Goal: Transaction & Acquisition: Purchase product/service

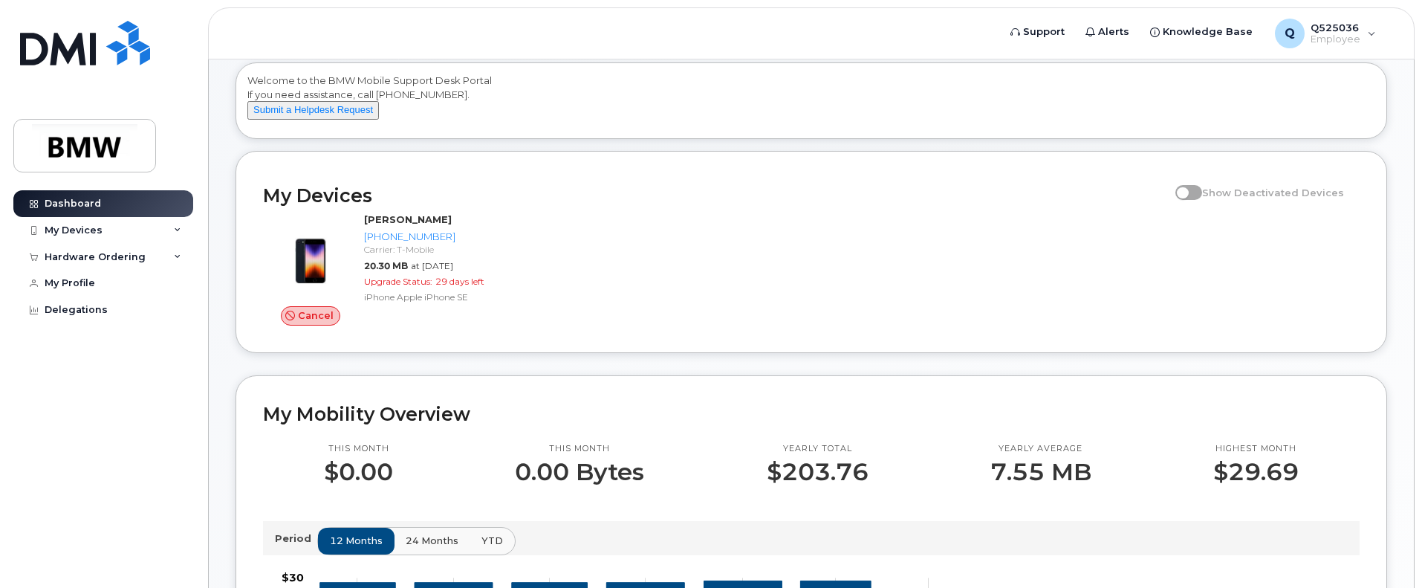
scroll to position [149, 0]
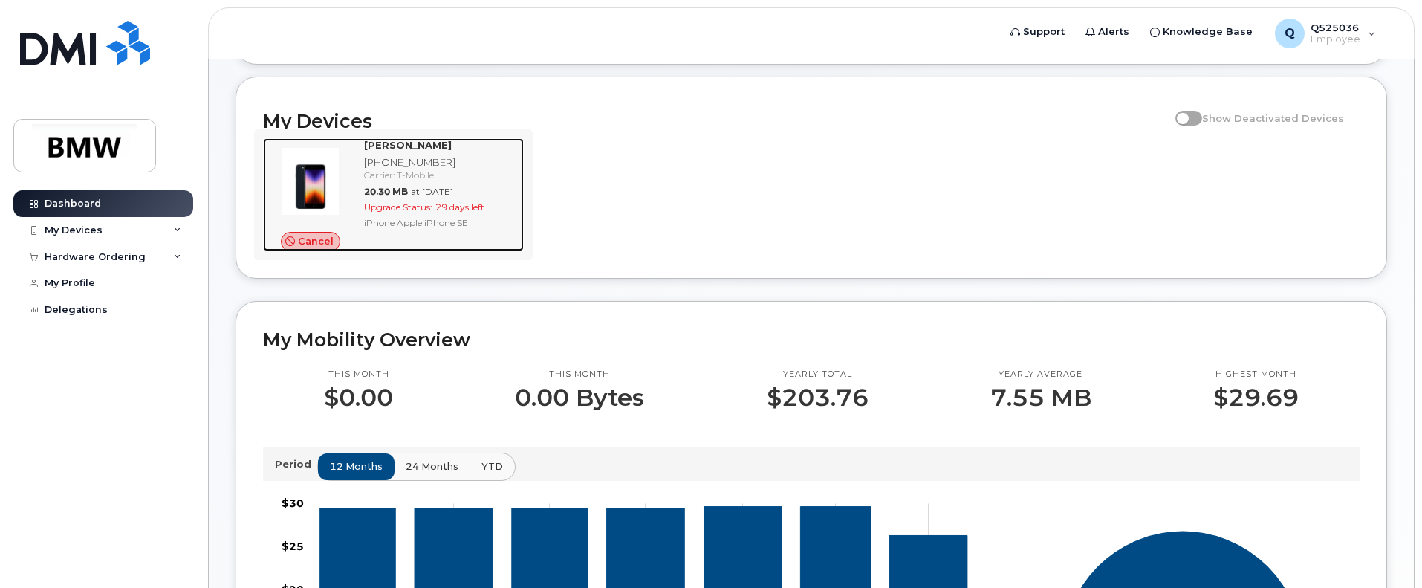
click at [484, 212] on span "29 days left" at bounding box center [459, 206] width 49 height 11
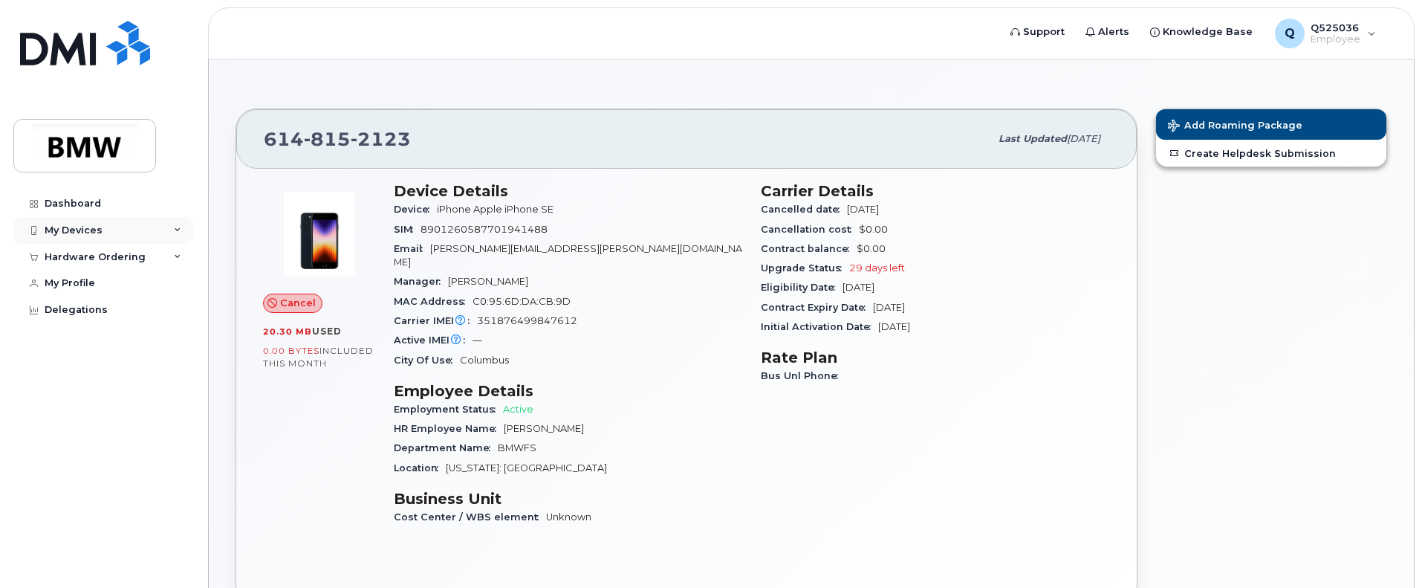
click at [71, 230] on div "My Devices" at bounding box center [74, 230] width 58 height 12
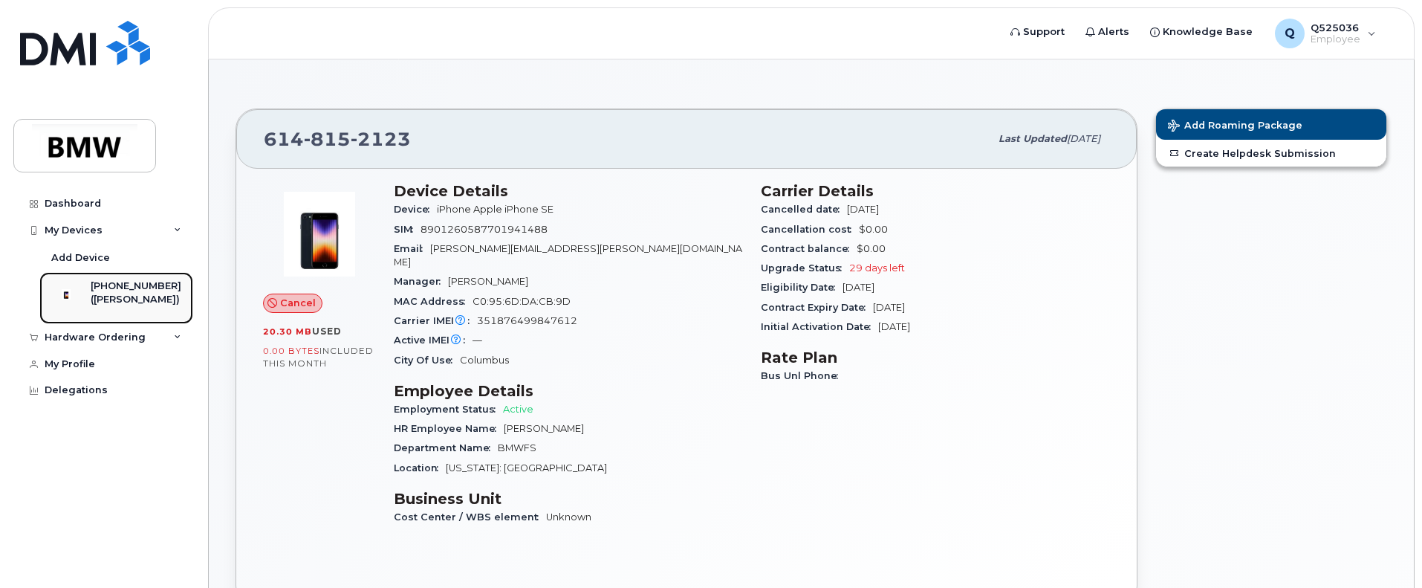
click at [122, 300] on div "([PERSON_NAME])" at bounding box center [136, 299] width 91 height 13
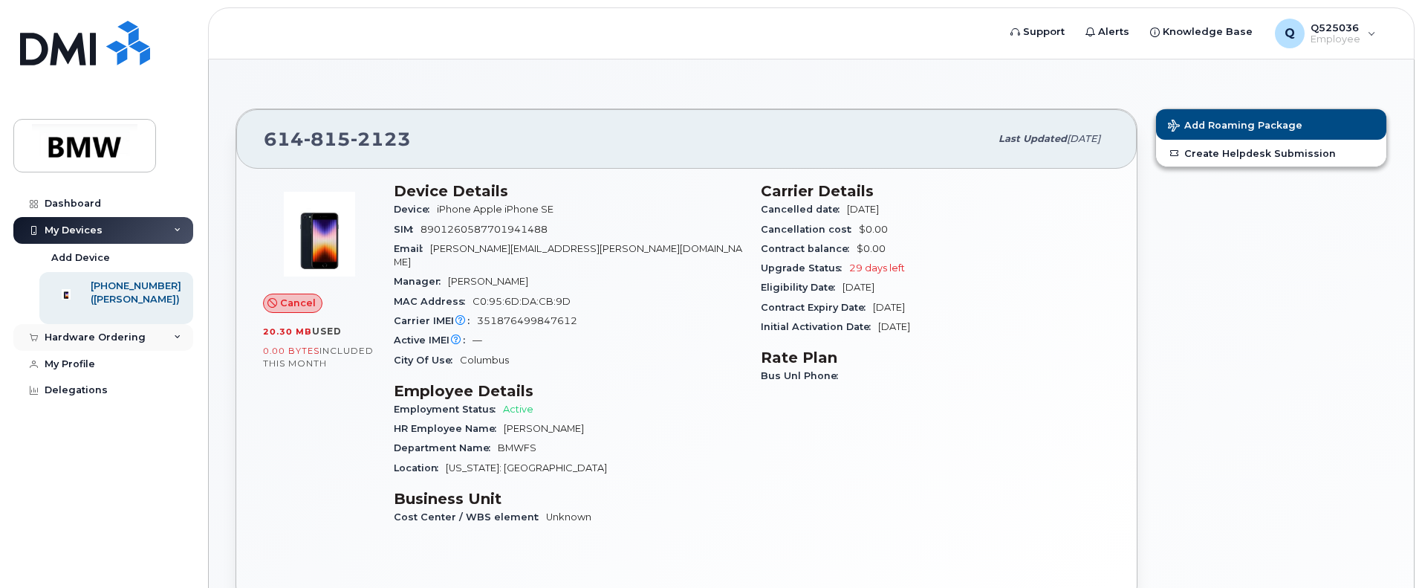
click at [105, 343] on div "Hardware Ordering" at bounding box center [95, 337] width 101 height 12
click at [100, 371] on div "New Order" at bounding box center [79, 364] width 56 height 13
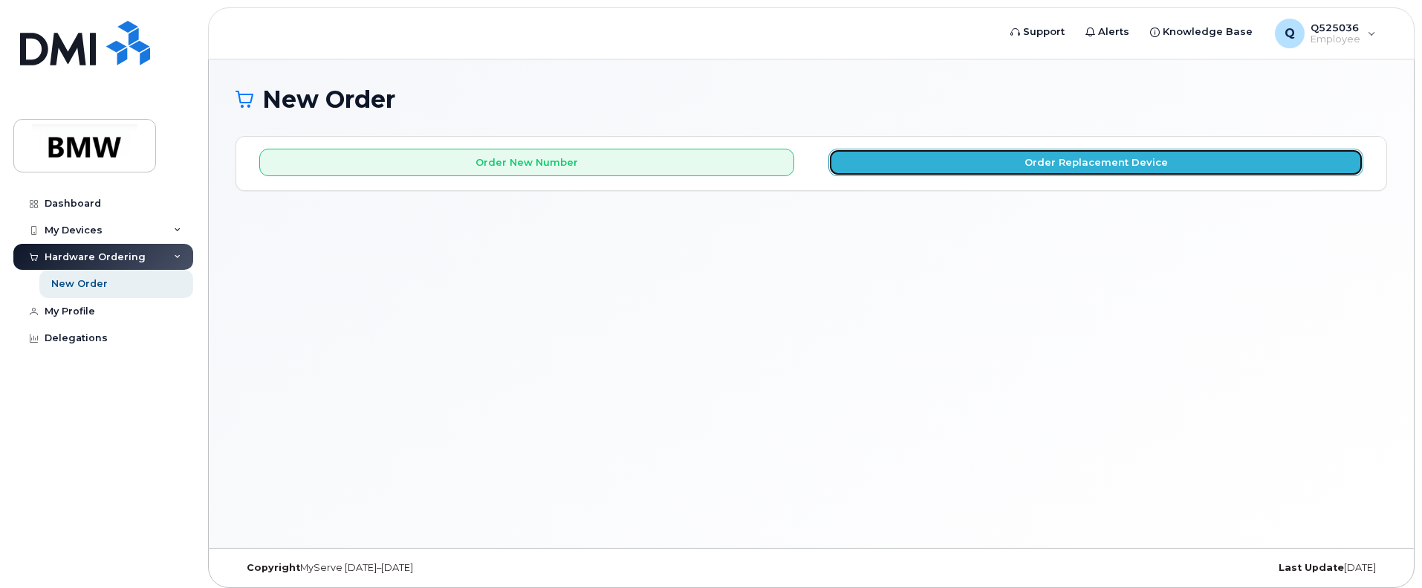
click at [1086, 158] on button "Order Replacement Device" at bounding box center [1095, 162] width 535 height 27
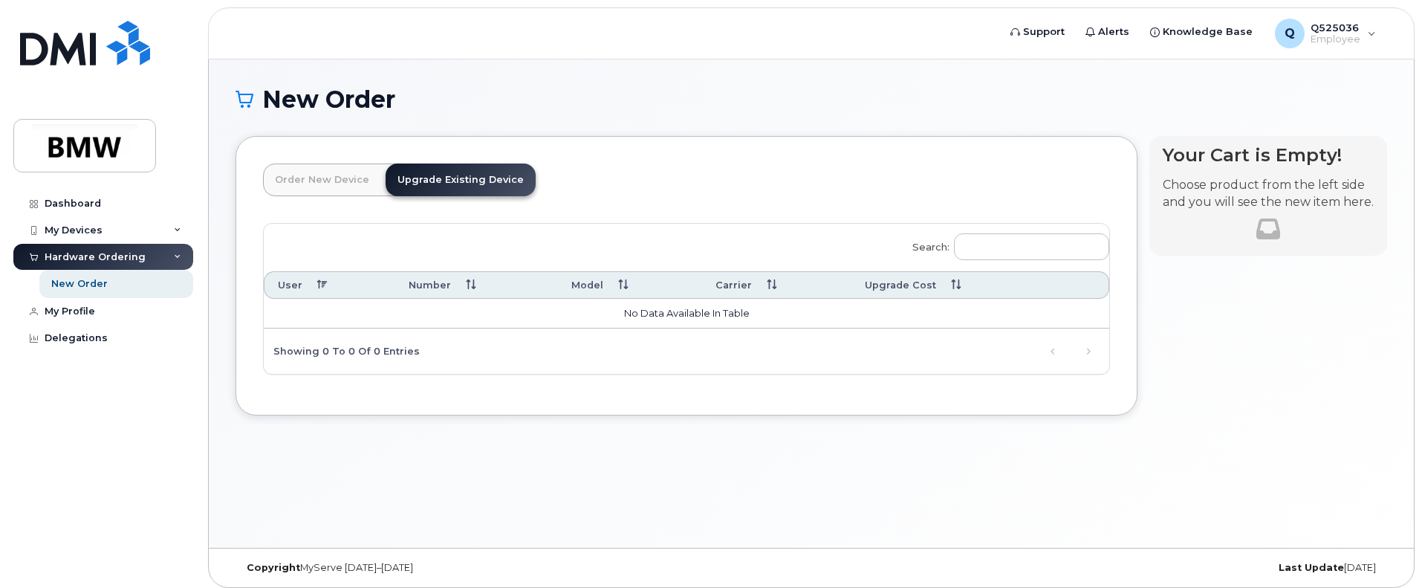
click at [352, 174] on link "Order New Device" at bounding box center [322, 179] width 118 height 33
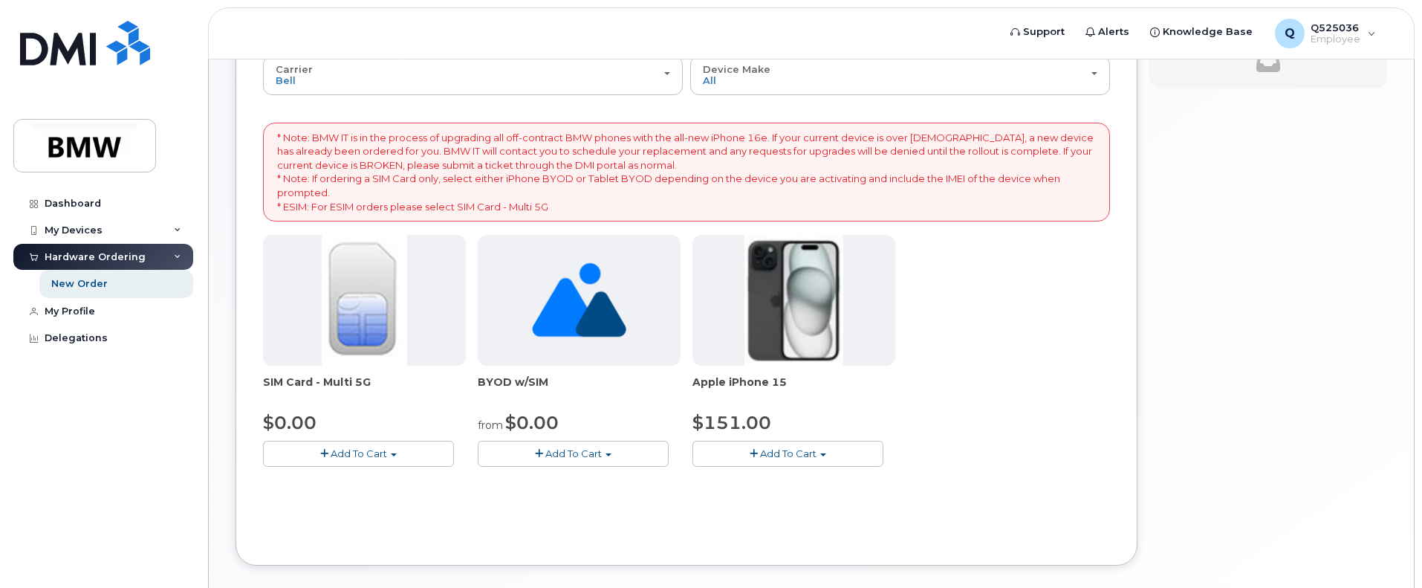
scroll to position [93, 0]
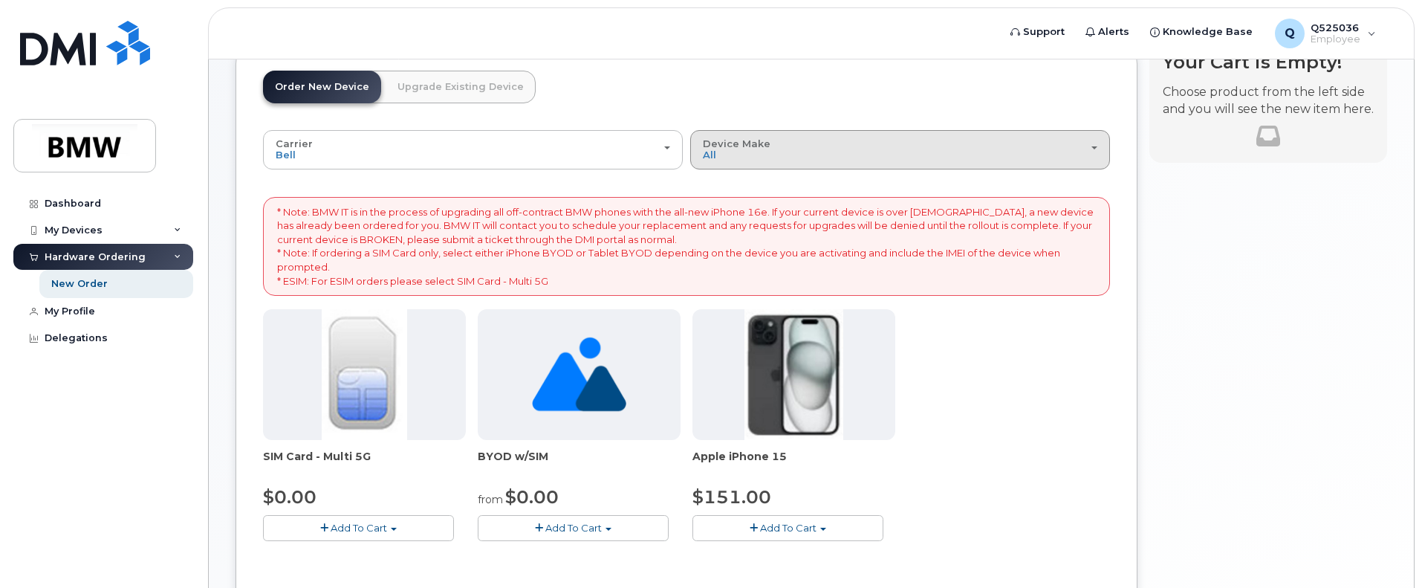
click at [763, 152] on div "Device Make All iPhone Unknown" at bounding box center [900, 149] width 394 height 23
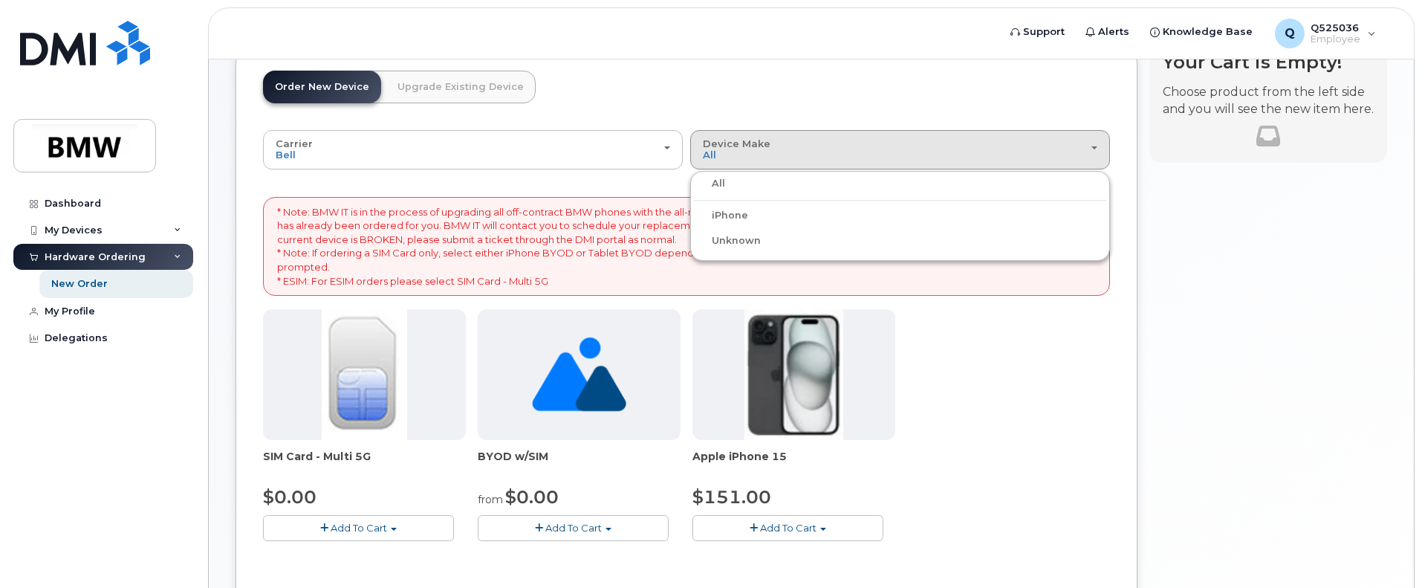
click at [741, 210] on label "iPhone" at bounding box center [721, 216] width 54 height 18
click at [0, 0] on input "iPhone" at bounding box center [0, 0] width 0 height 0
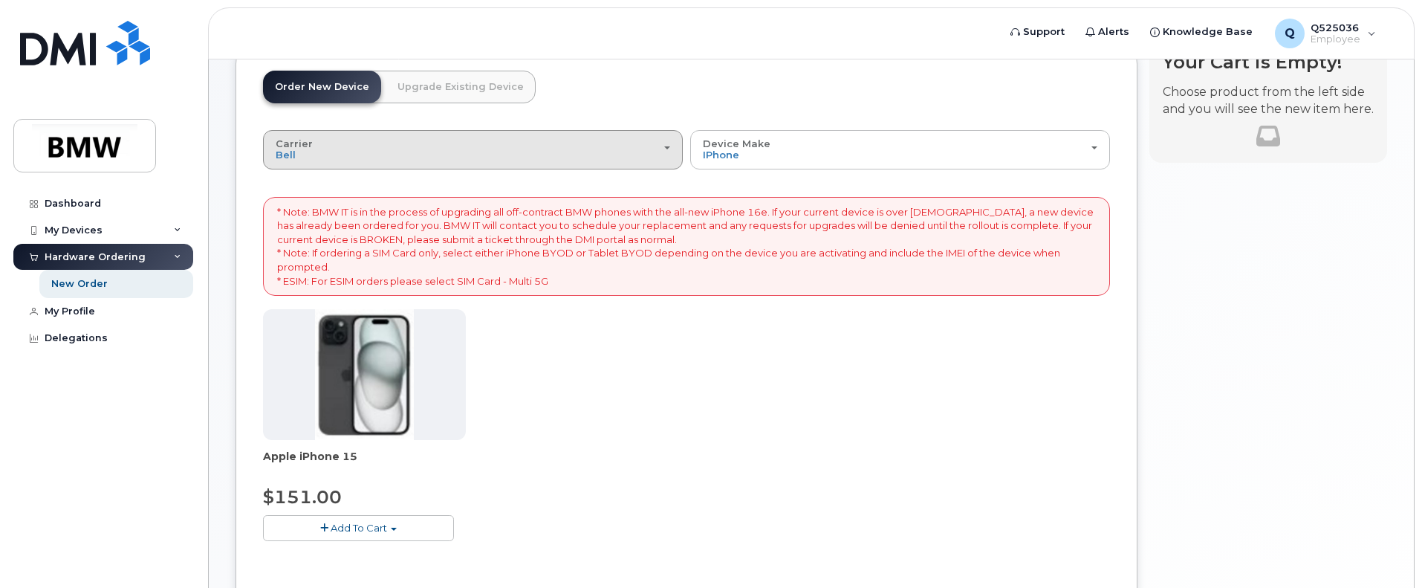
click at [498, 166] on button "Carrier Bell T-Mobile" at bounding box center [473, 149] width 420 height 39
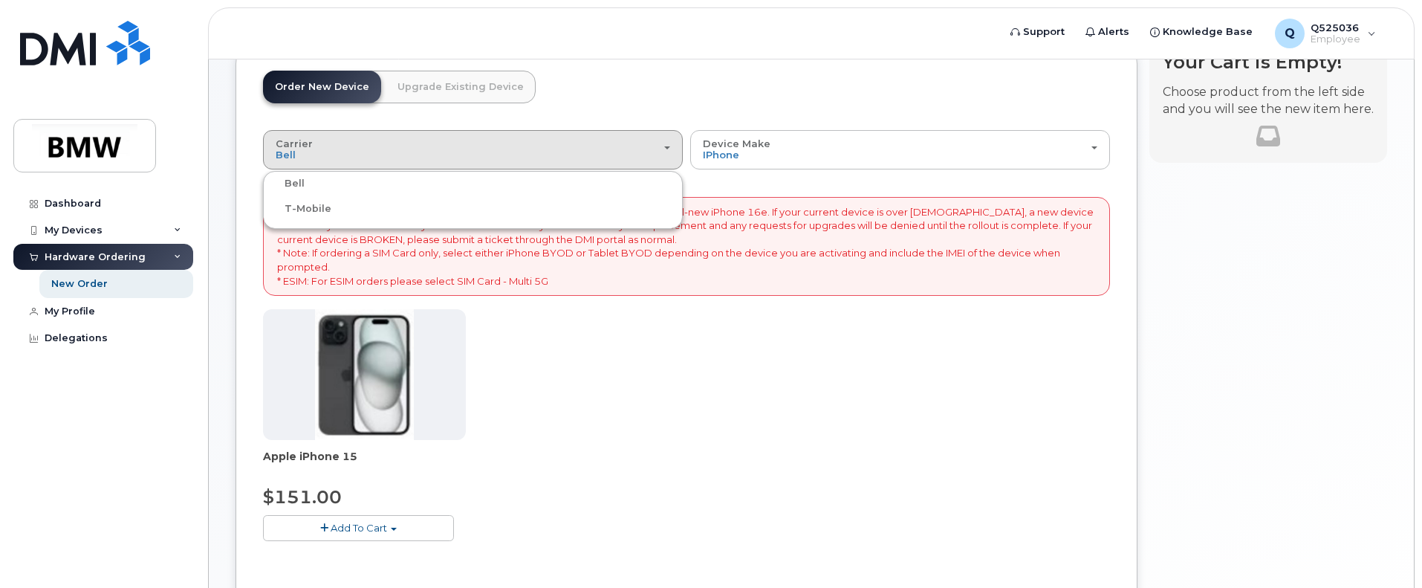
click at [314, 210] on label "T-Mobile" at bounding box center [299, 209] width 65 height 18
click at [0, 0] on input "T-Mobile" at bounding box center [0, 0] width 0 height 0
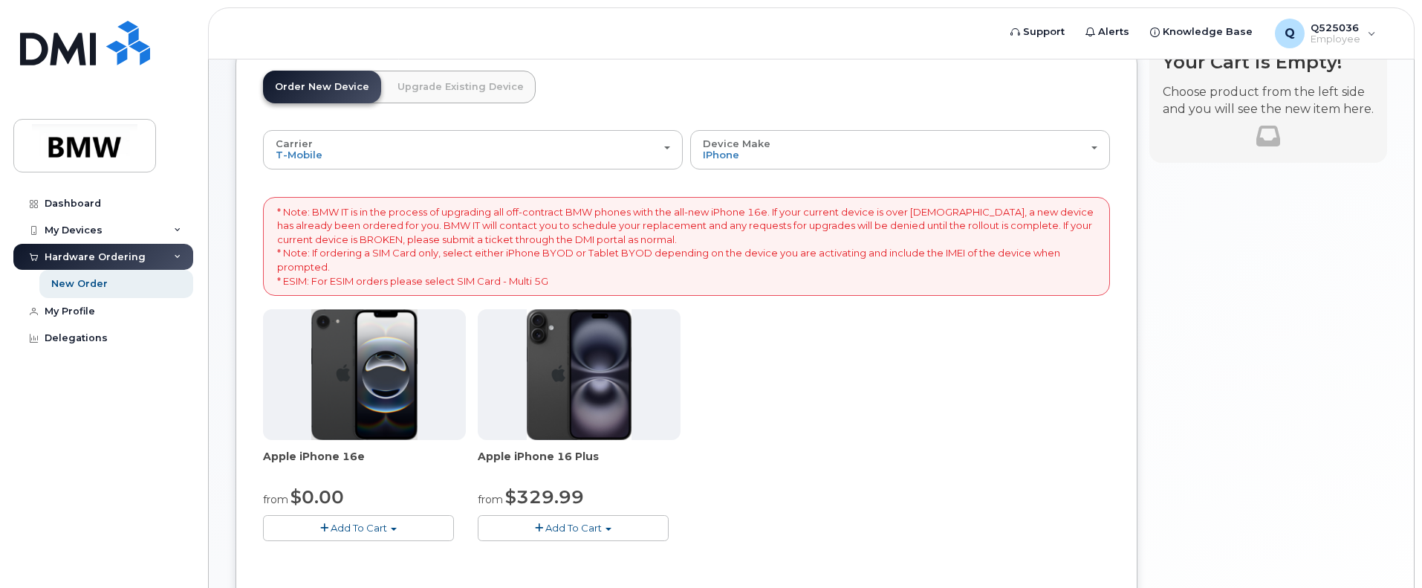
click at [385, 525] on span "Add To Cart" at bounding box center [359, 528] width 56 height 12
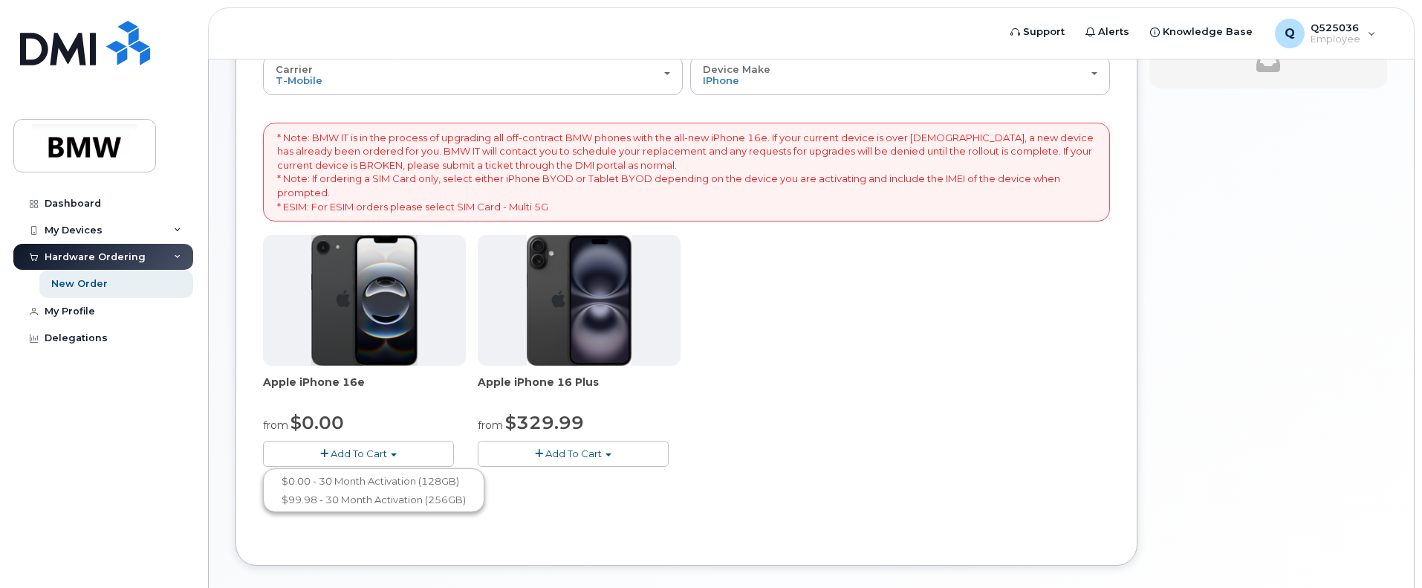
click at [545, 458] on span "Add To Cart" at bounding box center [573, 453] width 56 height 12
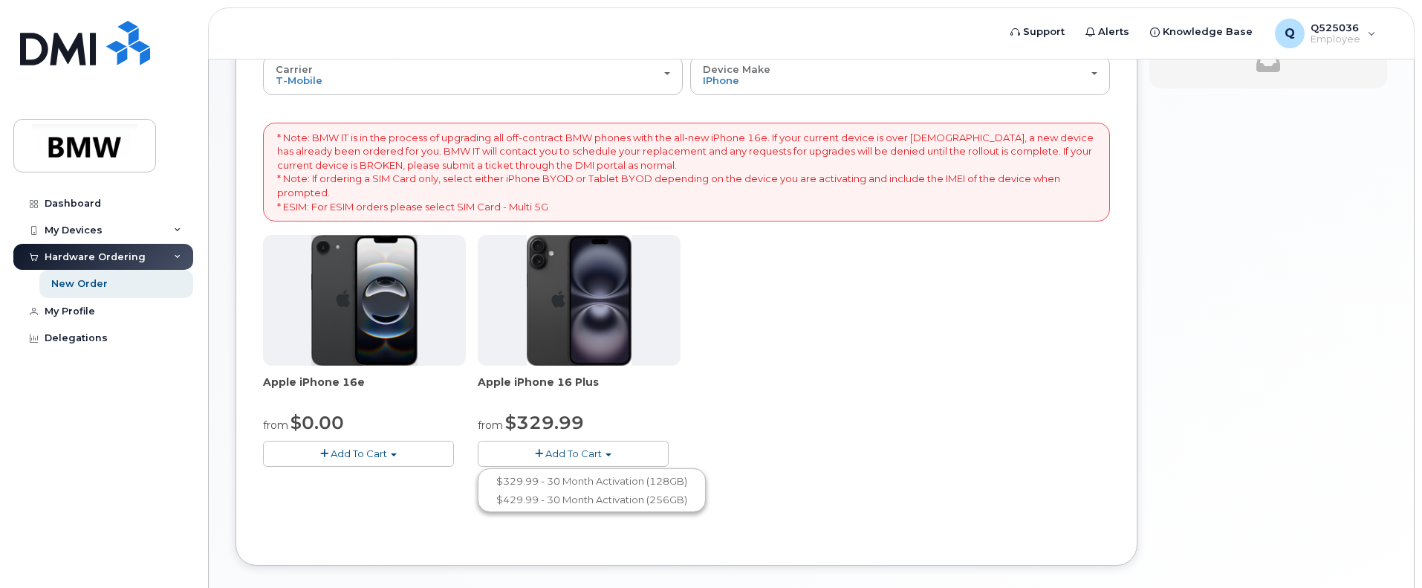
click at [401, 455] on button "Add To Cart" at bounding box center [358, 454] width 191 height 26
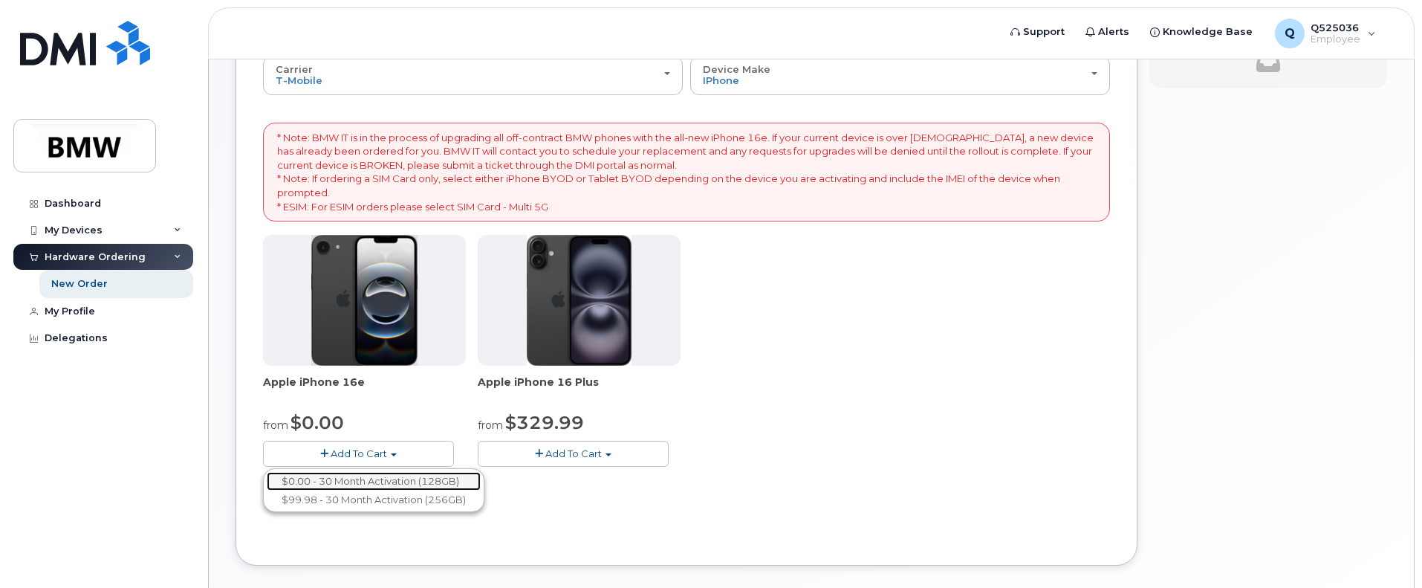
click at [352, 478] on link "$0.00 - 30 Month Activation (128GB)" at bounding box center [374, 481] width 214 height 19
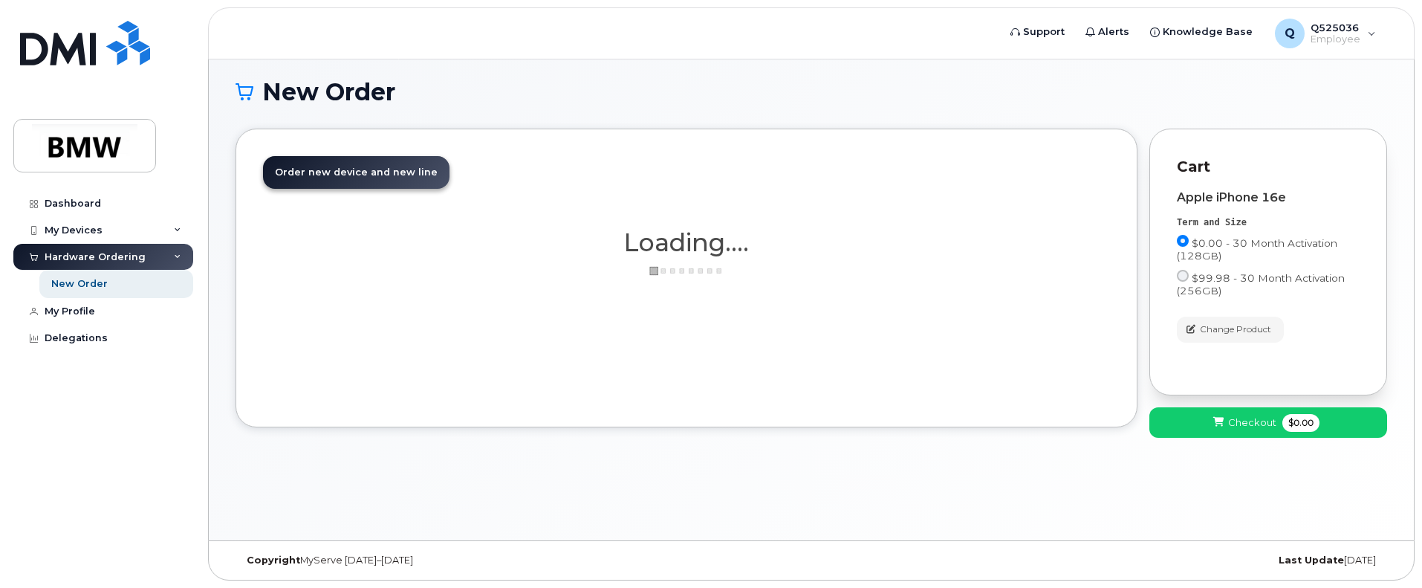
scroll to position [7, 0]
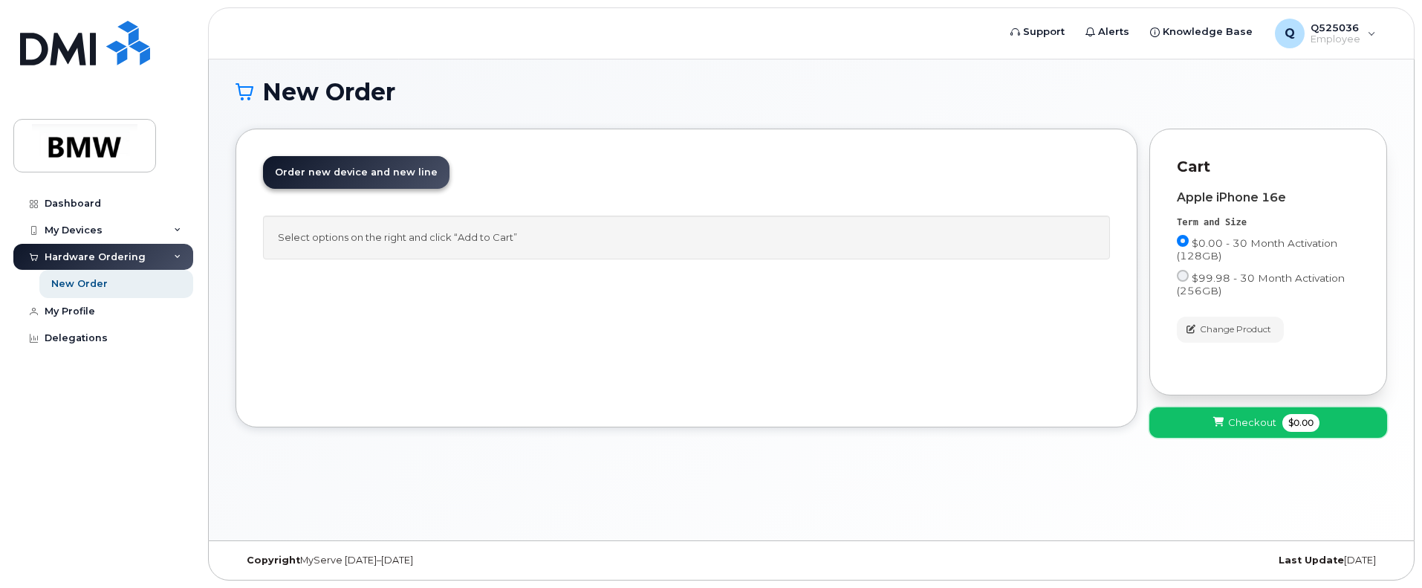
click at [1354, 418] on button "Checkout $0.00" at bounding box center [1268, 422] width 238 height 30
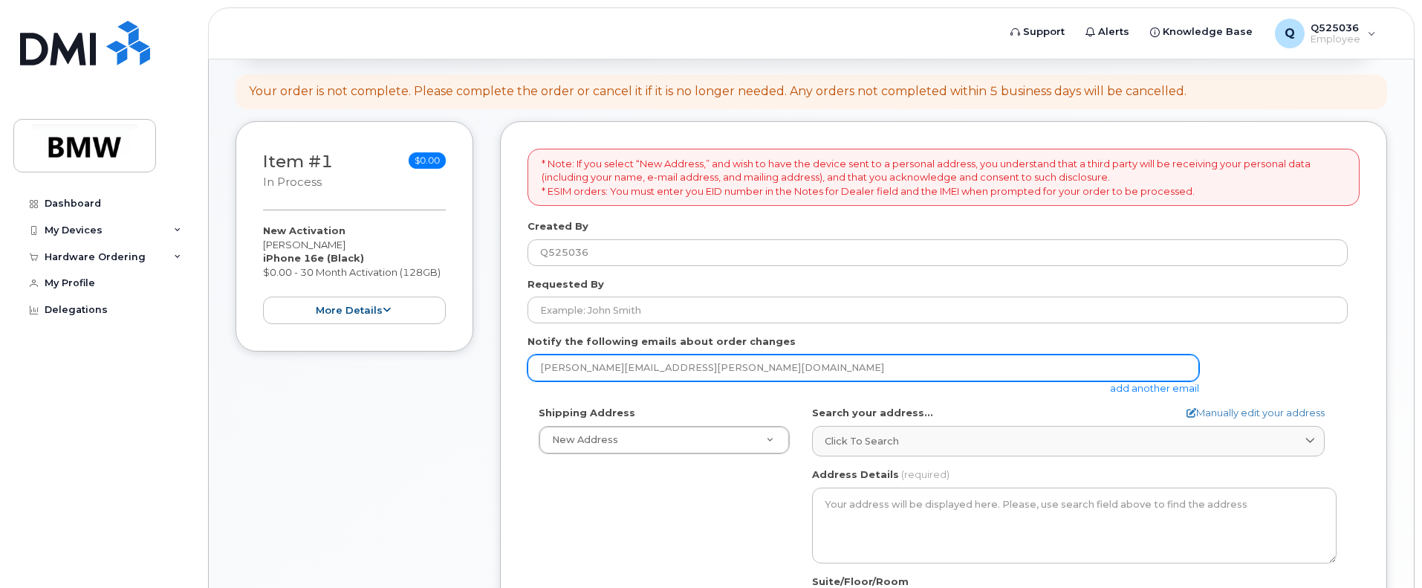
scroll to position [223, 0]
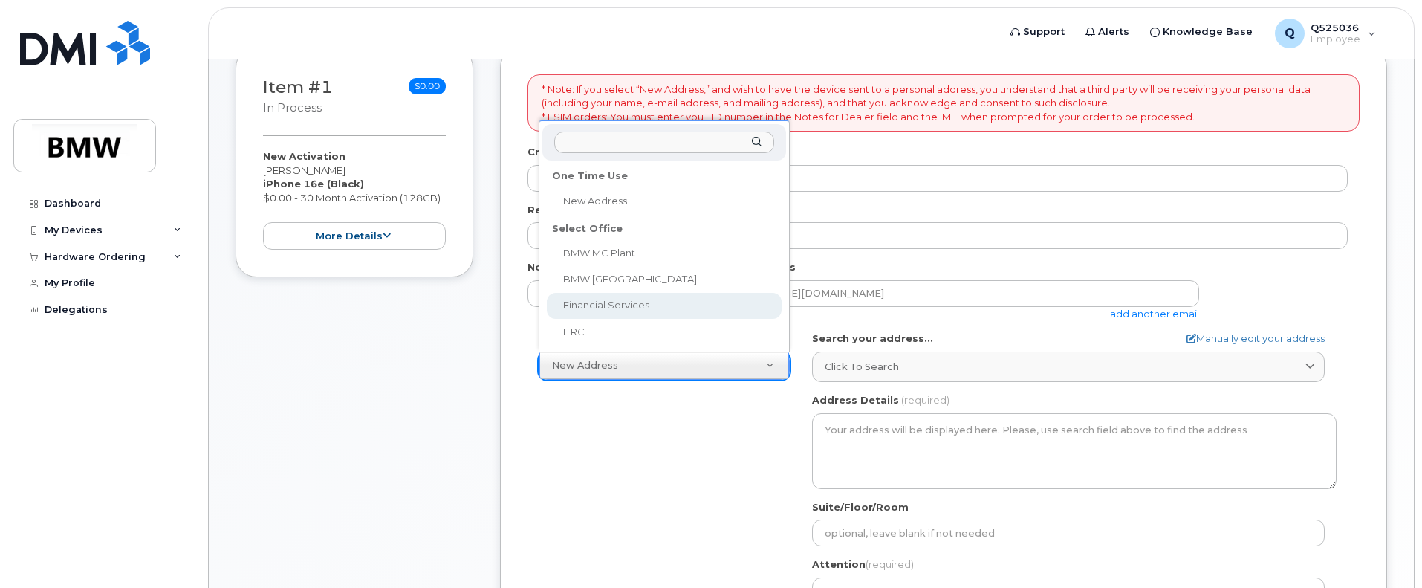
select select
type textarea "[STREET_ADDRESS][PERSON_NAME][US_STATE]"
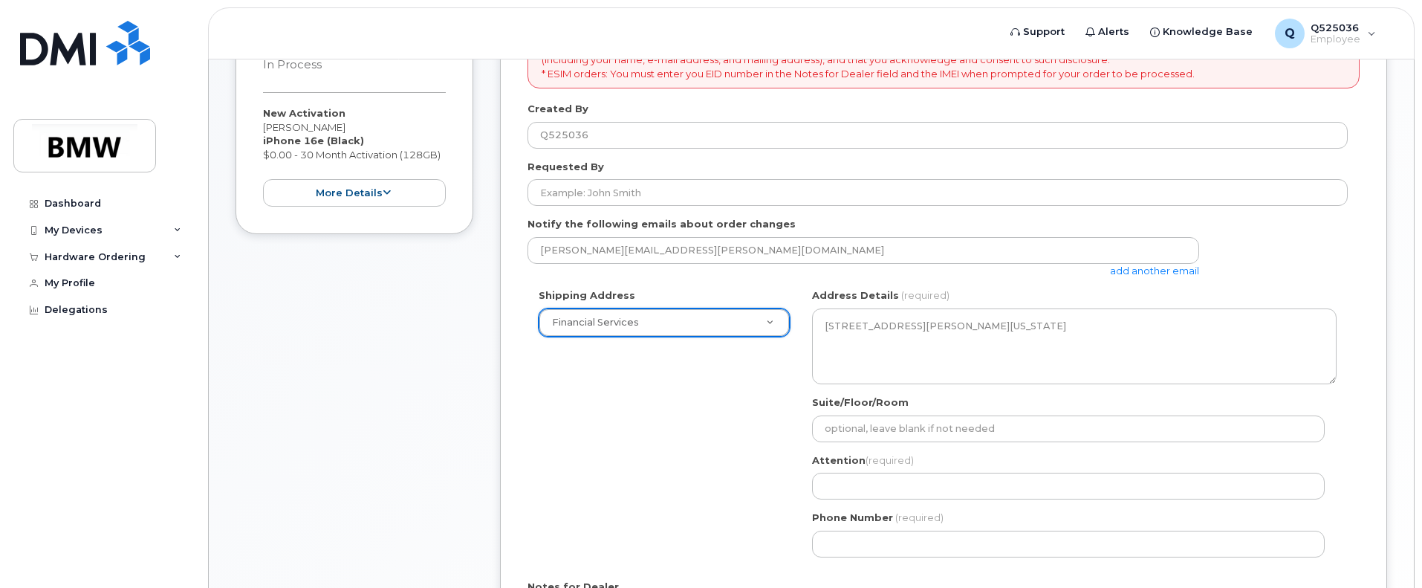
scroll to position [43, 0]
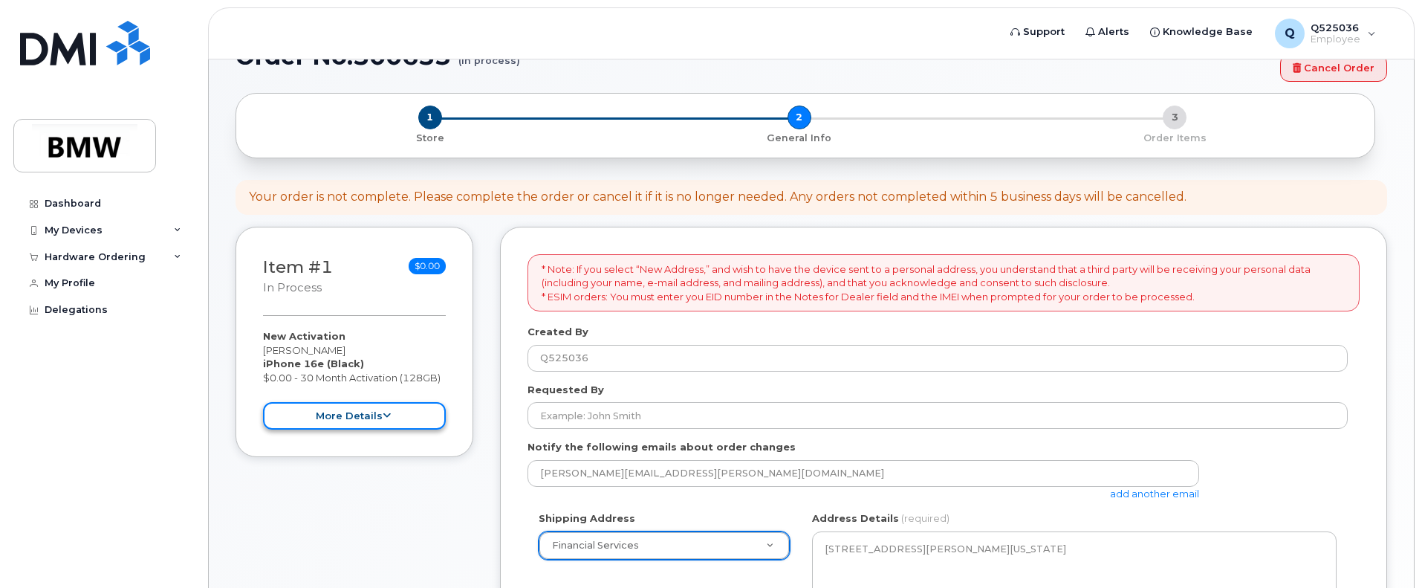
click at [383, 413] on icon at bounding box center [387, 416] width 8 height 10
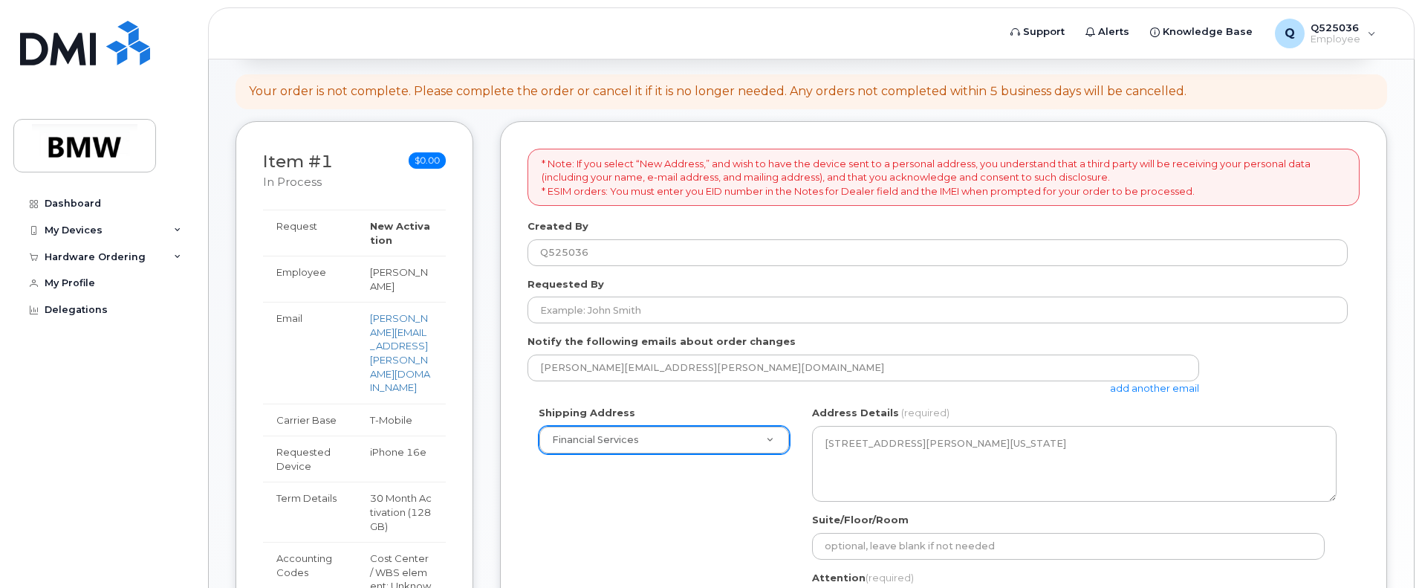
scroll to position [223, 0]
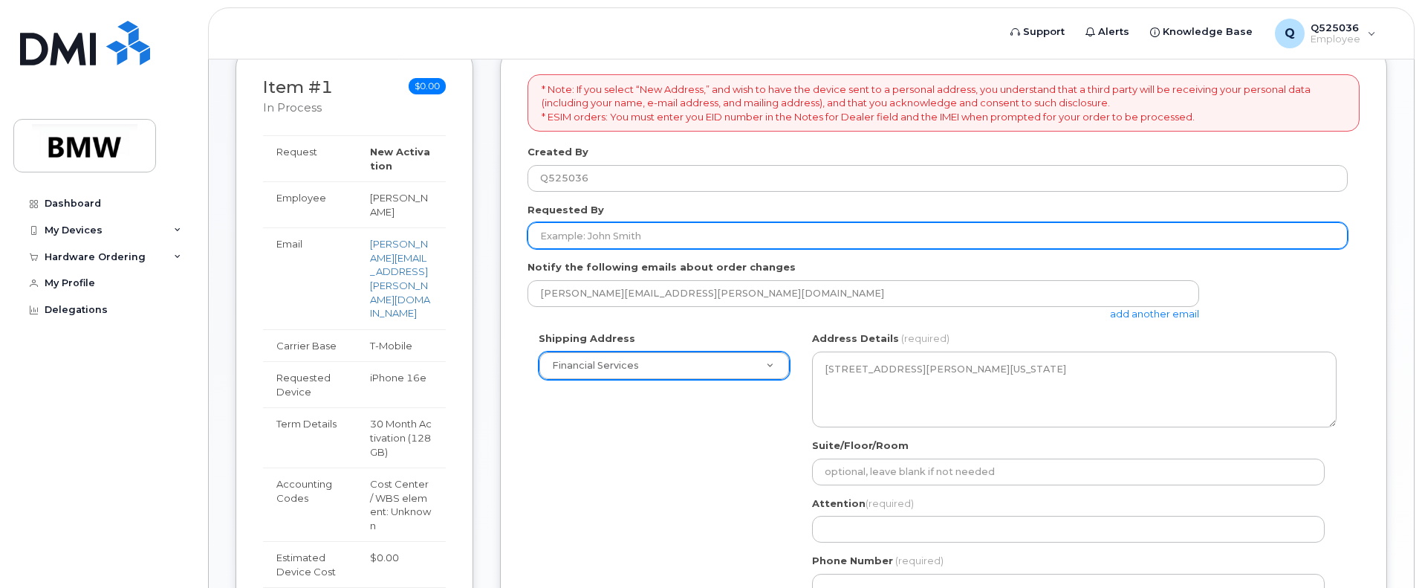
click at [760, 241] on input "Requested By" at bounding box center [937, 235] width 820 height 27
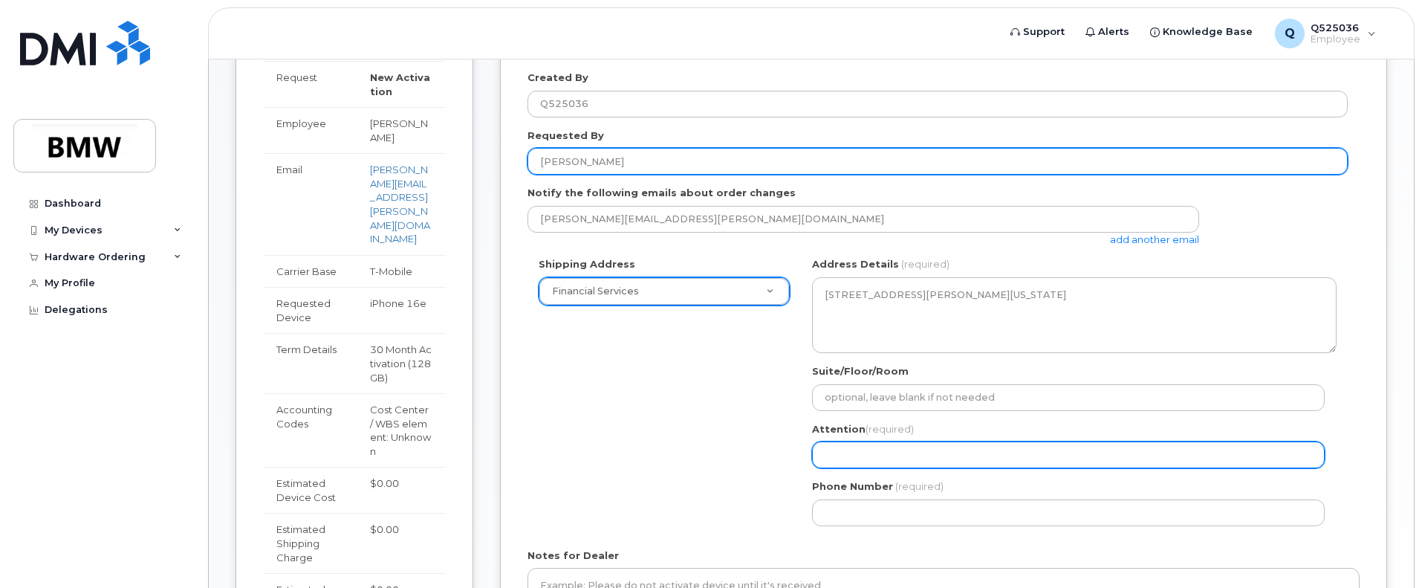
type input "[PERSON_NAME]"
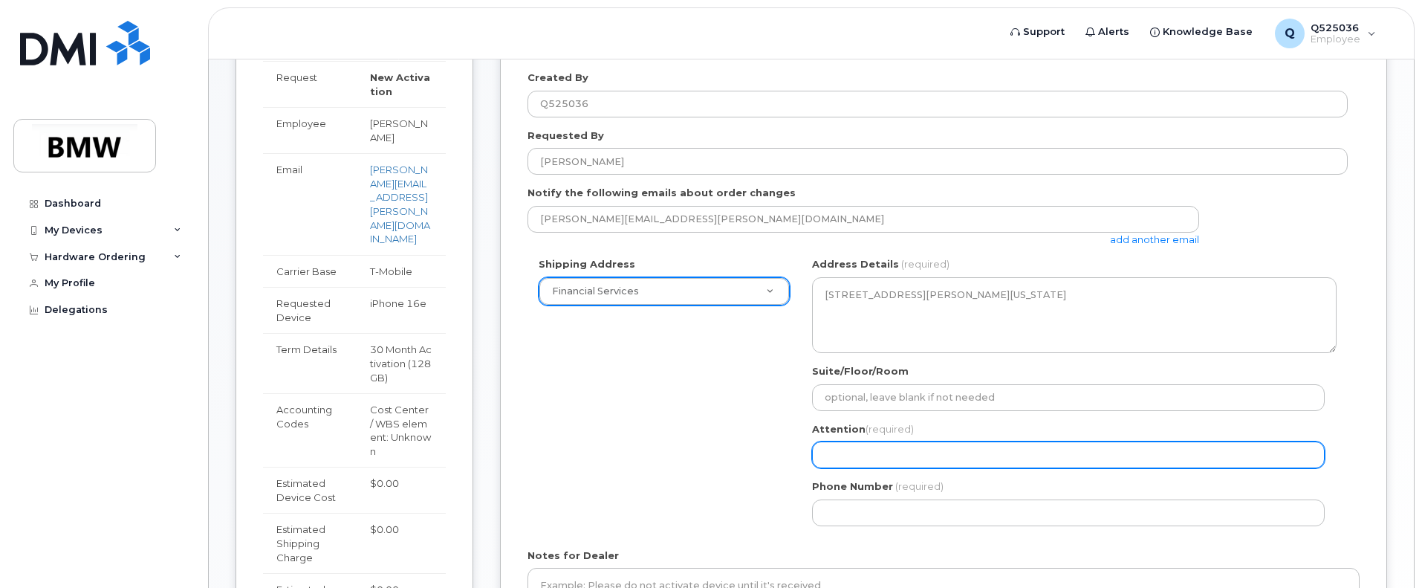
click at [848, 450] on input "Attention (required)" at bounding box center [1068, 454] width 513 height 27
select select
type input "Ja"
select select
type input "Jas"
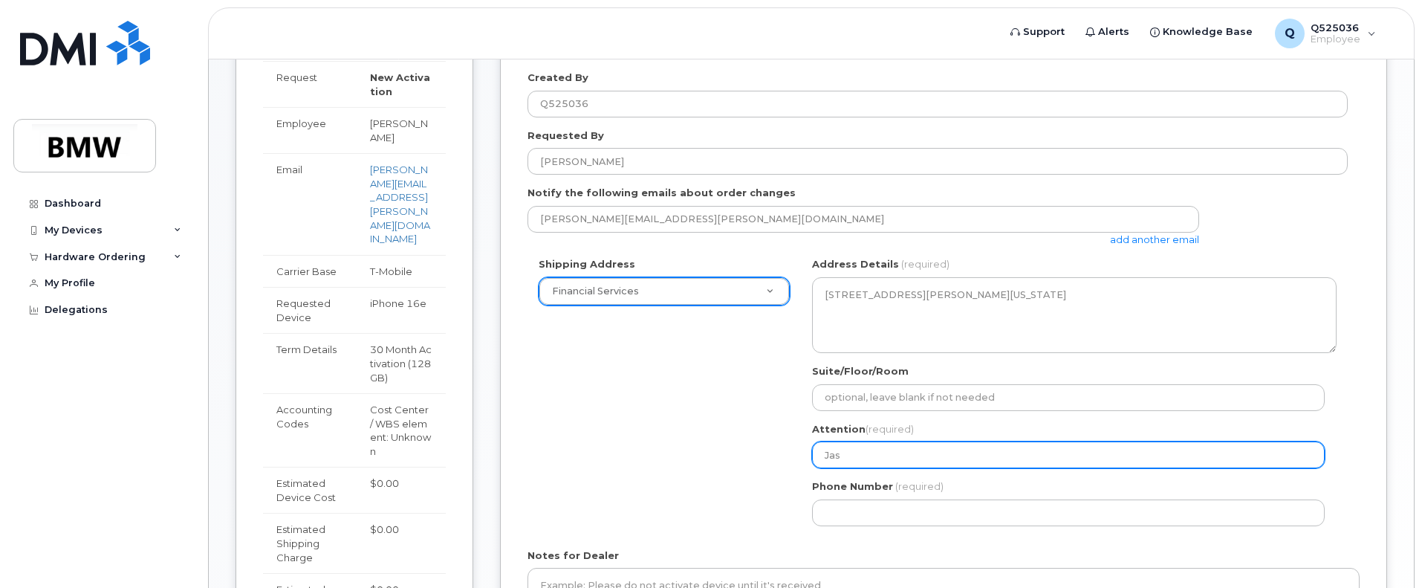
select select
type input "Jaso"
select select
type input "Jason B"
select select
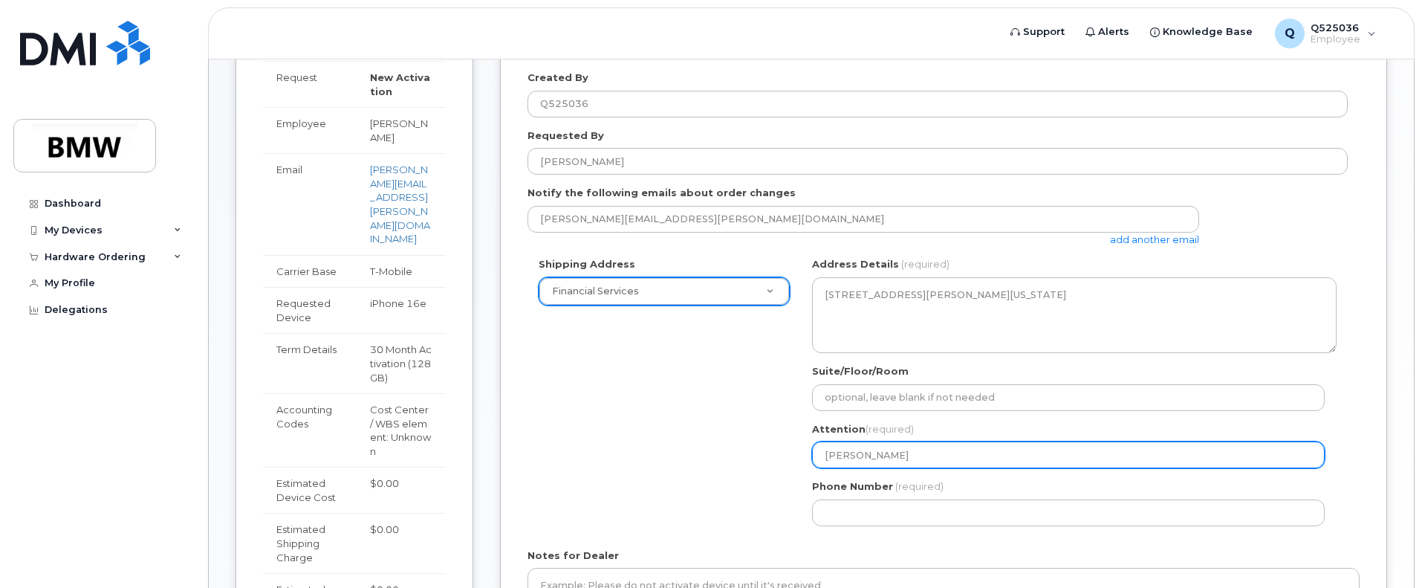
type input "Jason Boz"
select select
type input "Jason Boza"
select select
type input "Jason Bozar"
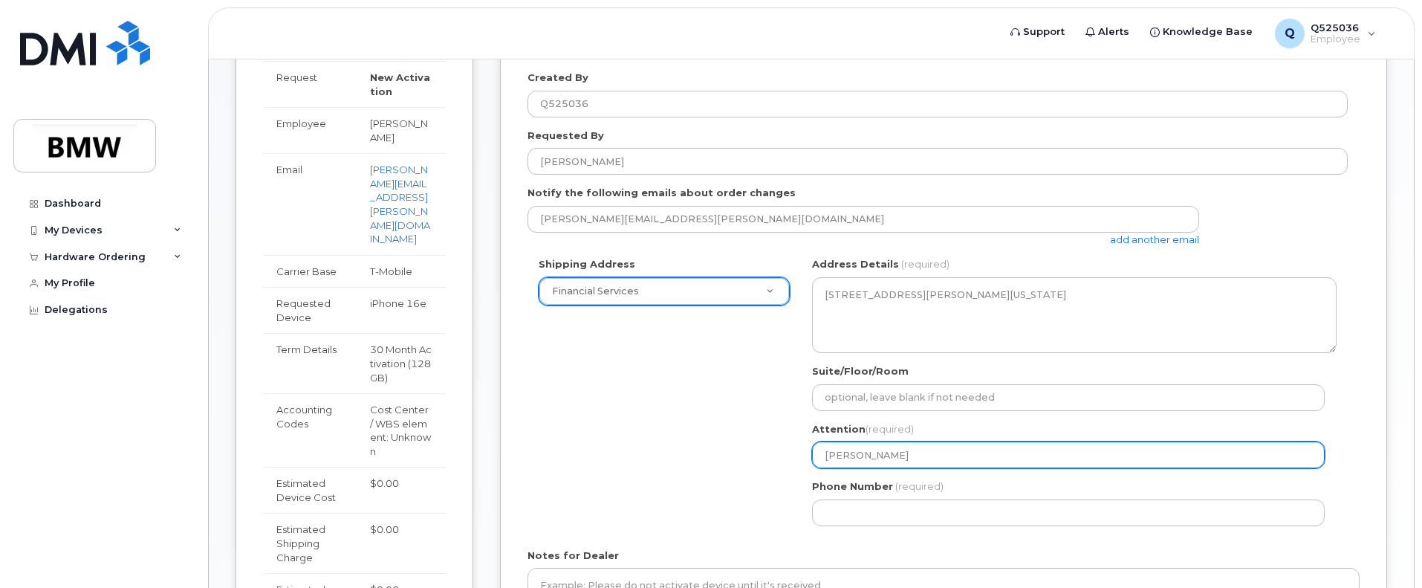
select select
type input "Jason Bozart"
select select
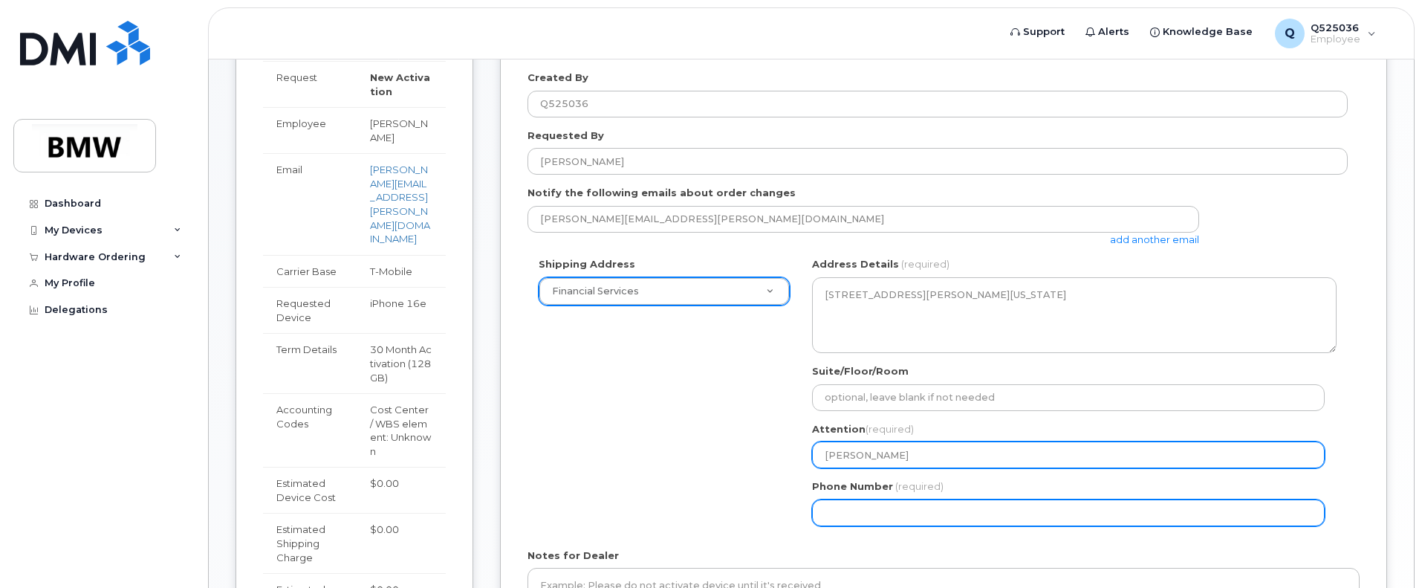
type input "[PERSON_NAME]"
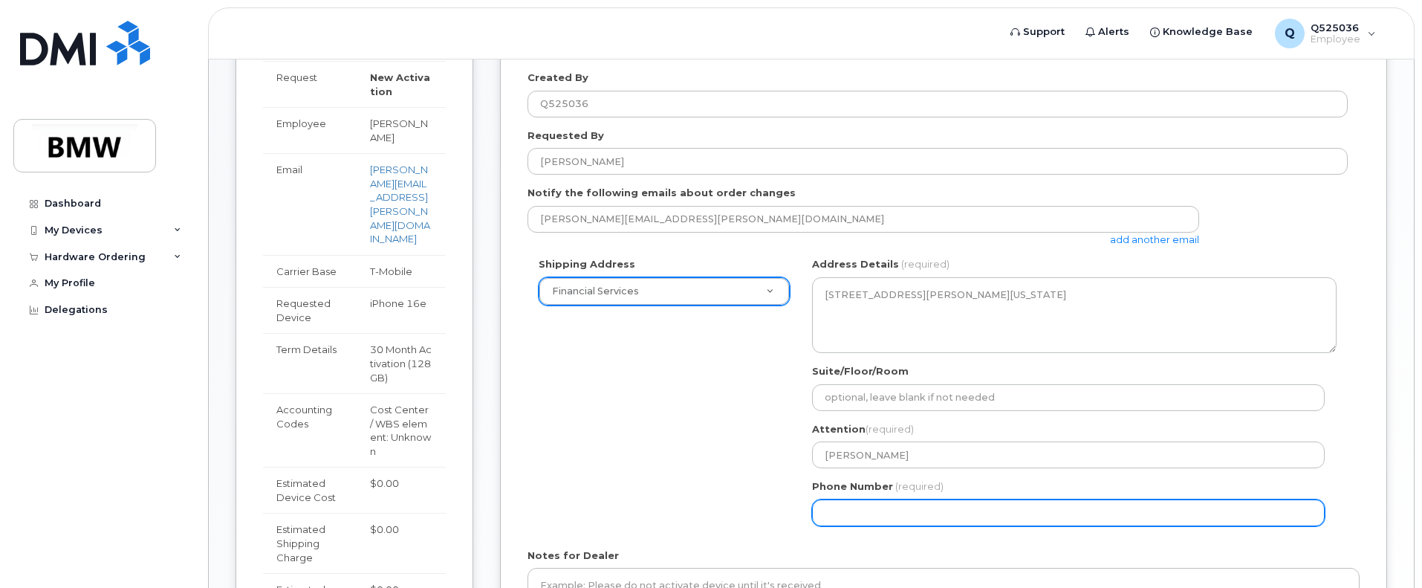
click at [1006, 510] on input "Phone Number" at bounding box center [1068, 512] width 513 height 27
select select
type input "614209301"
select select
type input "6142093015"
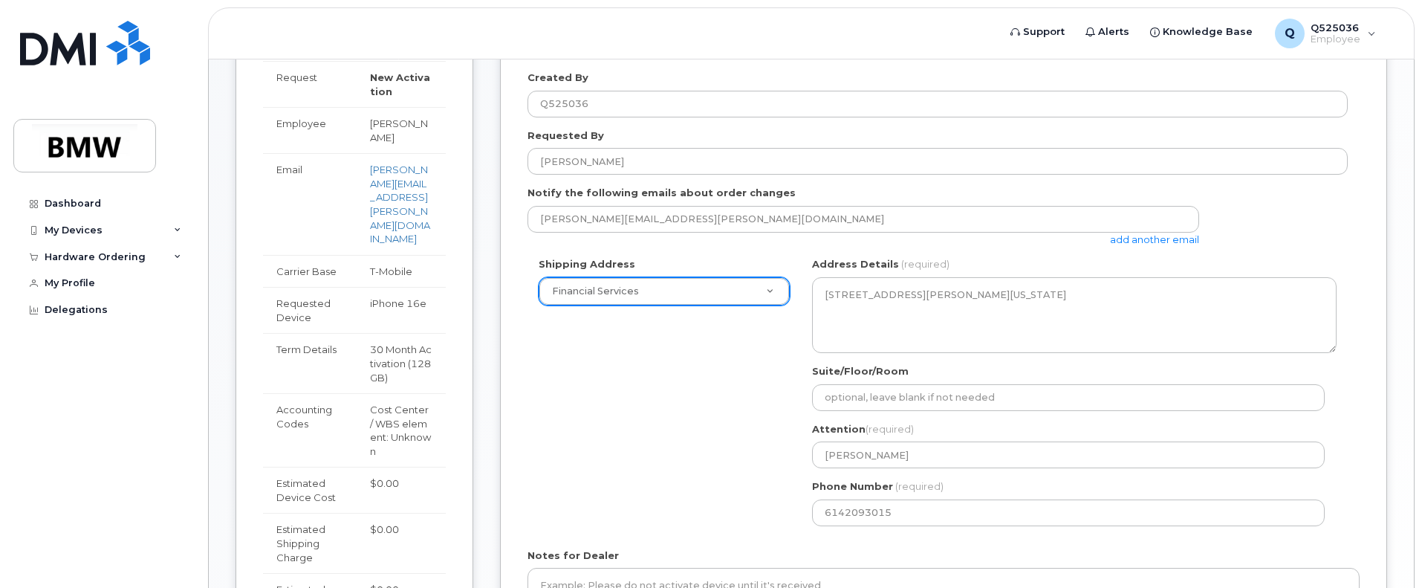
click at [664, 455] on div "Shipping Address Financial Services New Address BMW MC Plant BMW North America …" at bounding box center [937, 396] width 820 height 279
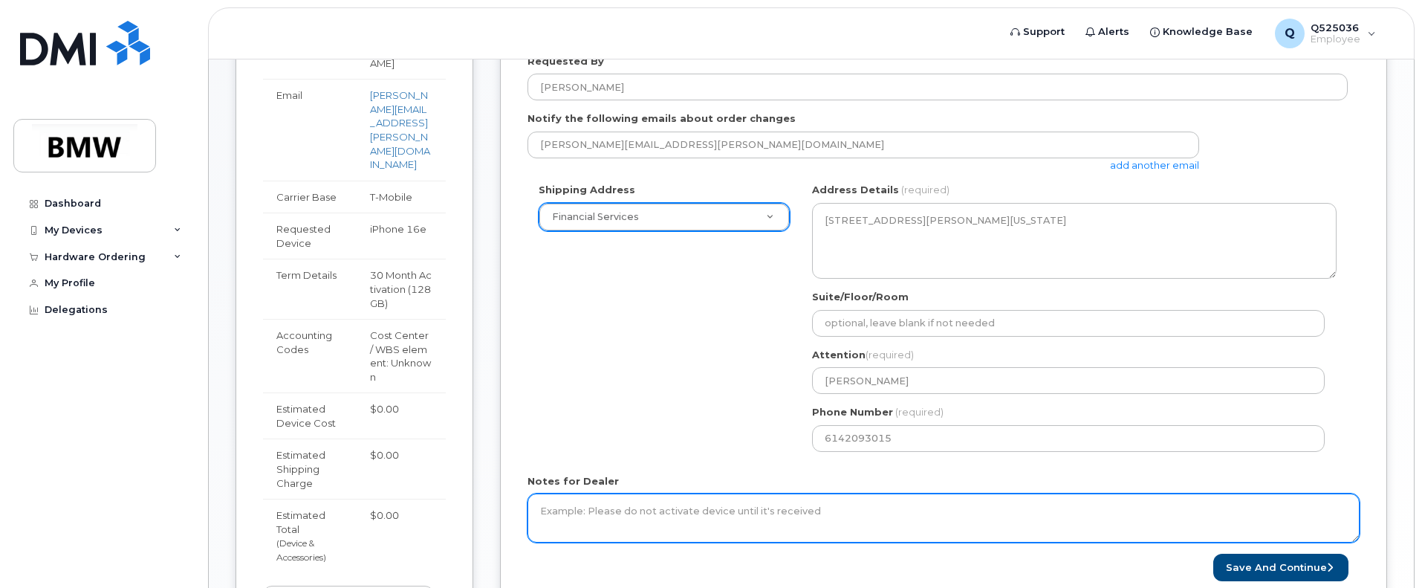
click at [681, 513] on textarea "Notes for Dealer" at bounding box center [943, 517] width 832 height 49
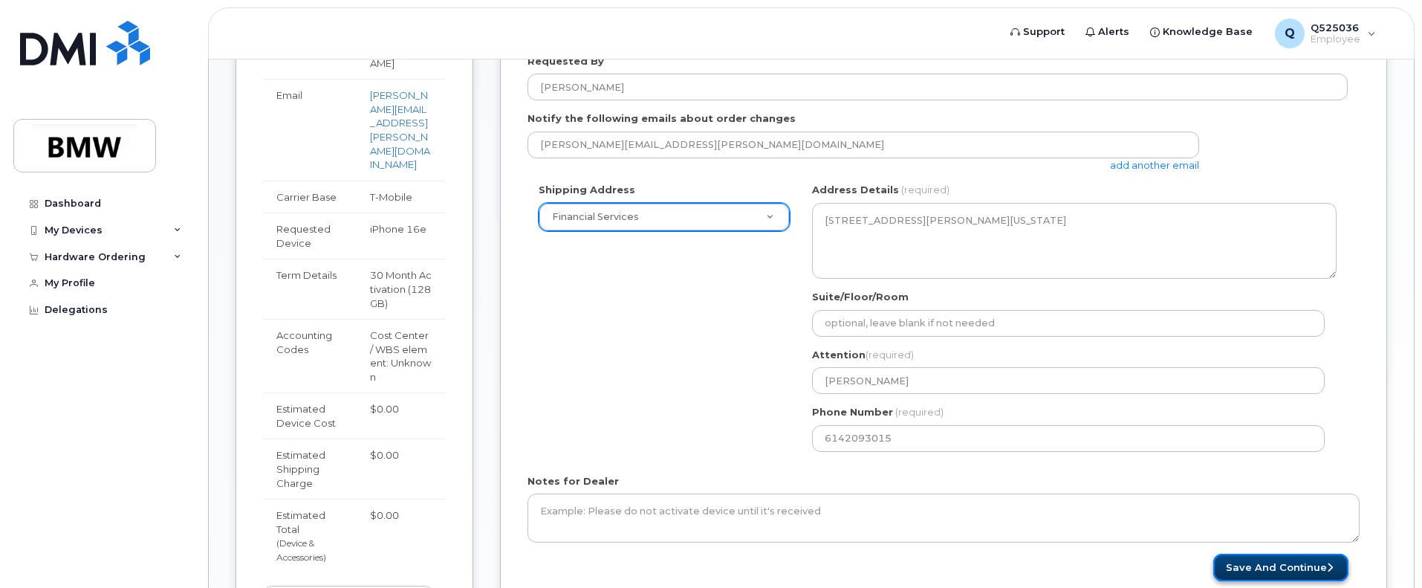
click at [1298, 558] on button "Save and Continue" at bounding box center [1280, 566] width 135 height 27
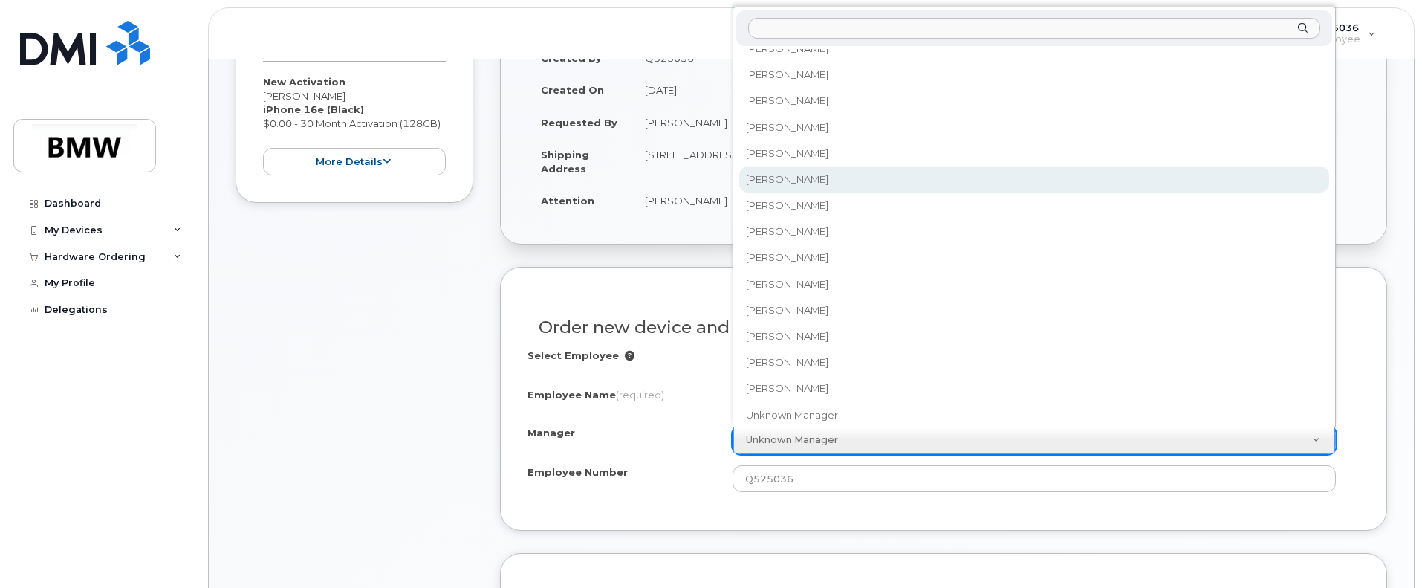
scroll to position [20496, 0]
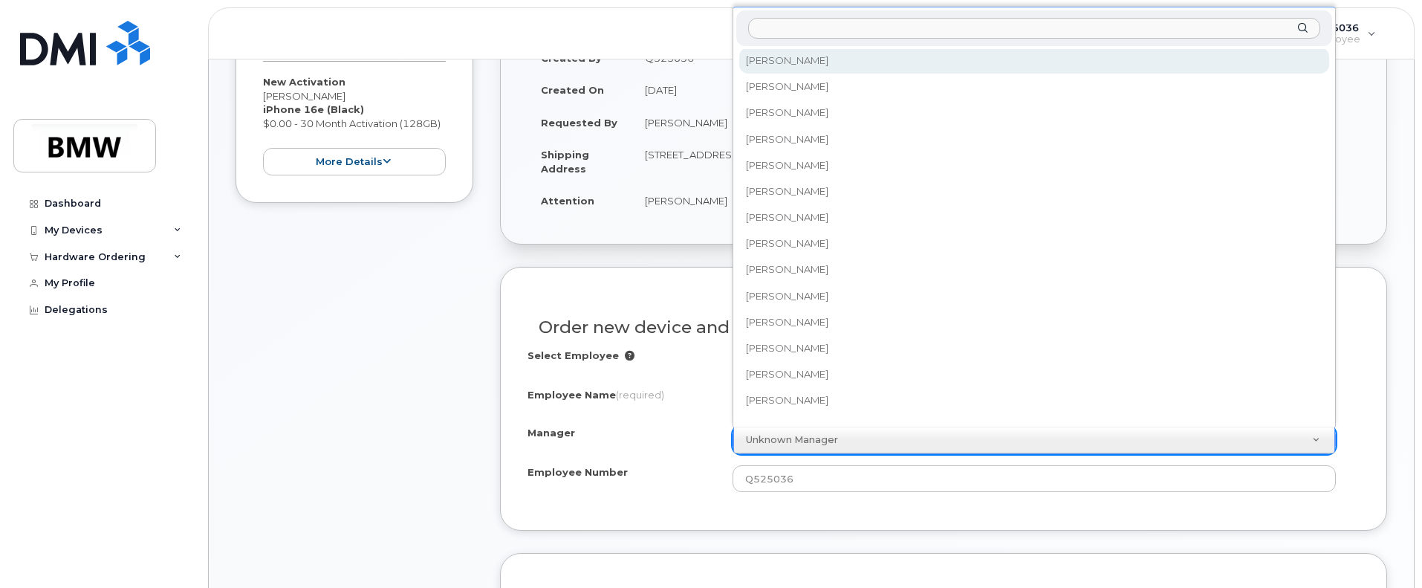
click at [824, 29] on input "Manager" at bounding box center [1034, 29] width 572 height 22
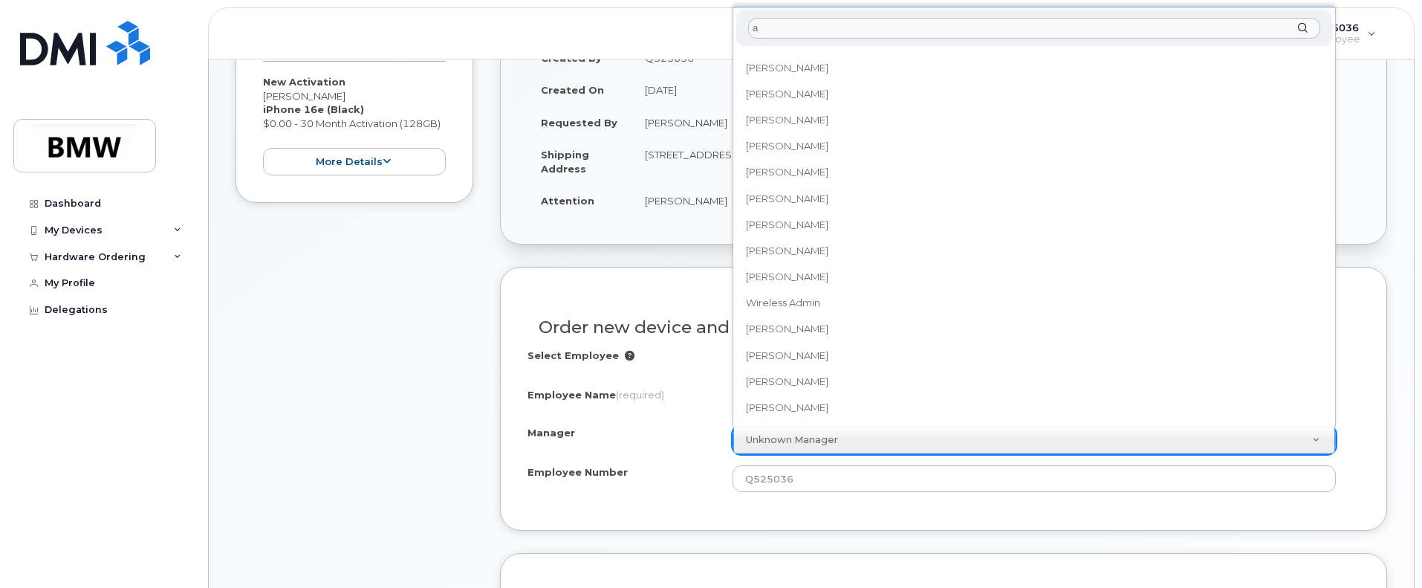
scroll to position [0, 0]
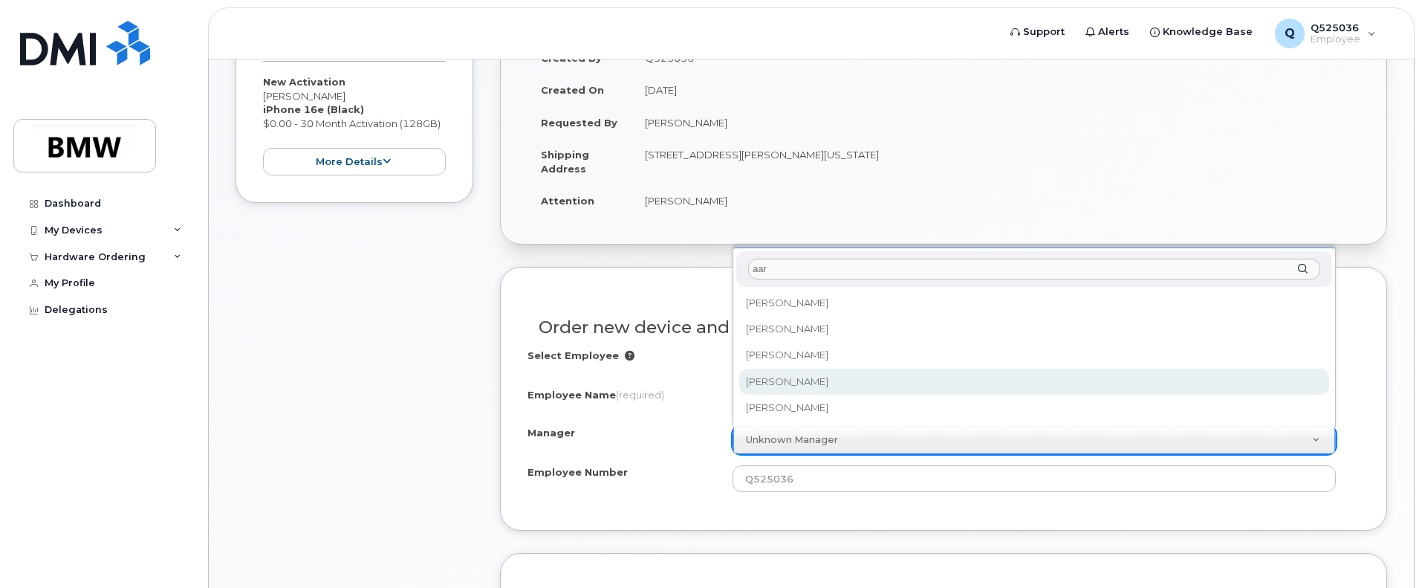
type input "aar"
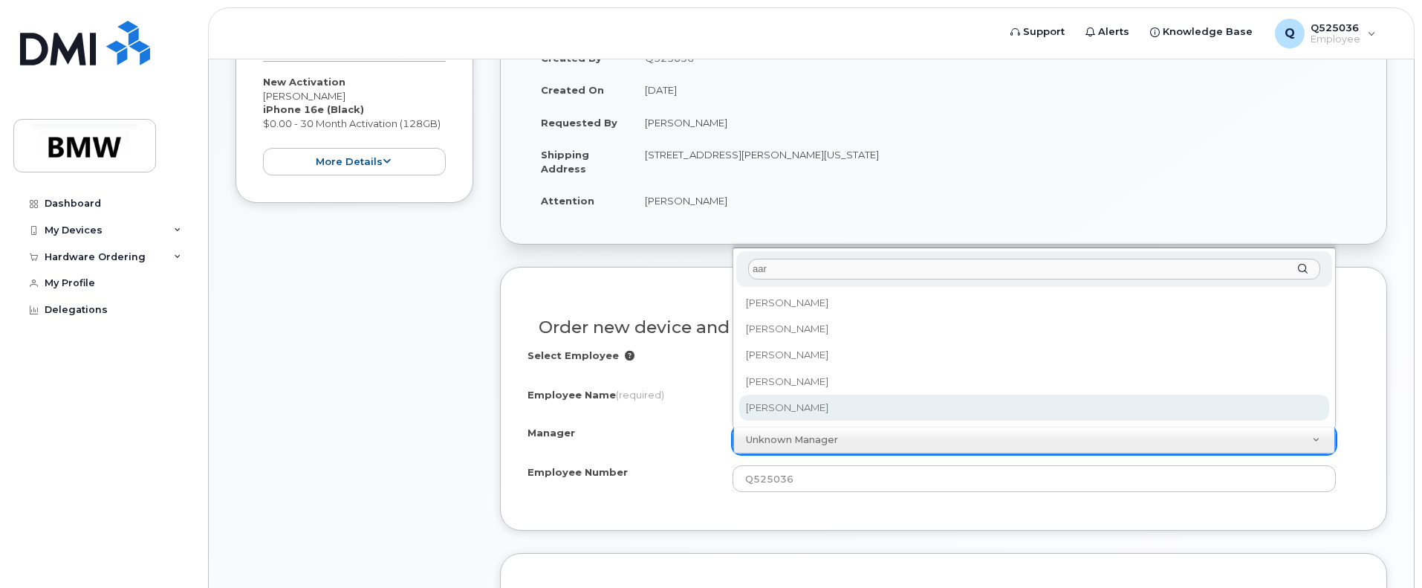
select select "1897370"
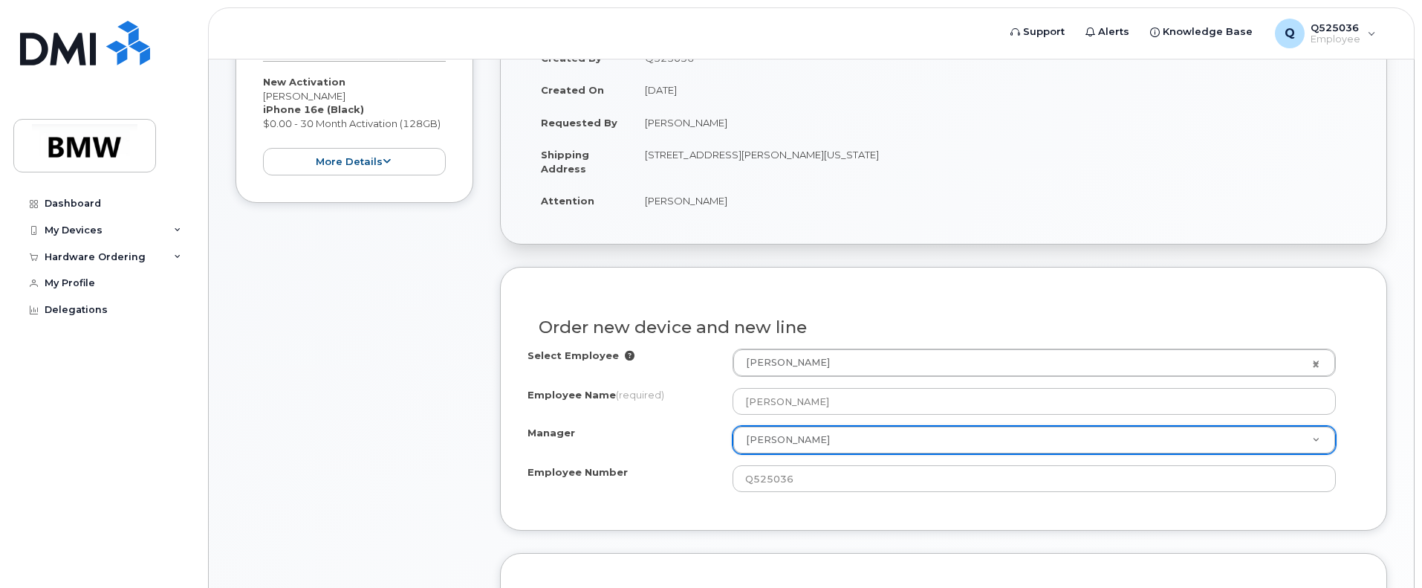
click at [692, 442] on div "Manager" at bounding box center [629, 436] width 205 height 20
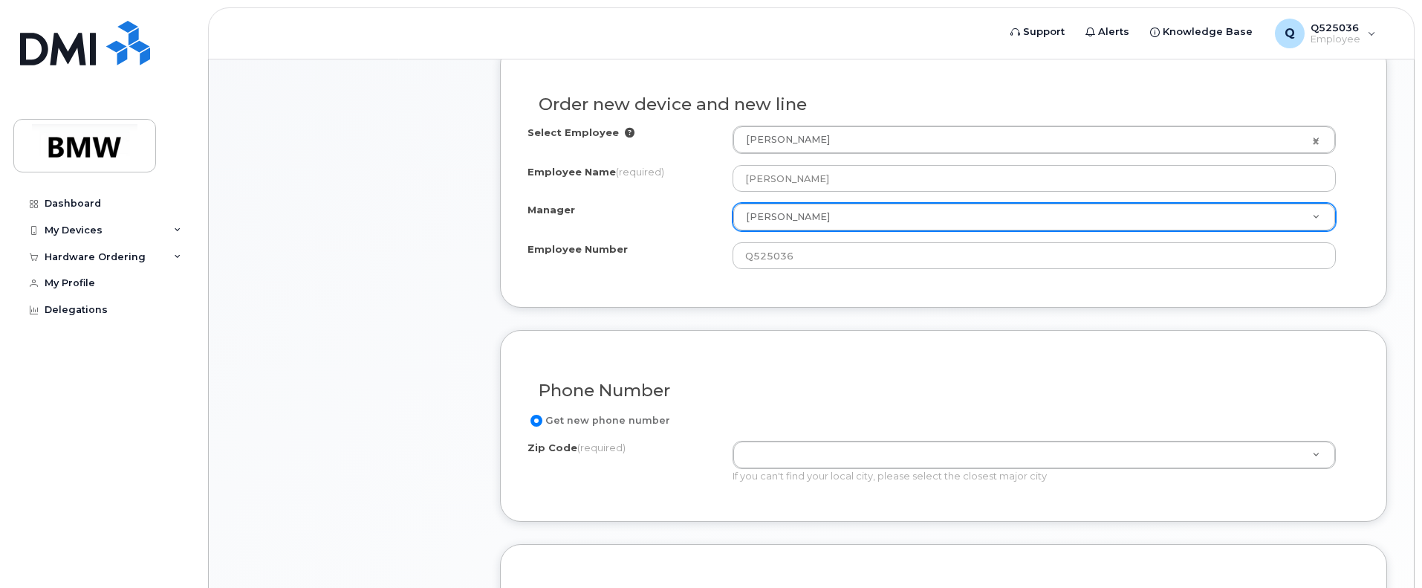
scroll to position [594, 0]
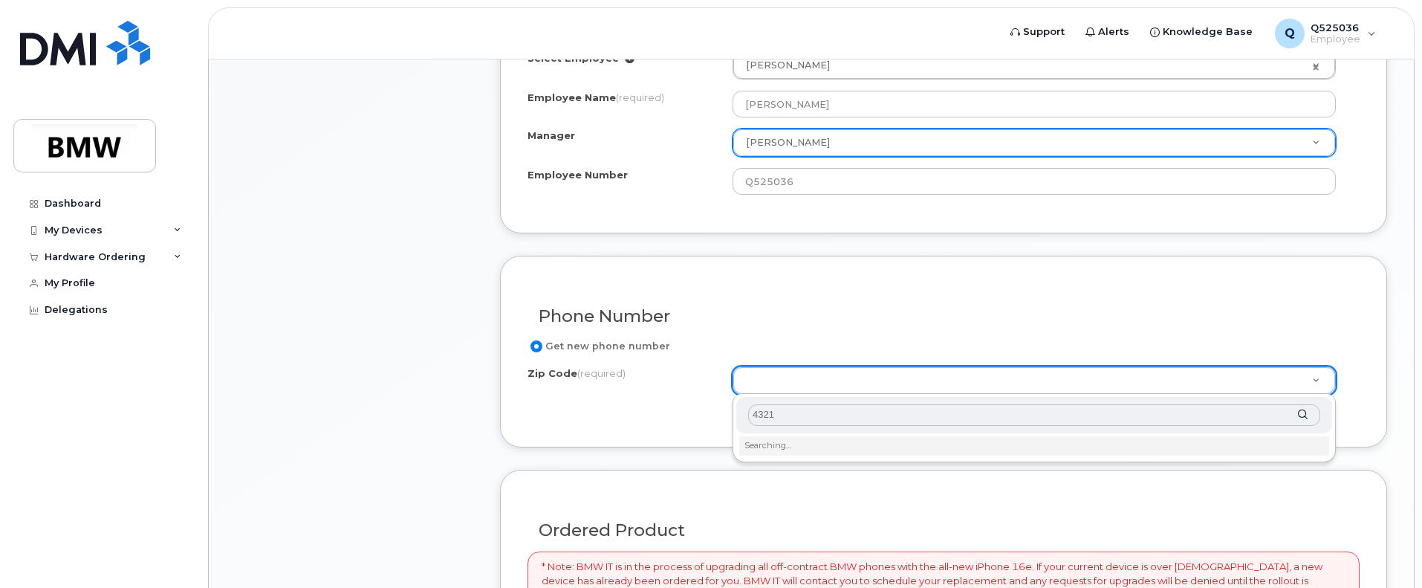
type input "43215"
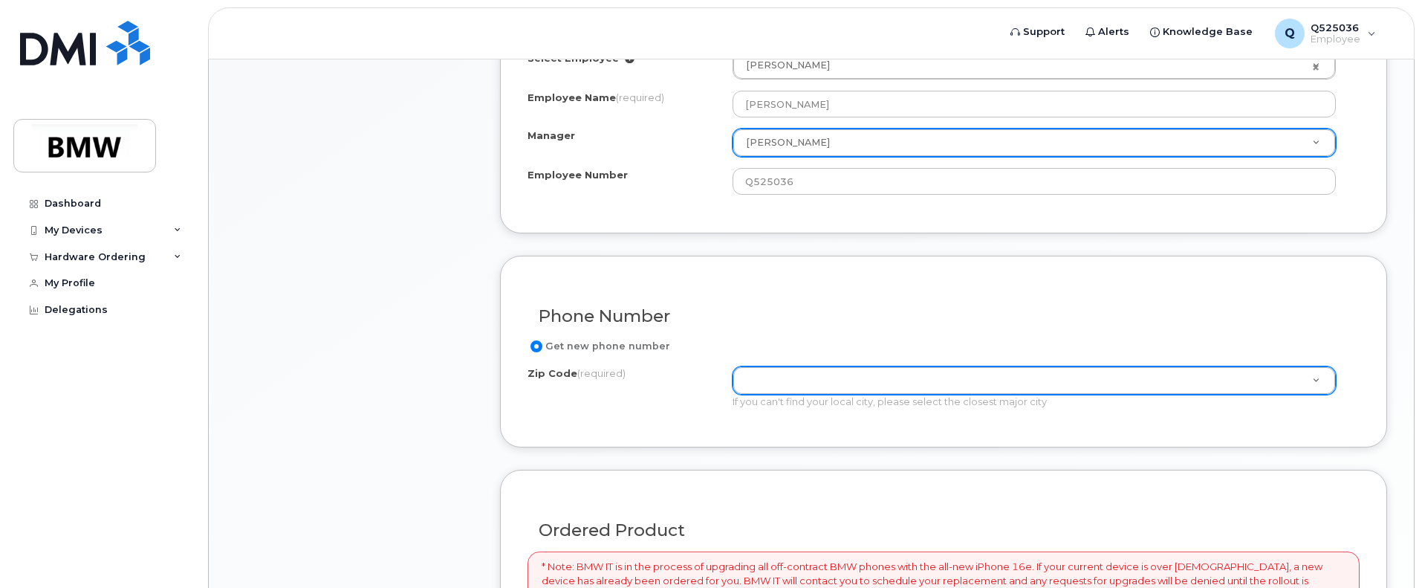
click at [534, 345] on input "Get new phone number" at bounding box center [536, 346] width 12 height 12
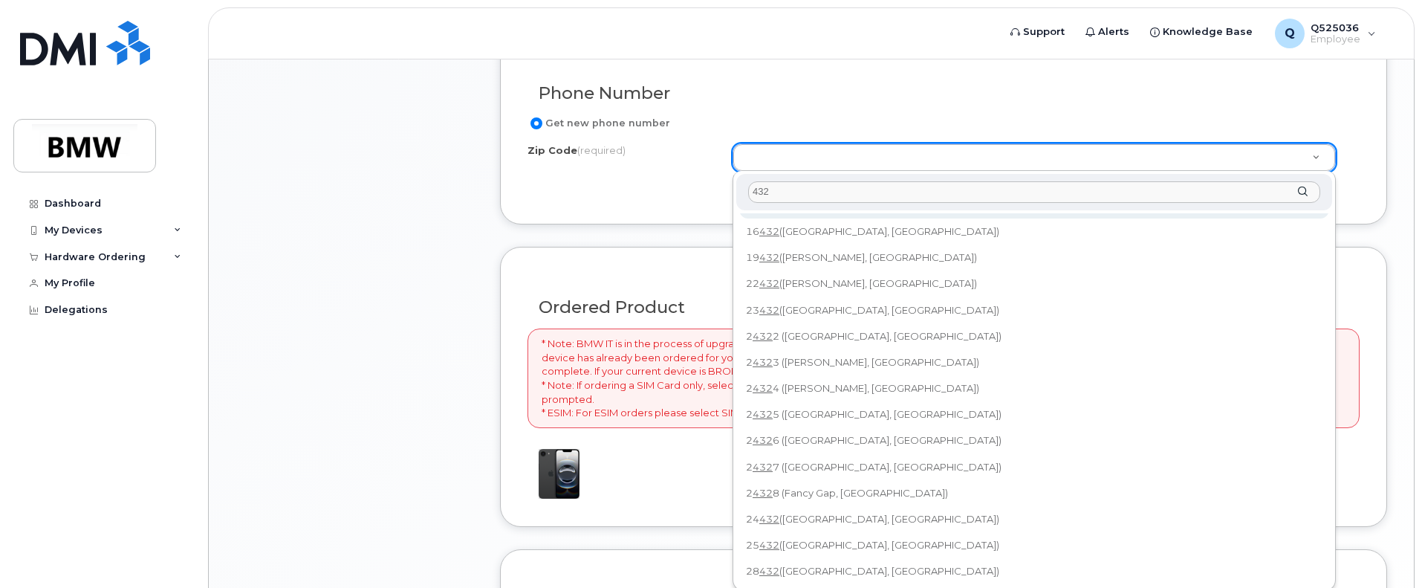
scroll to position [132, 0]
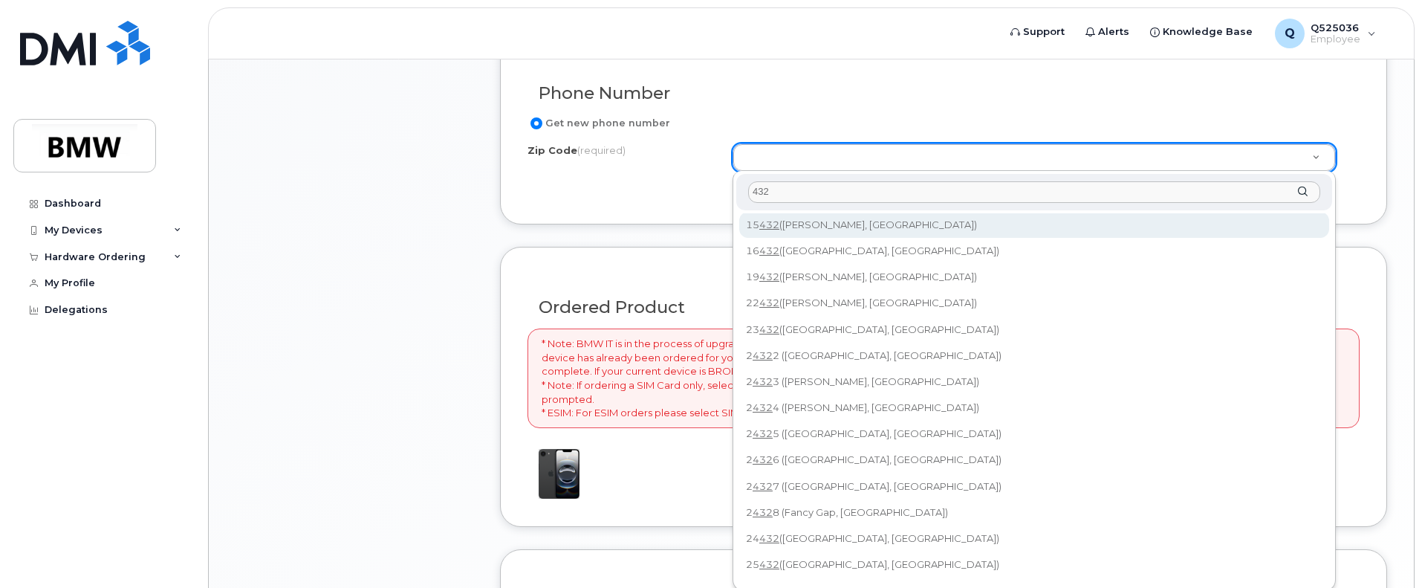
drag, startPoint x: 785, startPoint y: 196, endPoint x: 748, endPoint y: 196, distance: 36.4
click at [748, 196] on input "432" at bounding box center [1034, 192] width 572 height 22
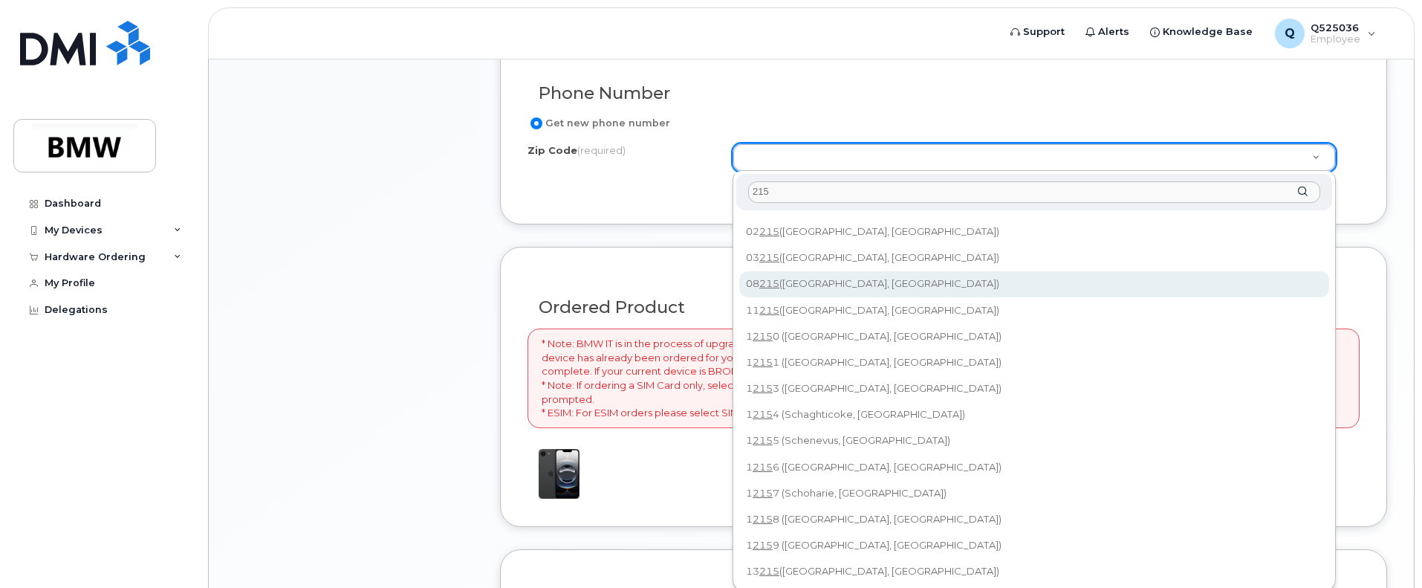
scroll to position [0, 0]
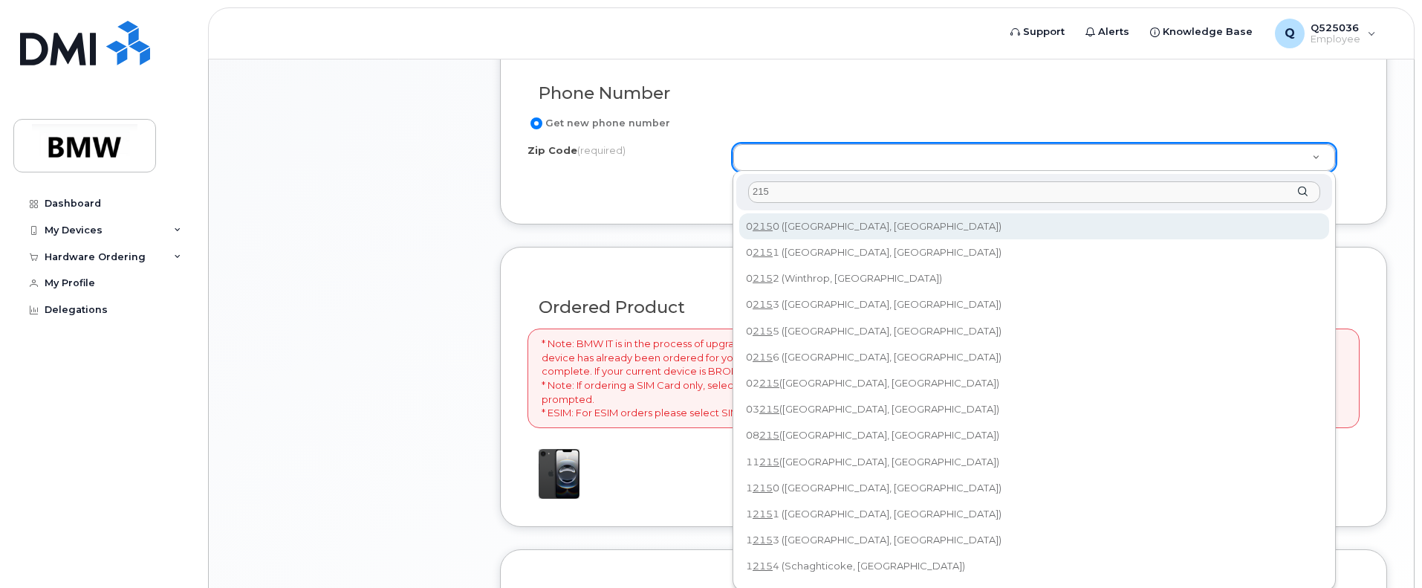
drag, startPoint x: 784, startPoint y: 195, endPoint x: 741, endPoint y: 194, distance: 43.1
click at [741, 194] on div "Zip Code (required) 215" at bounding box center [1034, 192] width 596 height 36
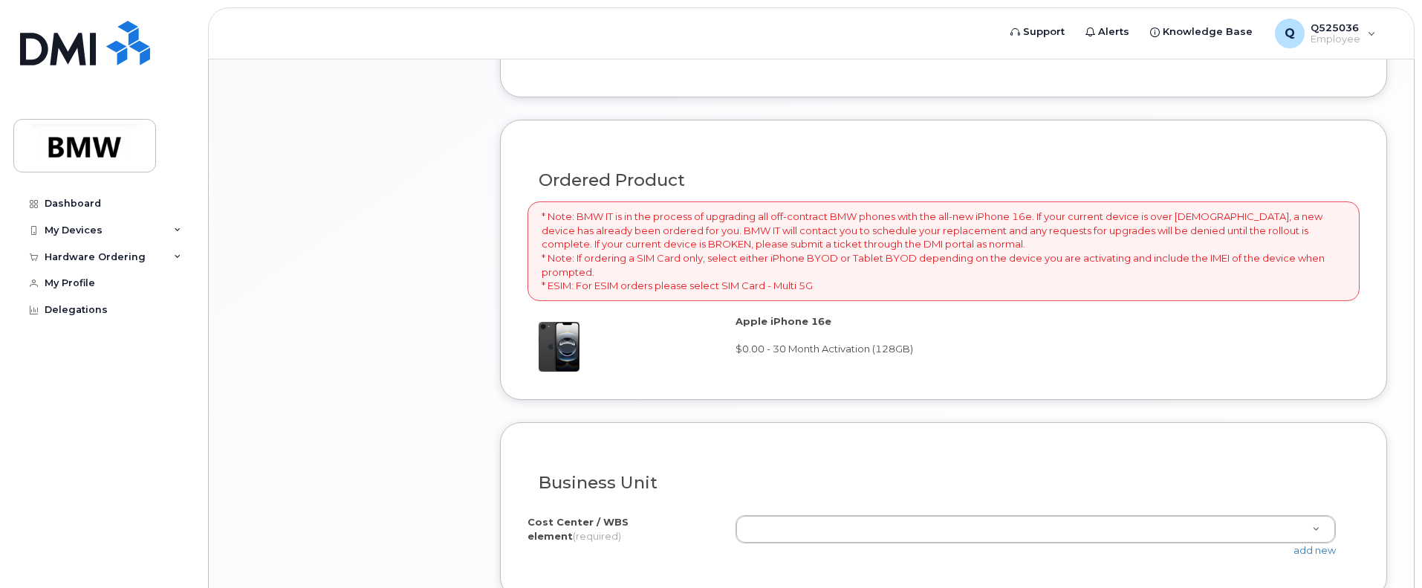
scroll to position [721, 0]
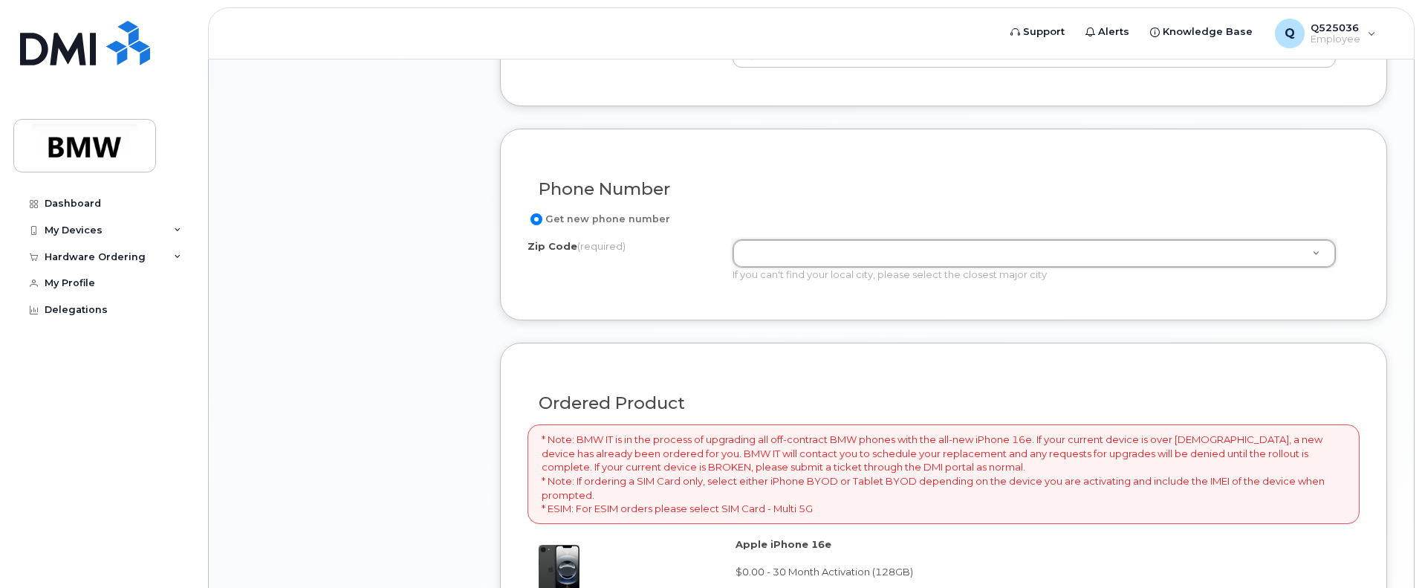
click at [712, 206] on div "Phone Number" at bounding box center [943, 183] width 832 height 54
click at [865, 204] on div "Phone Number" at bounding box center [943, 183] width 832 height 54
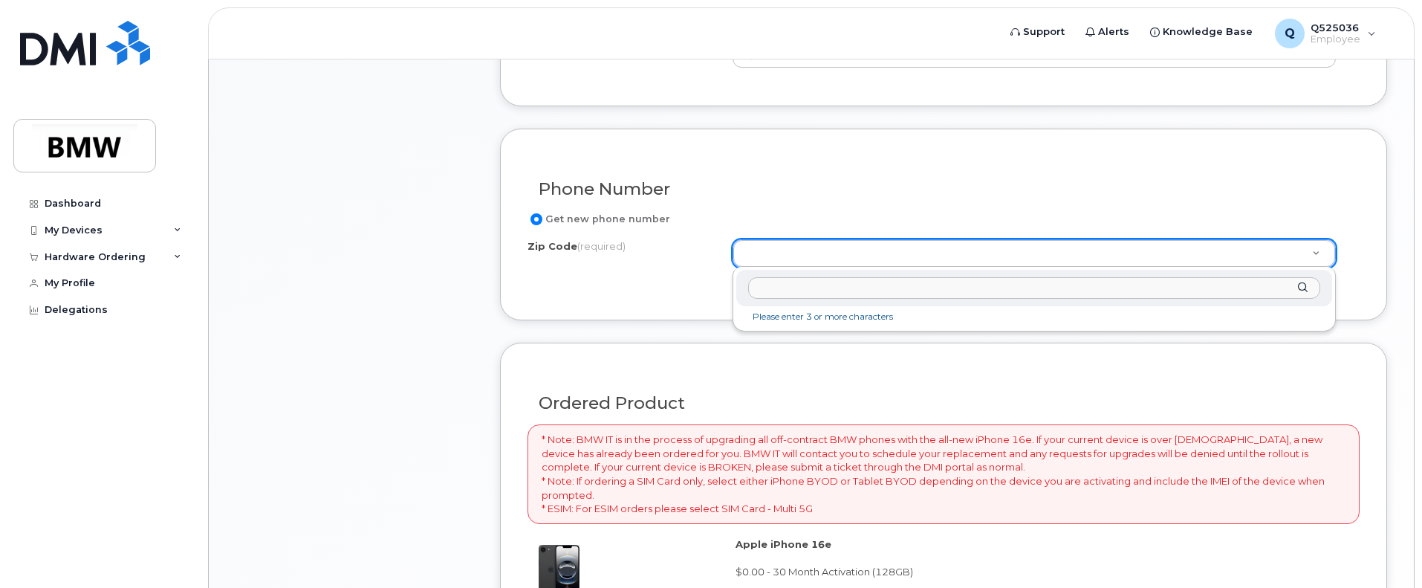
click at [845, 313] on li "Please enter 3 or more characters" at bounding box center [1034, 317] width 590 height 16
click at [1300, 286] on div "Zip Code (required)" at bounding box center [1034, 288] width 596 height 36
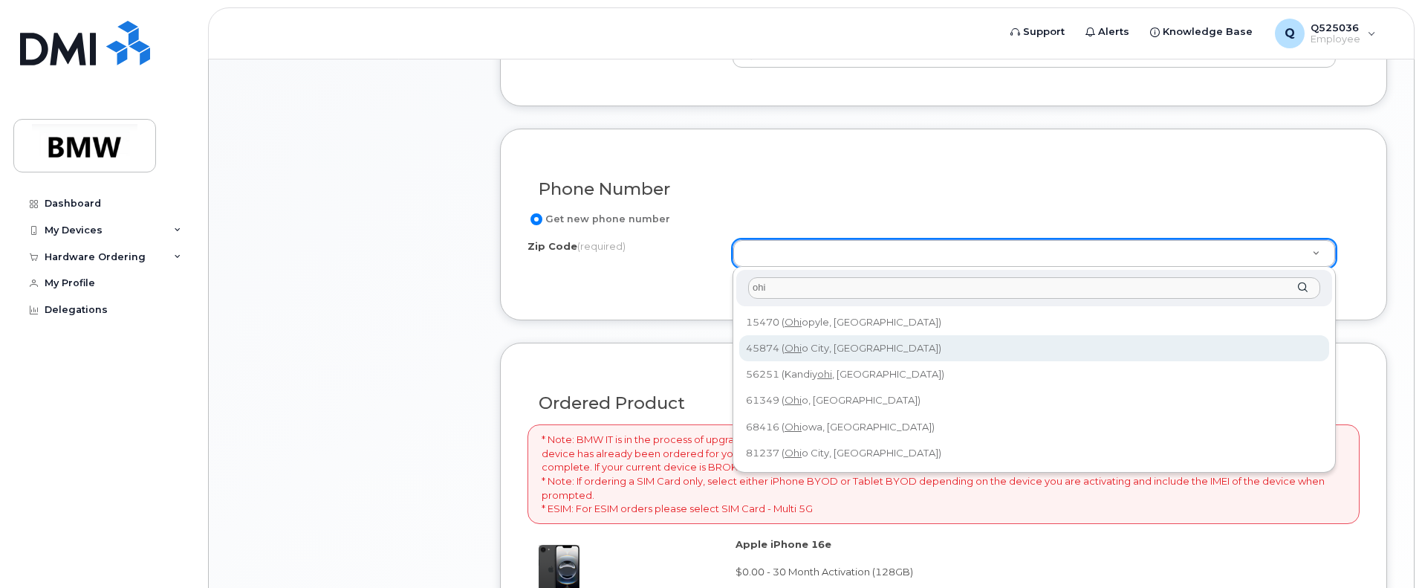
scroll to position [796, 0]
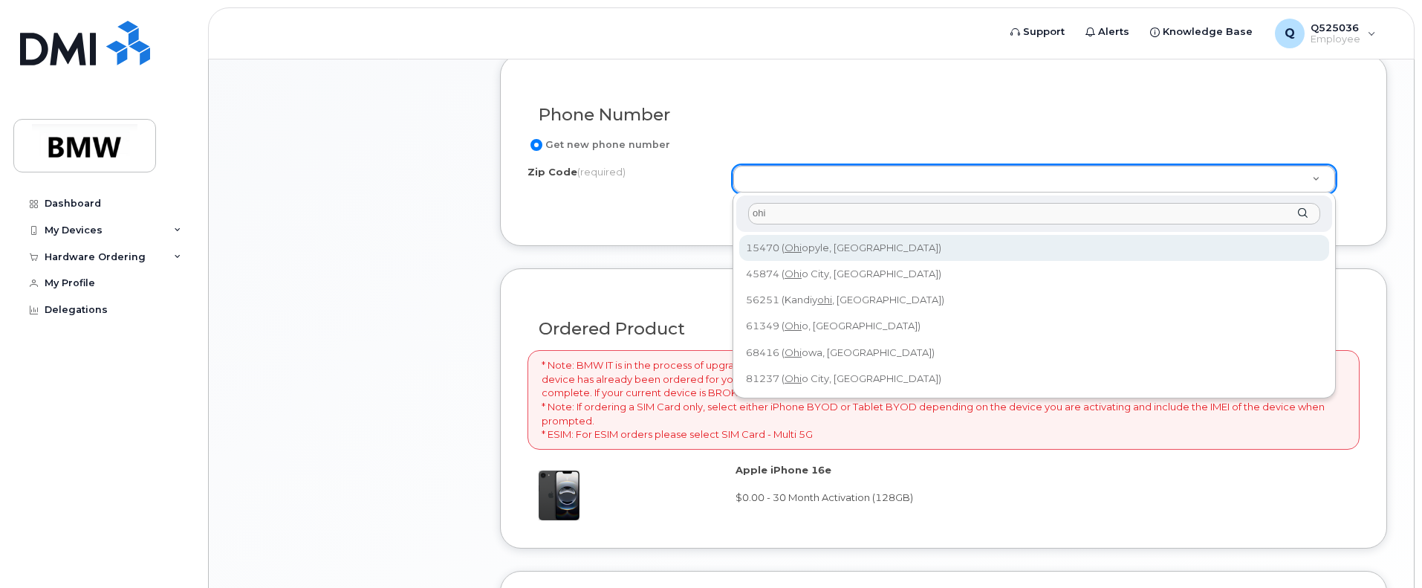
drag, startPoint x: 775, startPoint y: 214, endPoint x: 741, endPoint y: 210, distance: 34.4
click at [741, 210] on div "Zip Code (required) ohi" at bounding box center [1034, 213] width 596 height 36
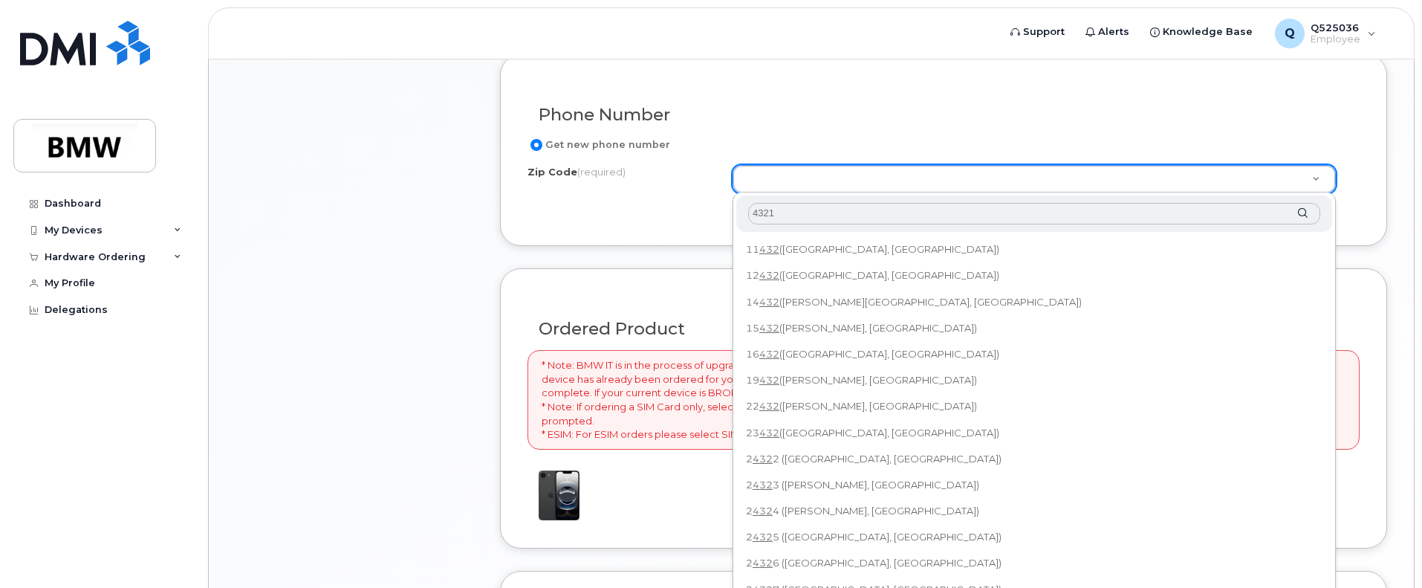
type input "43215"
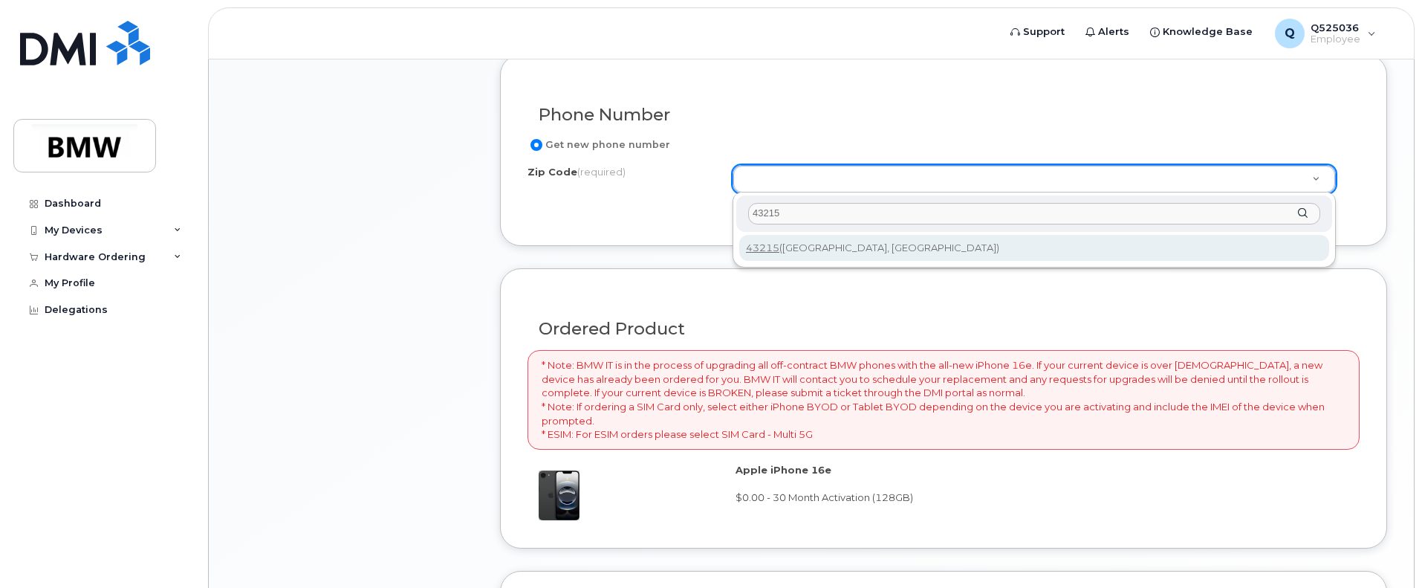
type input "43215 ([GEOGRAPHIC_DATA], [GEOGRAPHIC_DATA])"
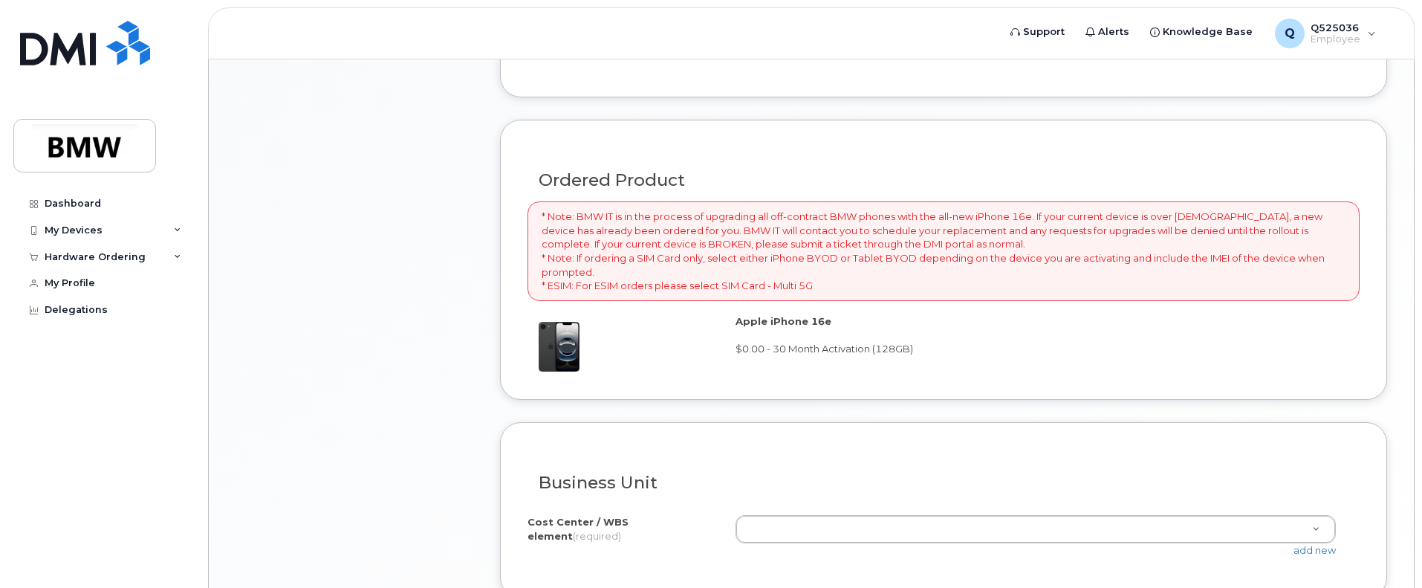
scroll to position [1019, 0]
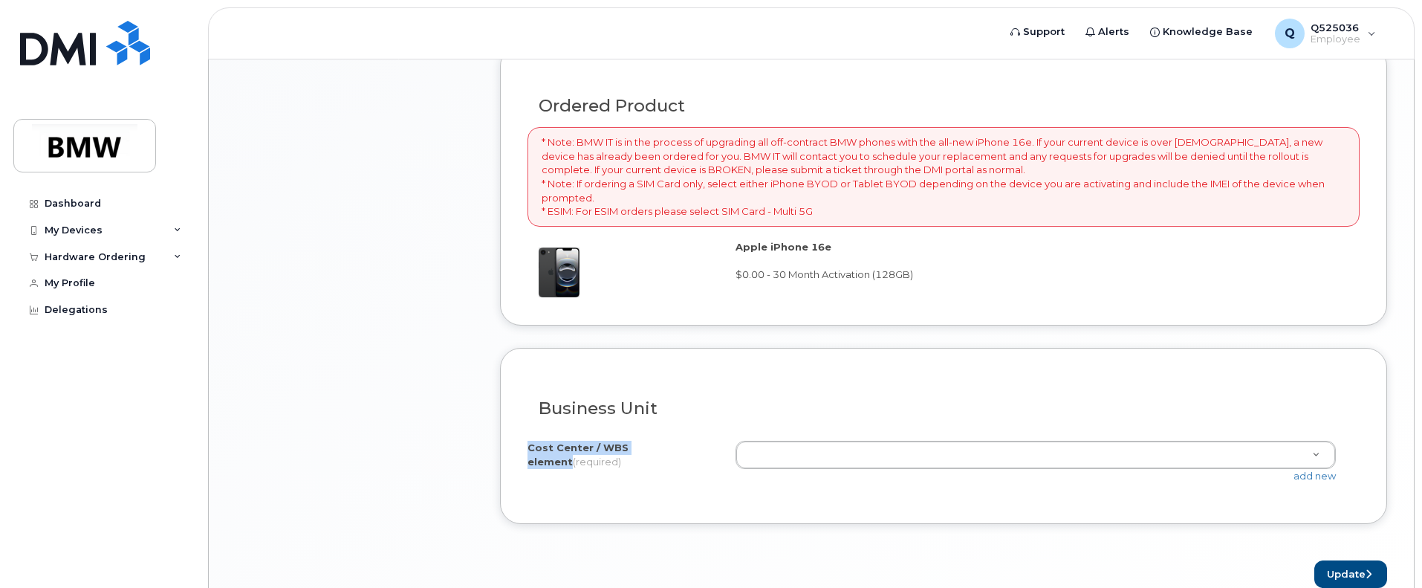
drag, startPoint x: 666, startPoint y: 444, endPoint x: 522, endPoint y: 448, distance: 144.9
click at [522, 448] on div "Business Unit I know the accounting codes Cost Center / WBS element (required) …" at bounding box center [943, 436] width 887 height 176
copy label "Cost Center / WBS element"
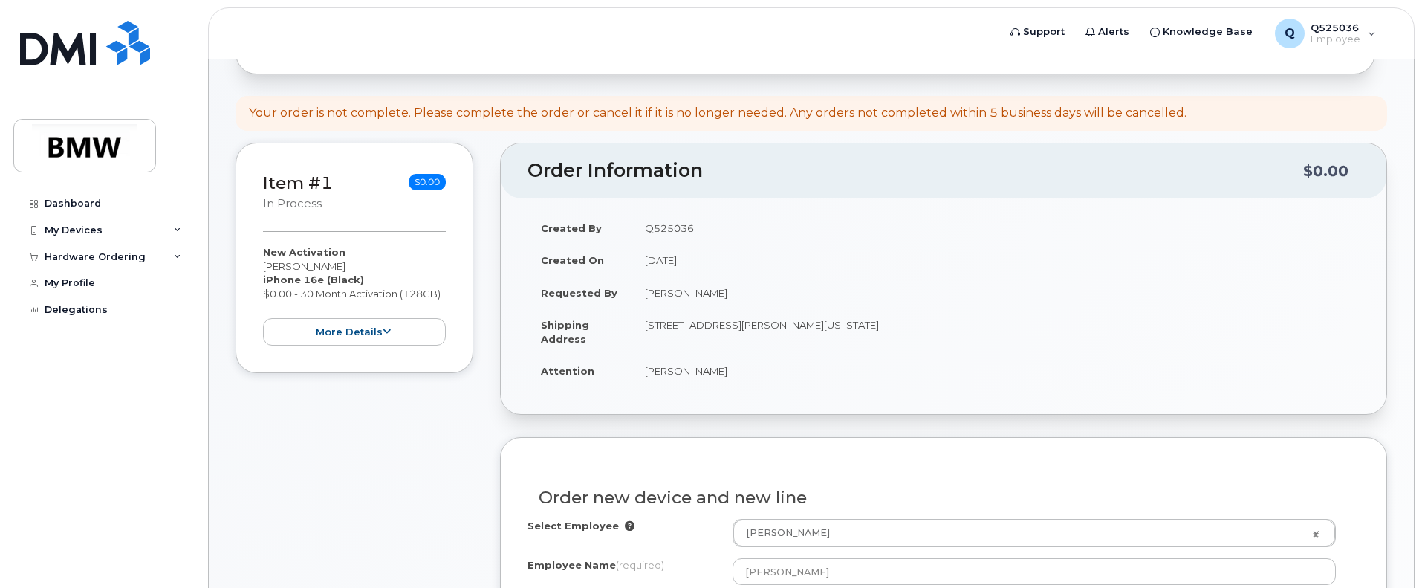
scroll to position [53, 0]
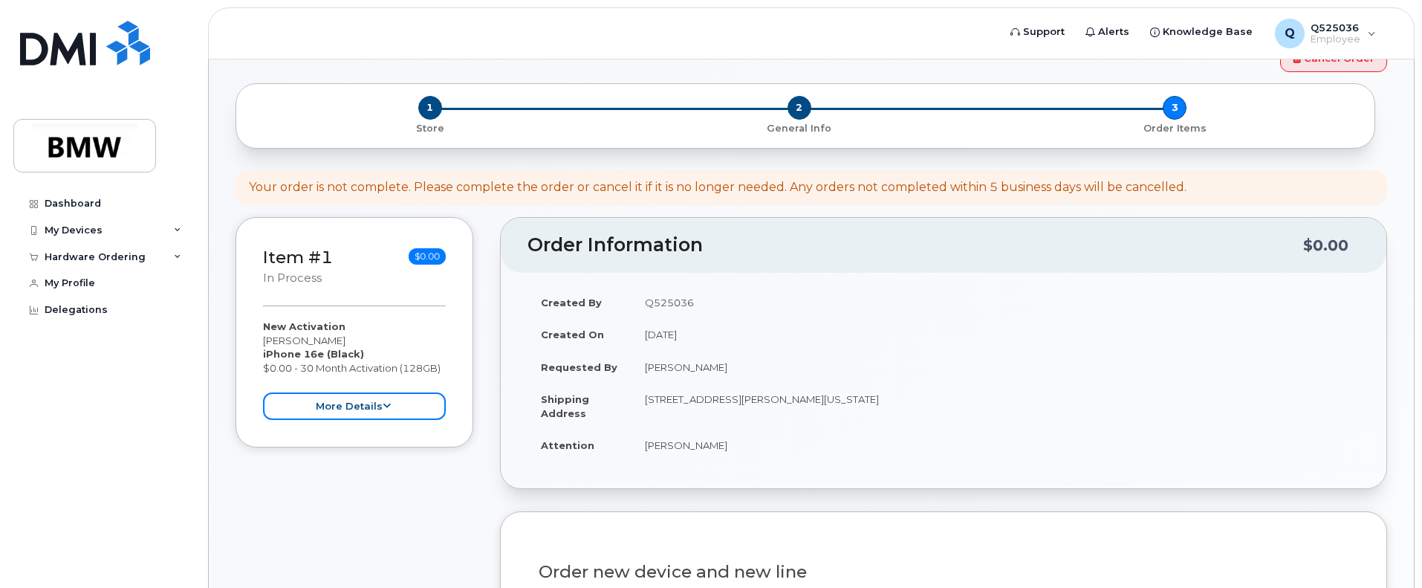
click at [386, 414] on button "more details" at bounding box center [354, 405] width 183 height 27
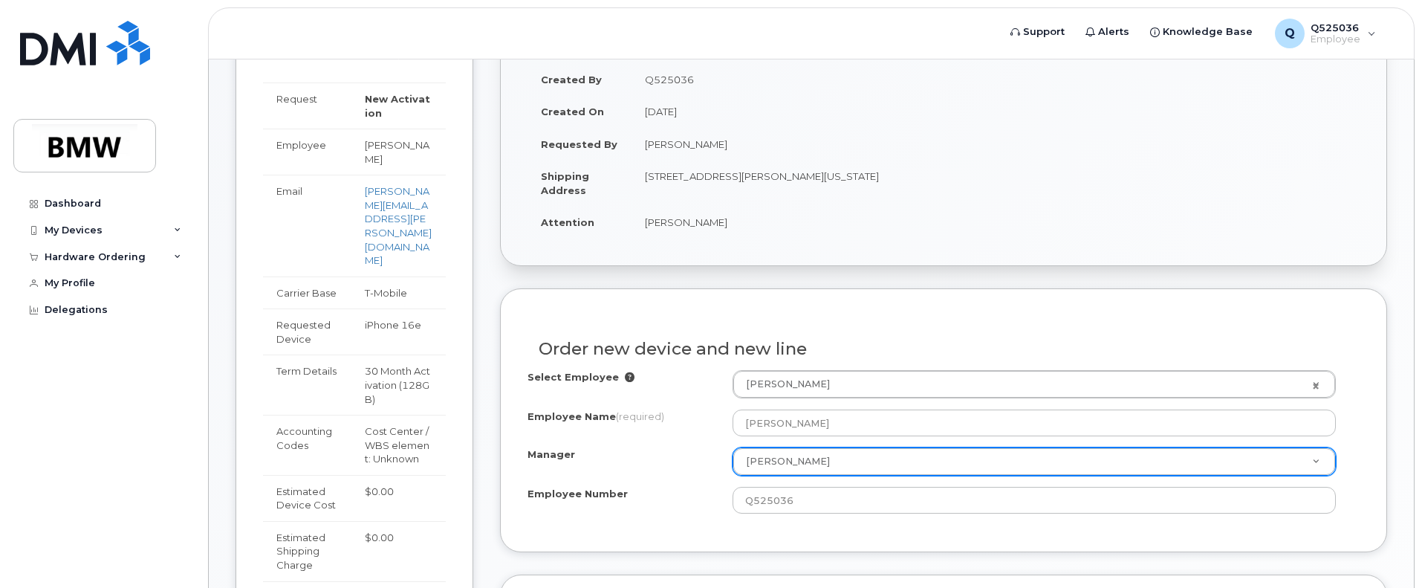
scroll to position [0, 0]
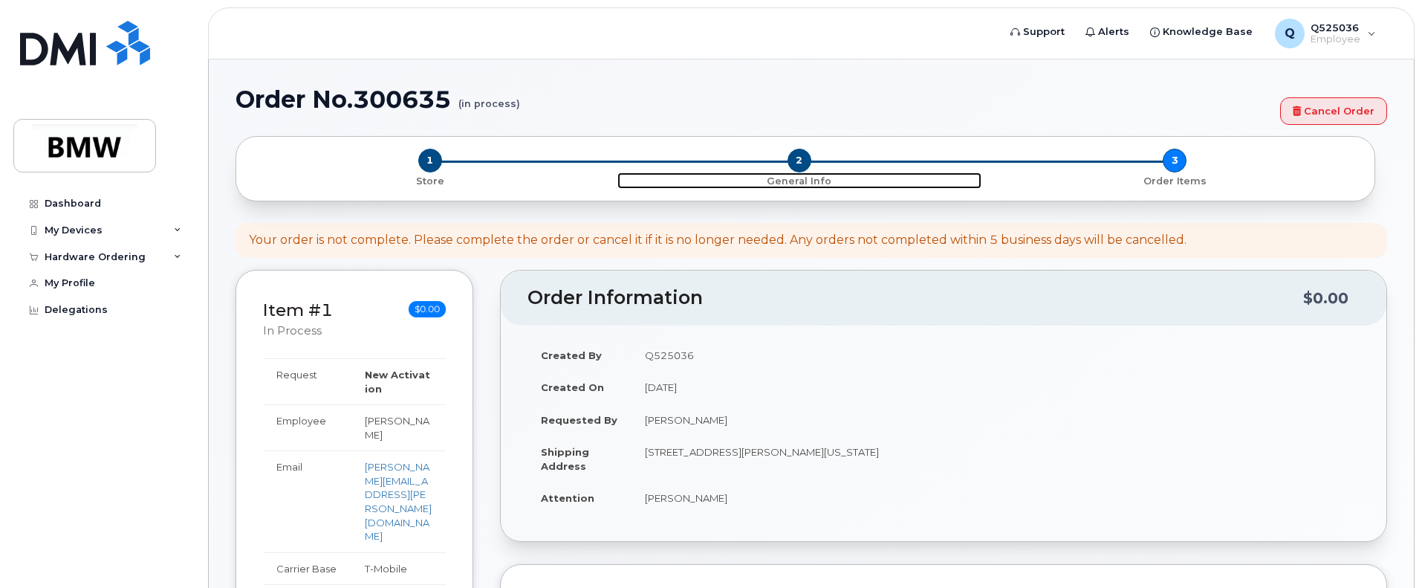
click at [794, 161] on span "2" at bounding box center [799, 161] width 24 height 24
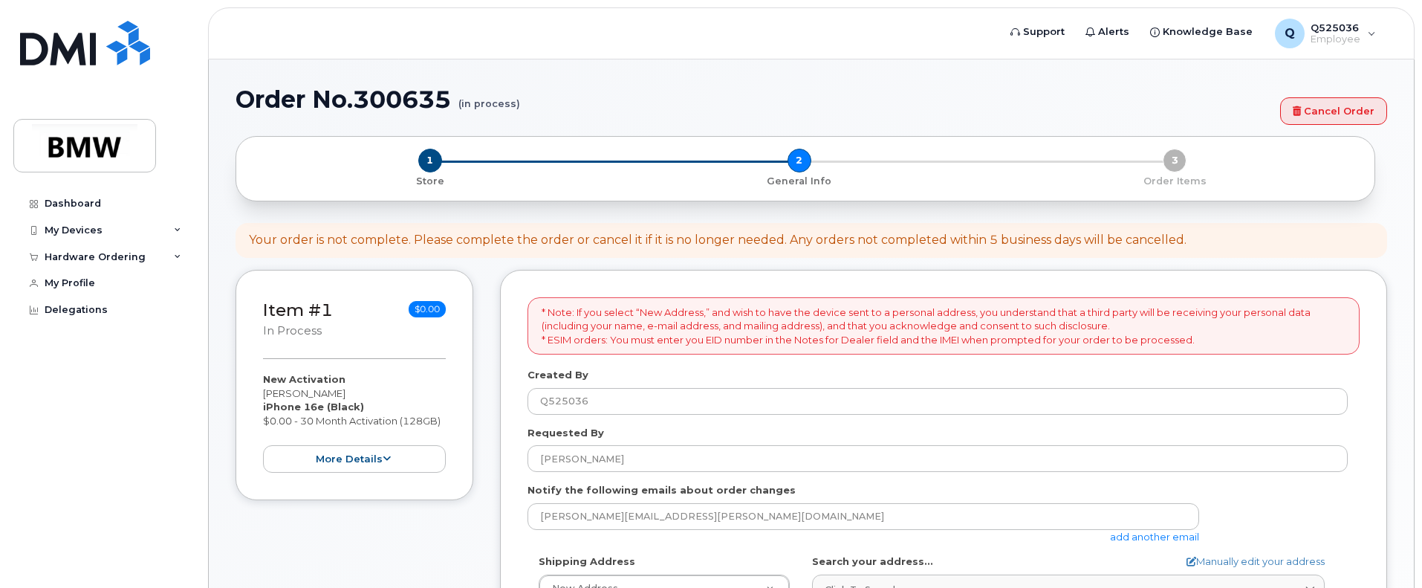
select select
click at [799, 162] on div "1 Store 2 General Info 3 Order Items" at bounding box center [805, 168] width 1114 height 39
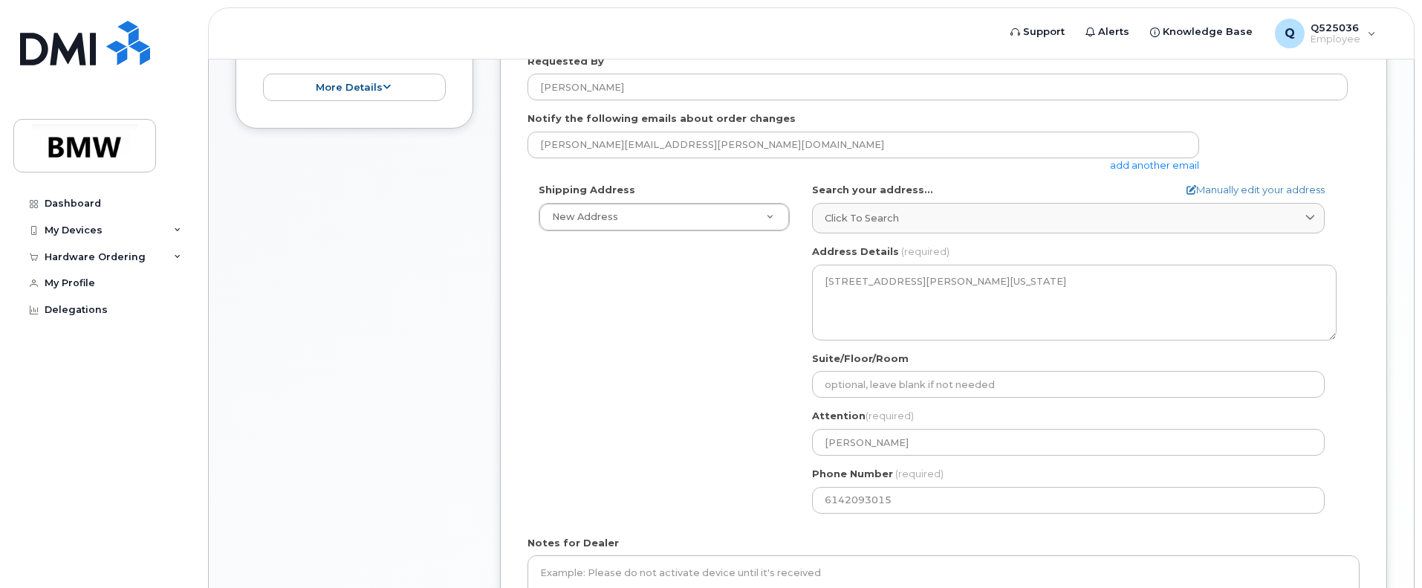
scroll to position [520, 0]
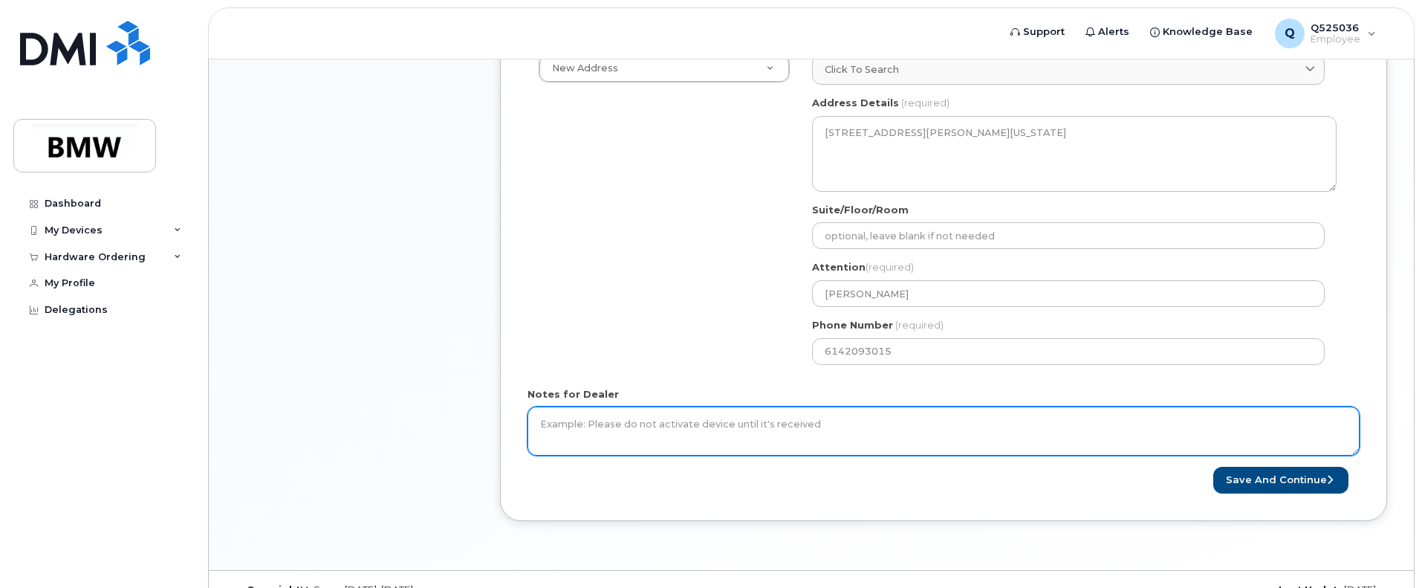
click at [704, 430] on textarea "Notes for Dealer" at bounding box center [943, 430] width 832 height 49
type textarea "Replacement phone for current work phone"
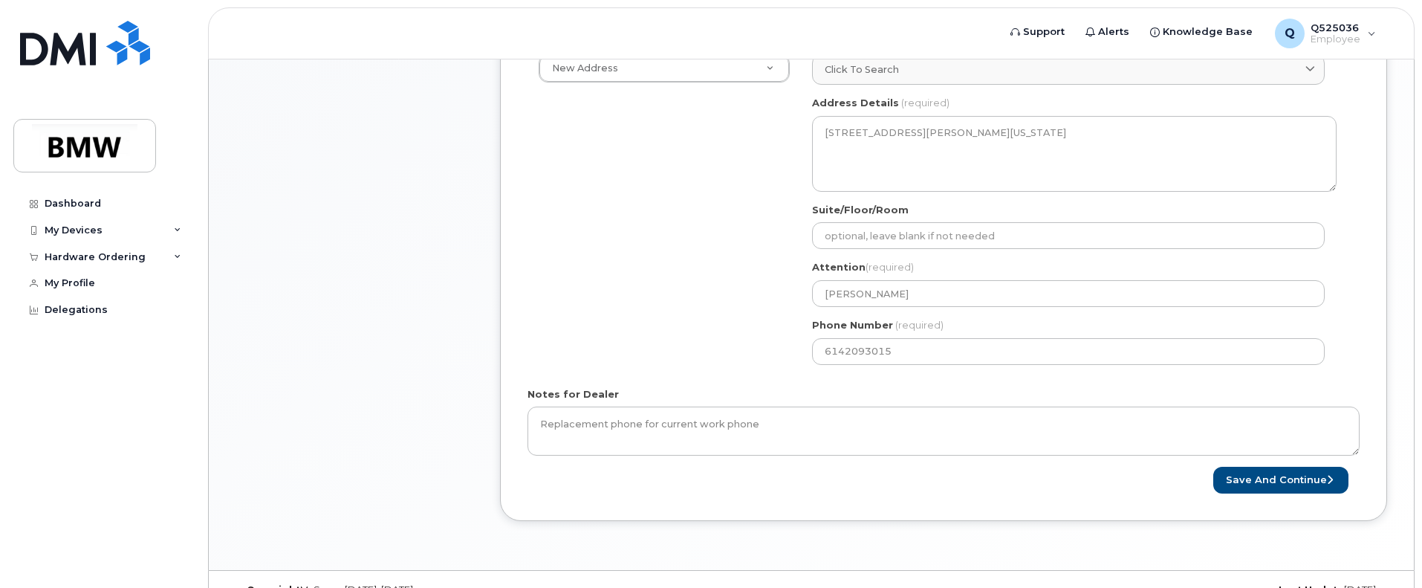
click at [1354, 481] on div "Save and Continue" at bounding box center [1151, 480] width 416 height 27
click at [1310, 478] on button "Save and Continue" at bounding box center [1280, 480] width 135 height 27
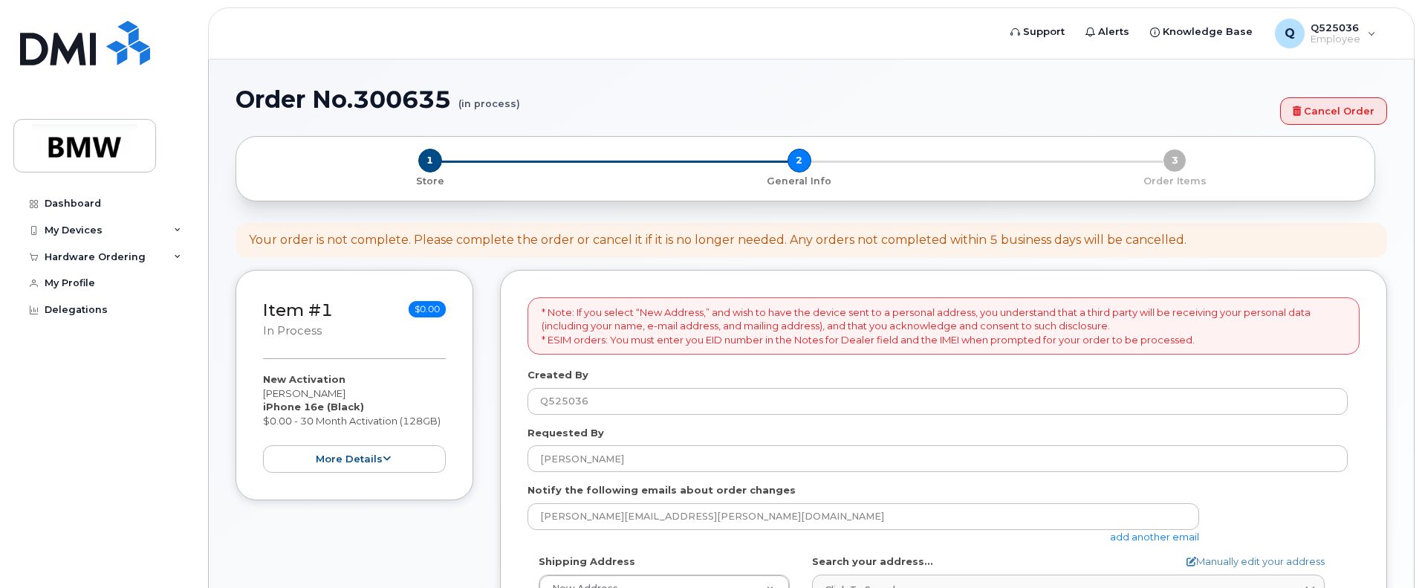
scroll to position [550, 0]
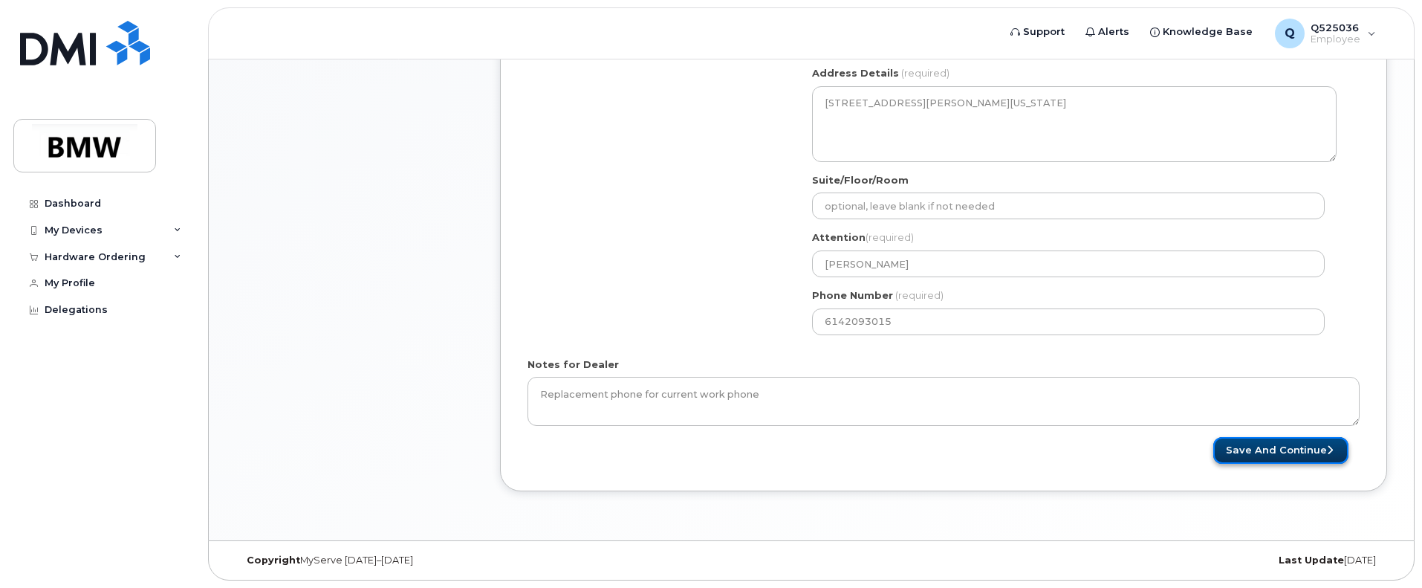
click at [1330, 452] on icon "submit" at bounding box center [1330, 450] width 6 height 10
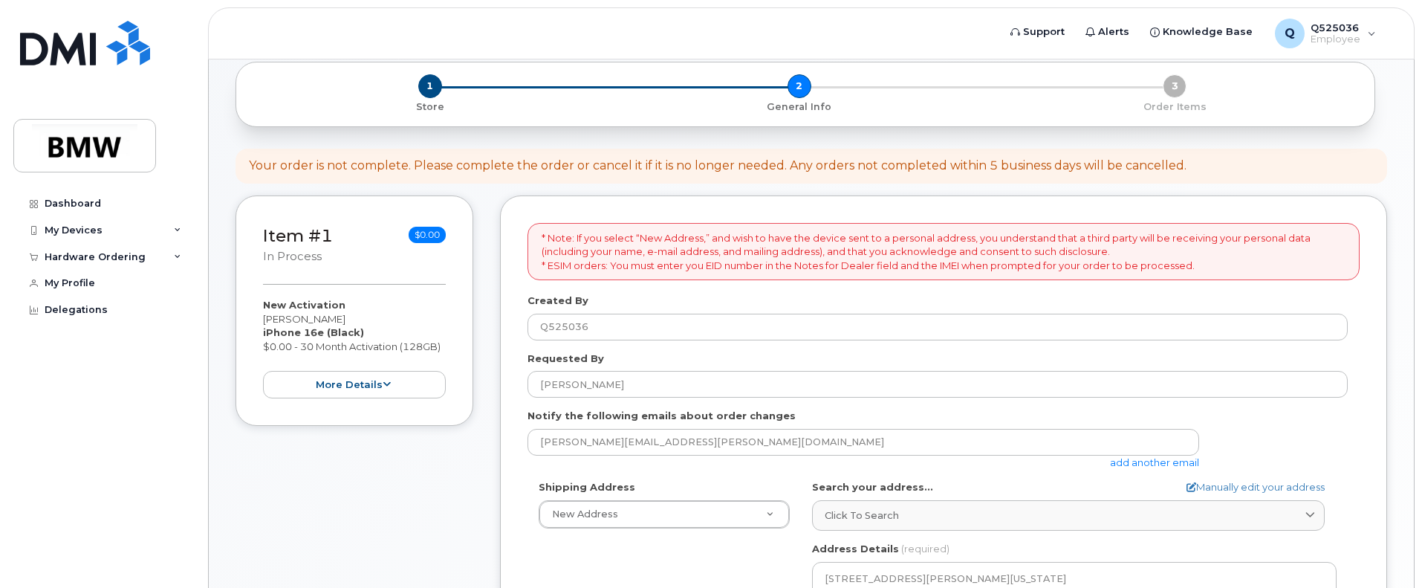
scroll to position [149, 0]
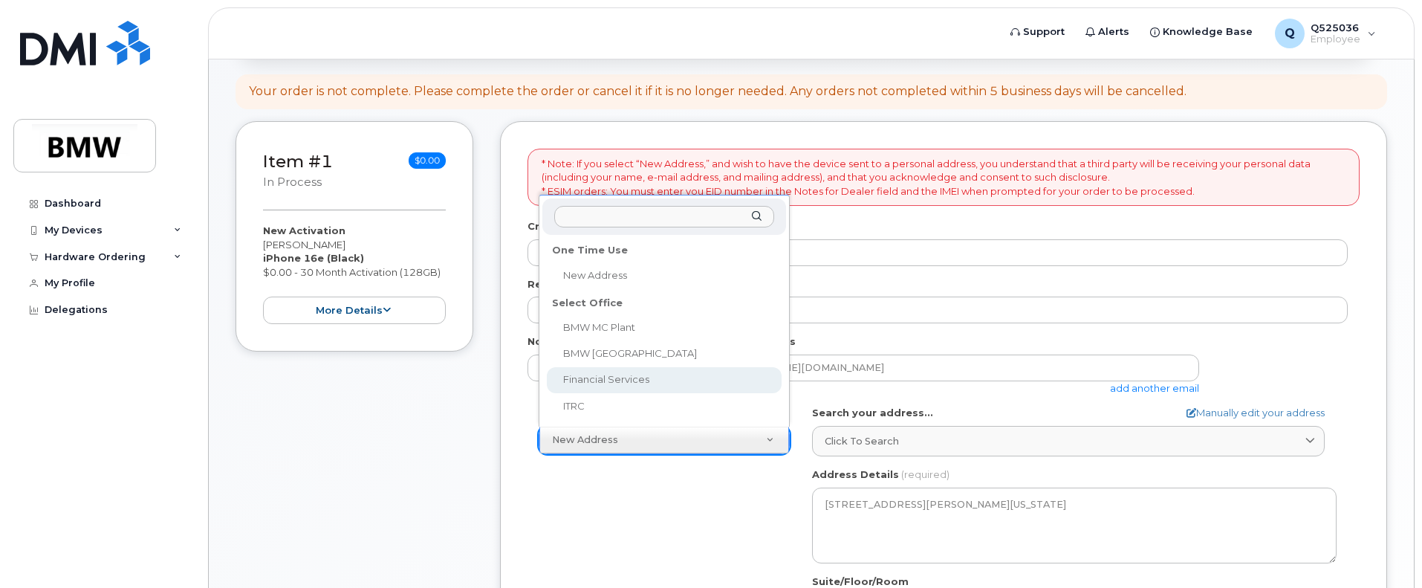
select select
type textarea "1400 City View Dr COLUMBUS OH 43215-1078 UNITED STATES Columbus Ohio 43215-1078"
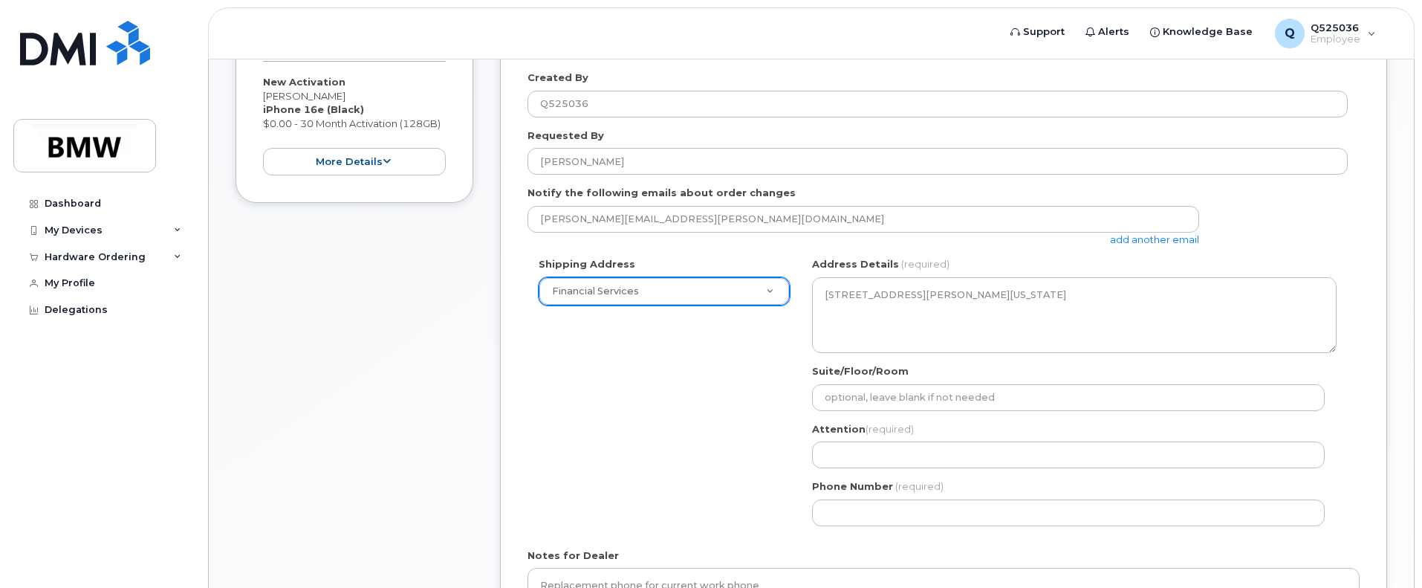
scroll to position [446, 0]
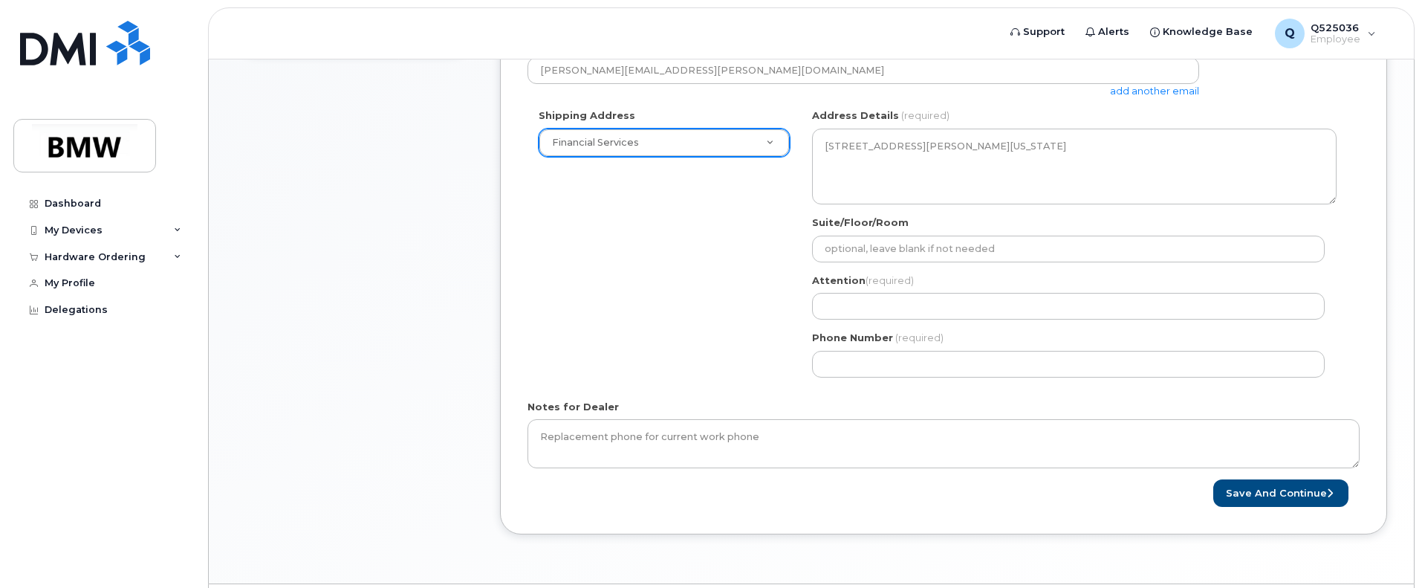
click at [906, 349] on div "Phone Number (required)" at bounding box center [1074, 354] width 524 height 47
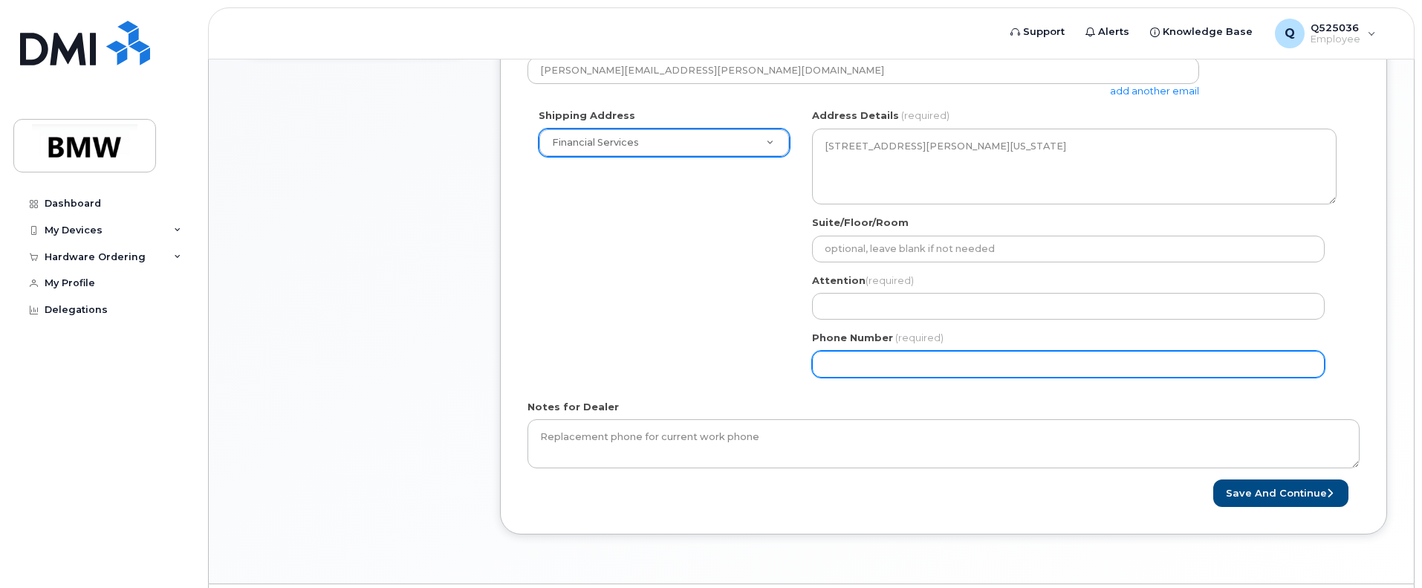
click at [900, 361] on input "Phone Number" at bounding box center [1068, 364] width 513 height 27
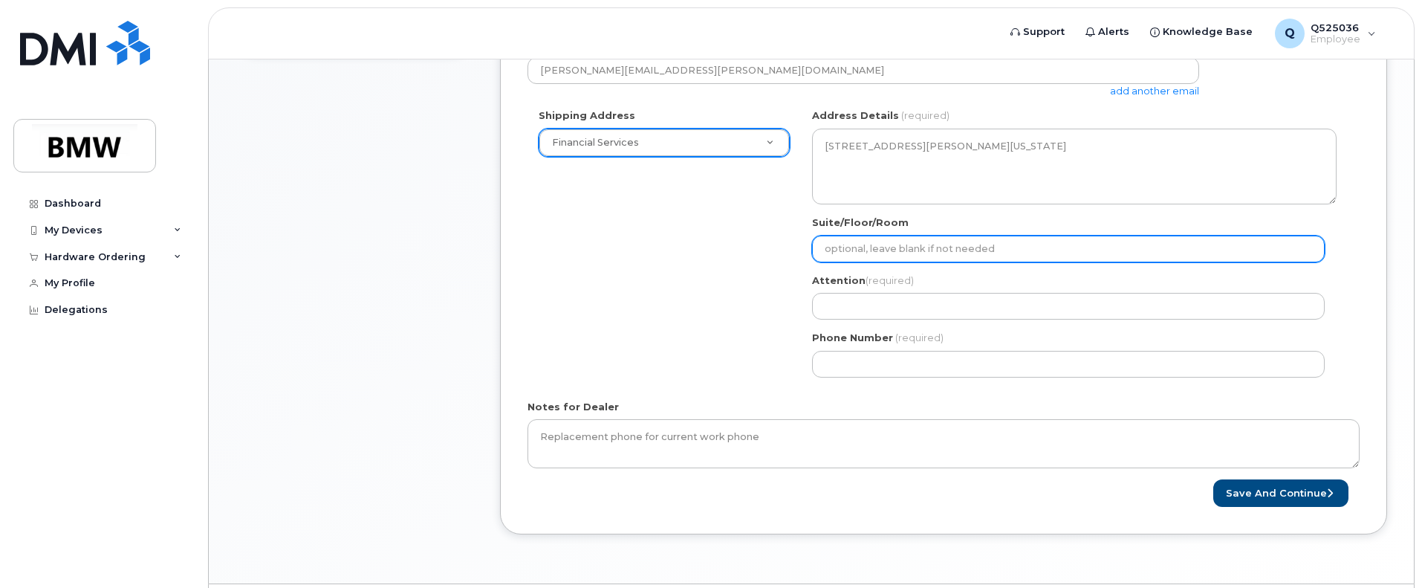
click at [871, 259] on input "Suite/Floor/Room" at bounding box center [1068, 248] width 513 height 27
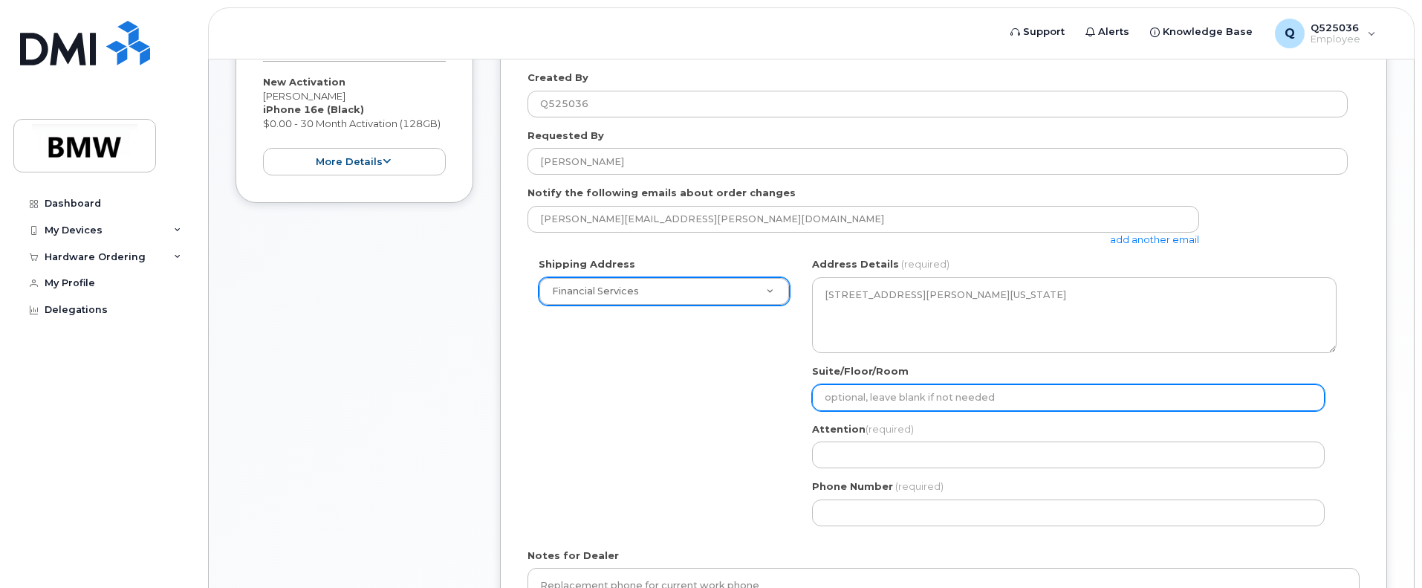
scroll to position [371, 0]
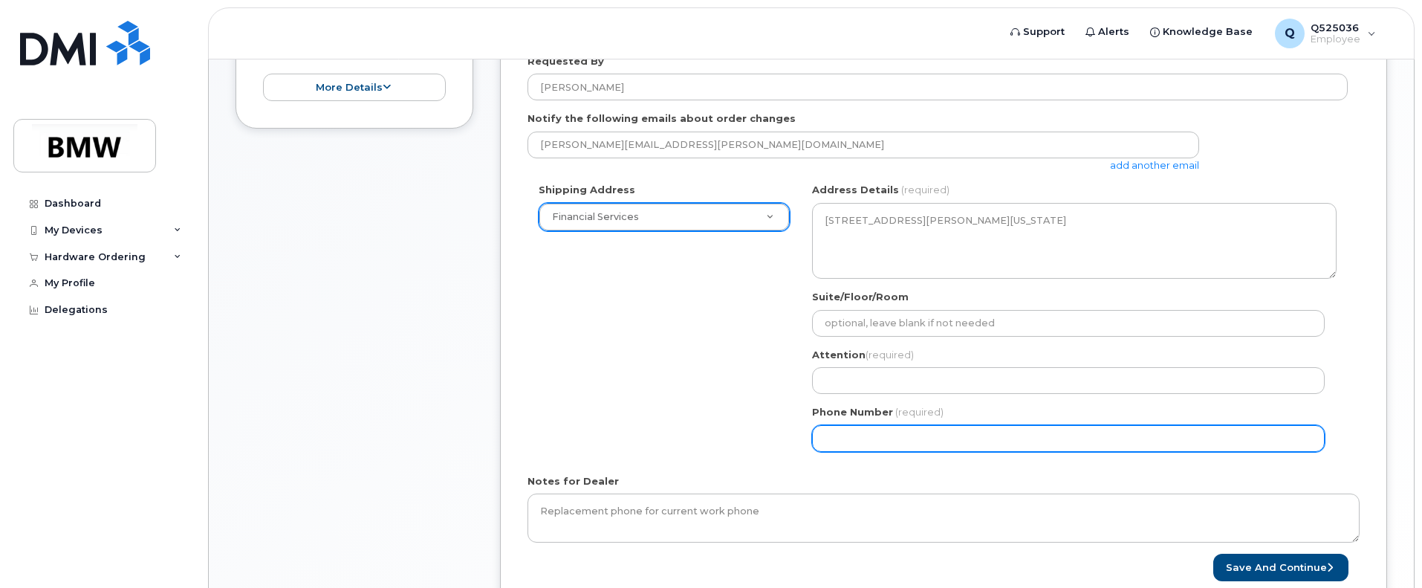
click at [1030, 430] on input "Phone Number" at bounding box center [1068, 438] width 513 height 27
select select
type input "614209301"
select select
type input "6142093015"
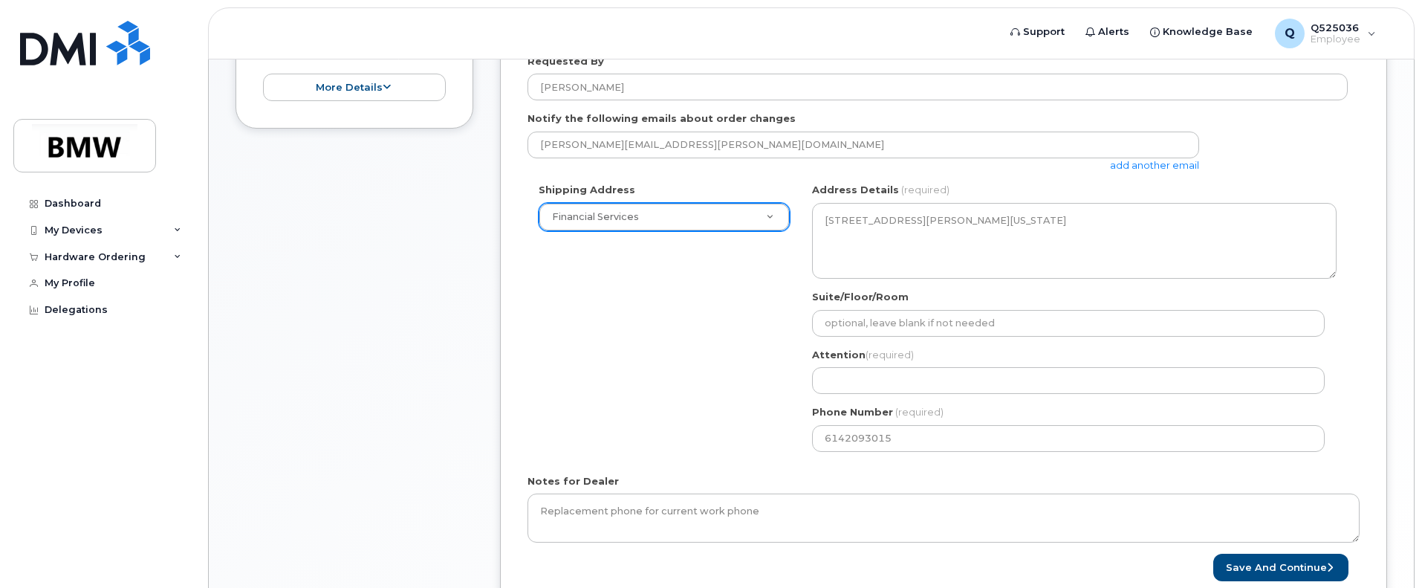
click at [578, 300] on div "Shipping Address Financial Services New Address BMW MC Plant BMW North America …" at bounding box center [937, 322] width 820 height 279
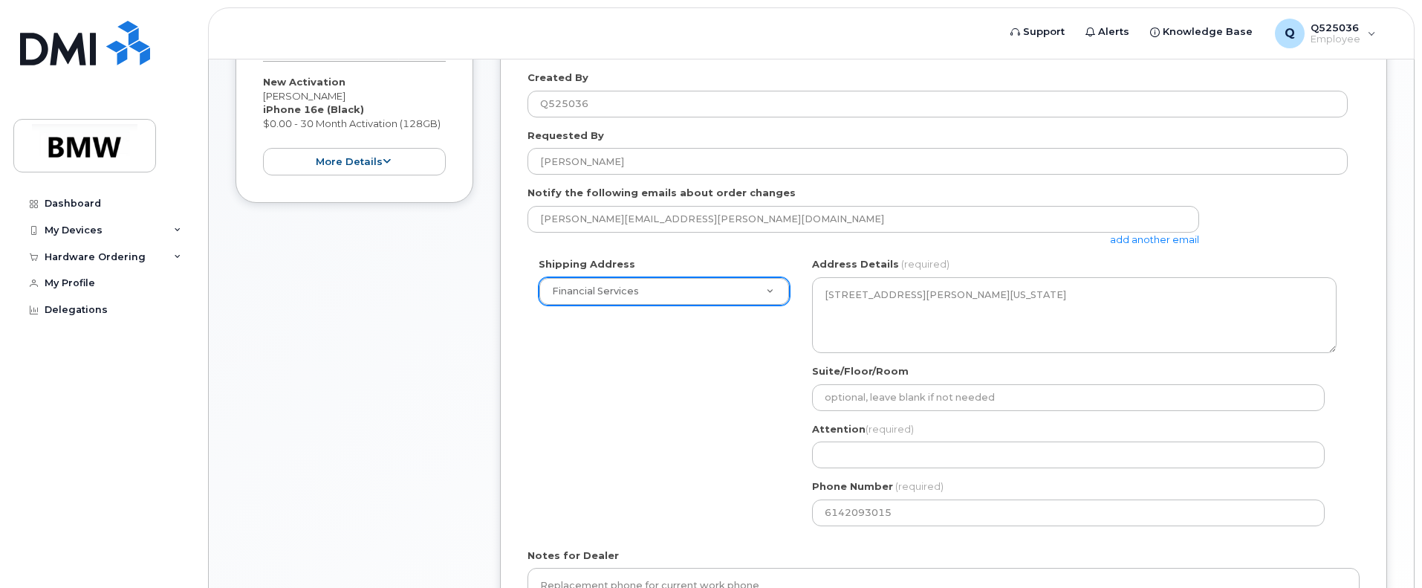
scroll to position [0, 0]
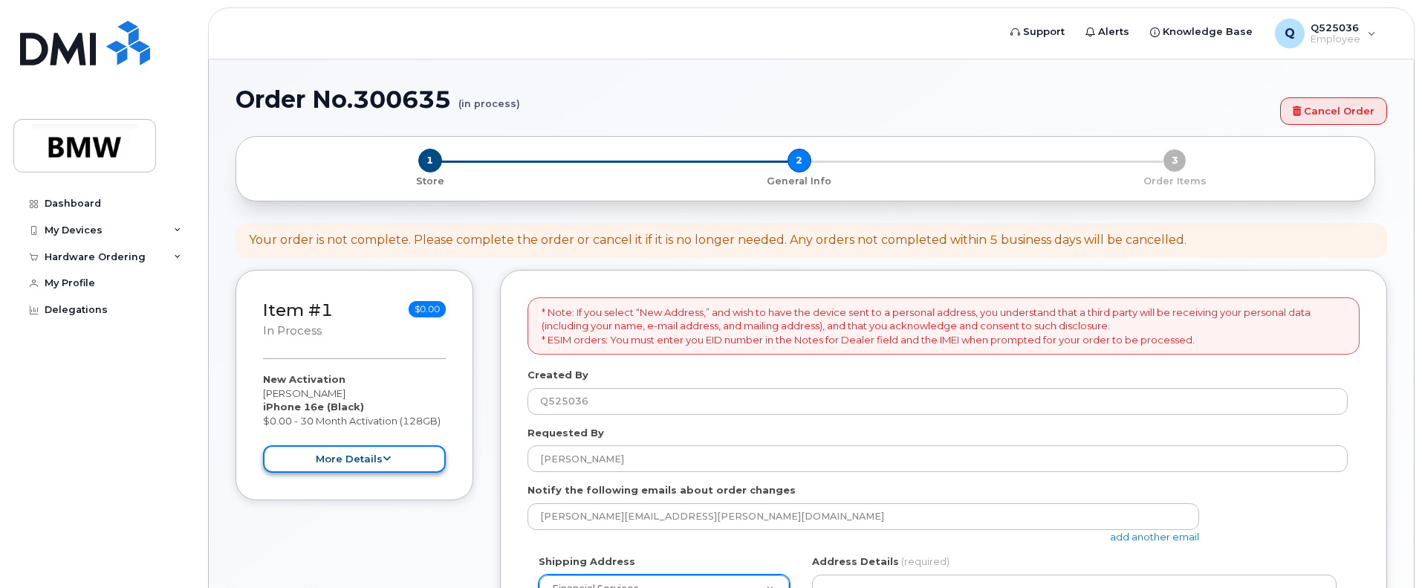
click at [362, 465] on button "more details" at bounding box center [354, 458] width 183 height 27
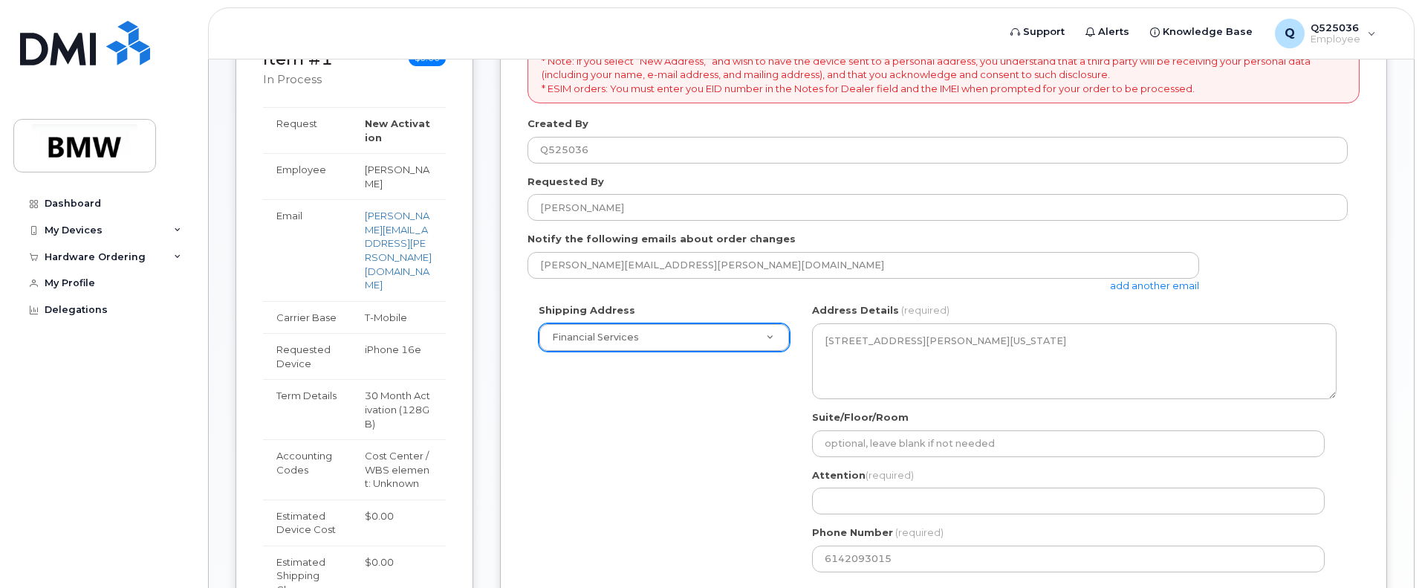
scroll to position [177, 0]
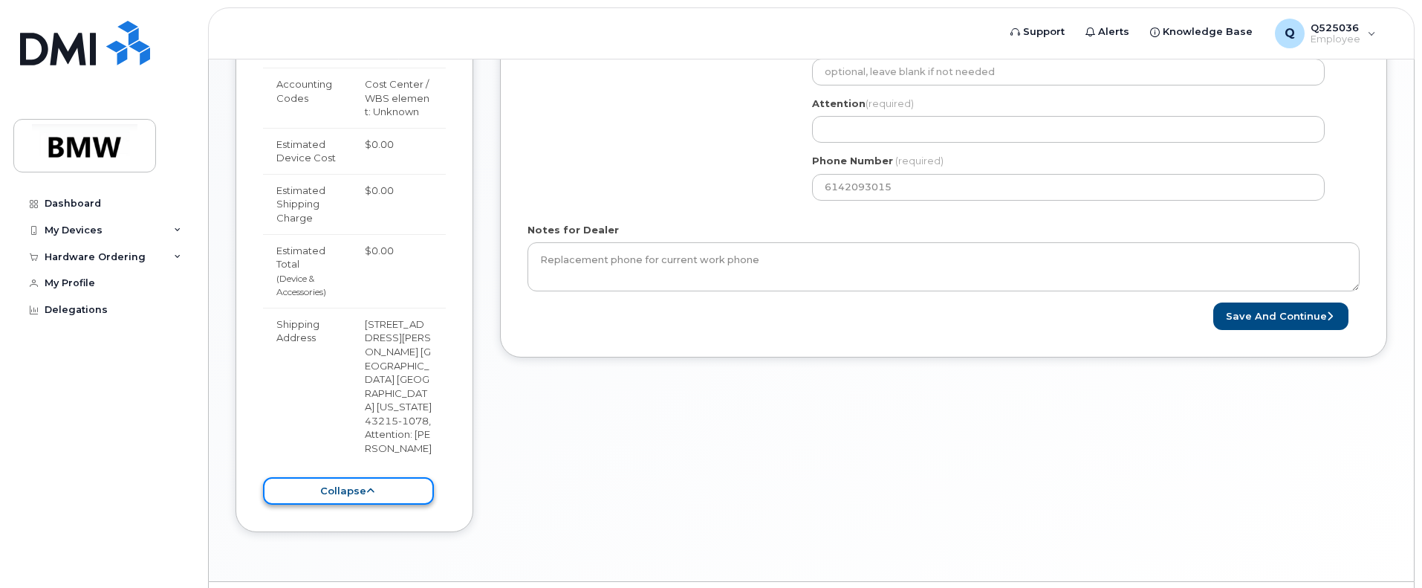
click at [366, 477] on button "collapse" at bounding box center [348, 490] width 171 height 27
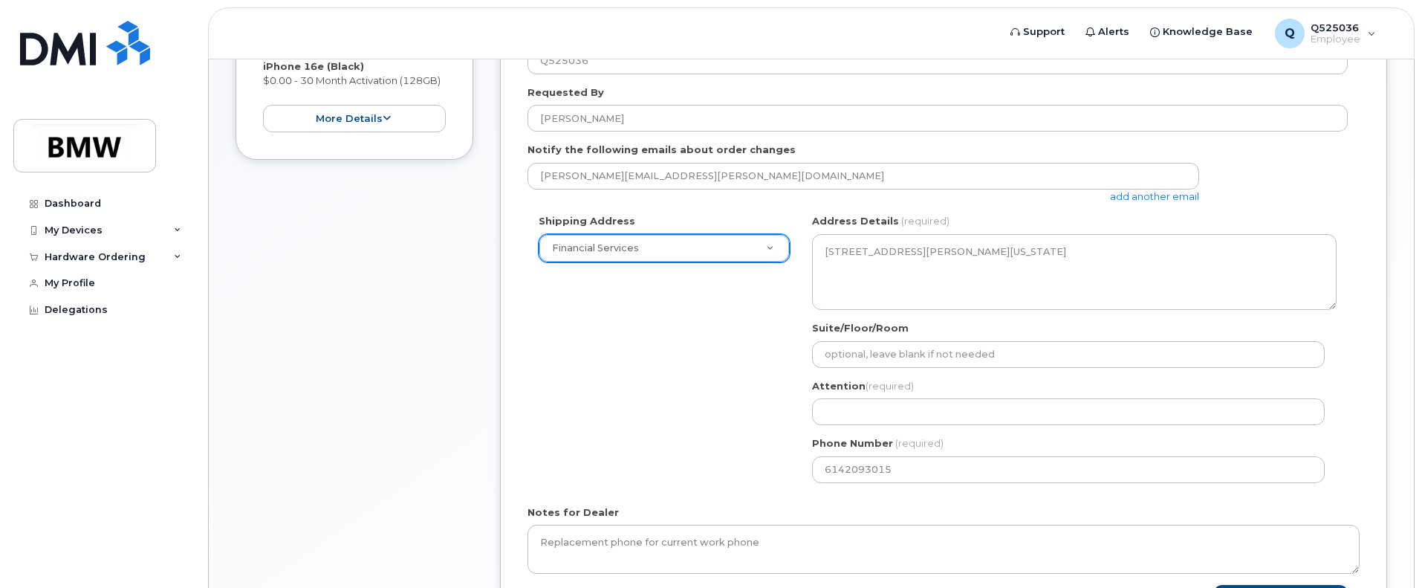
scroll to position [489, 0]
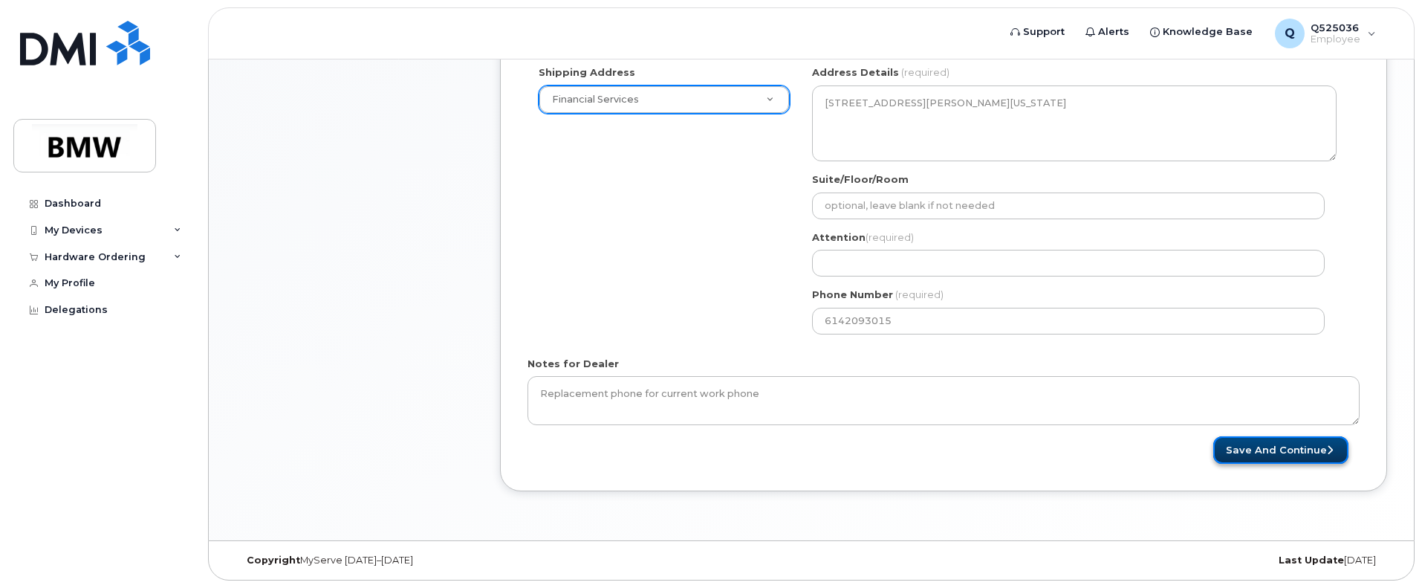
click at [1276, 449] on button "Save and Continue" at bounding box center [1280, 449] width 135 height 27
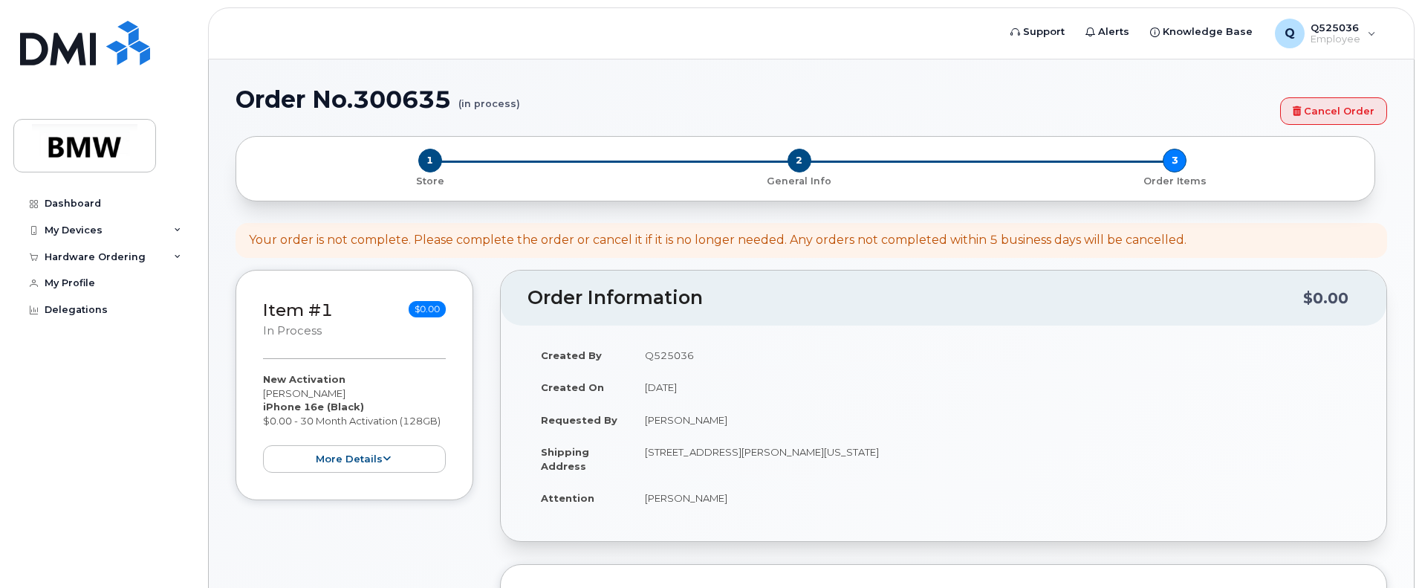
select select "1897370"
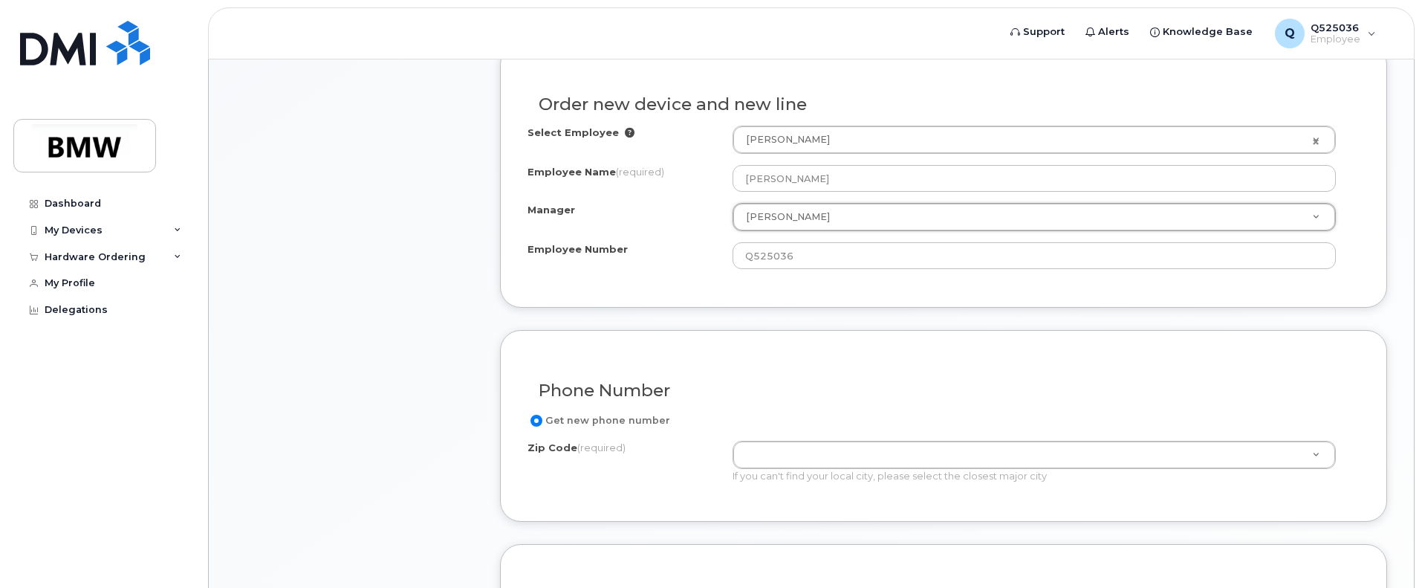
scroll to position [594, 0]
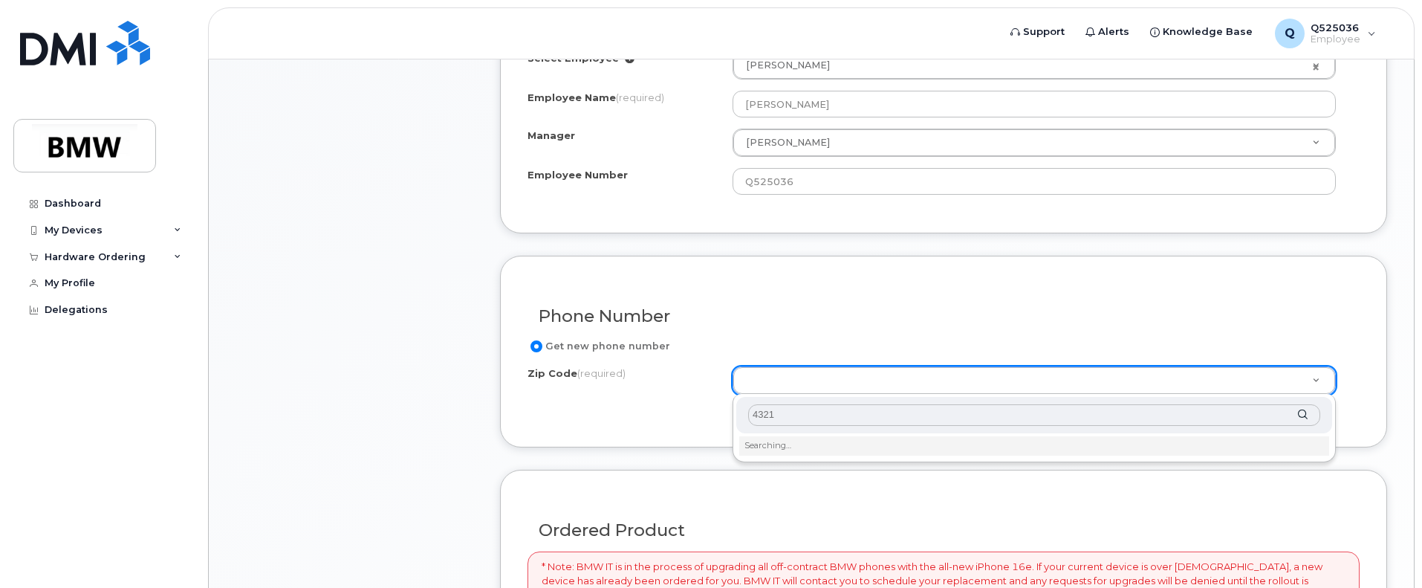
type input "43215"
type input "43215 ([GEOGRAPHIC_DATA], [GEOGRAPHIC_DATA])"
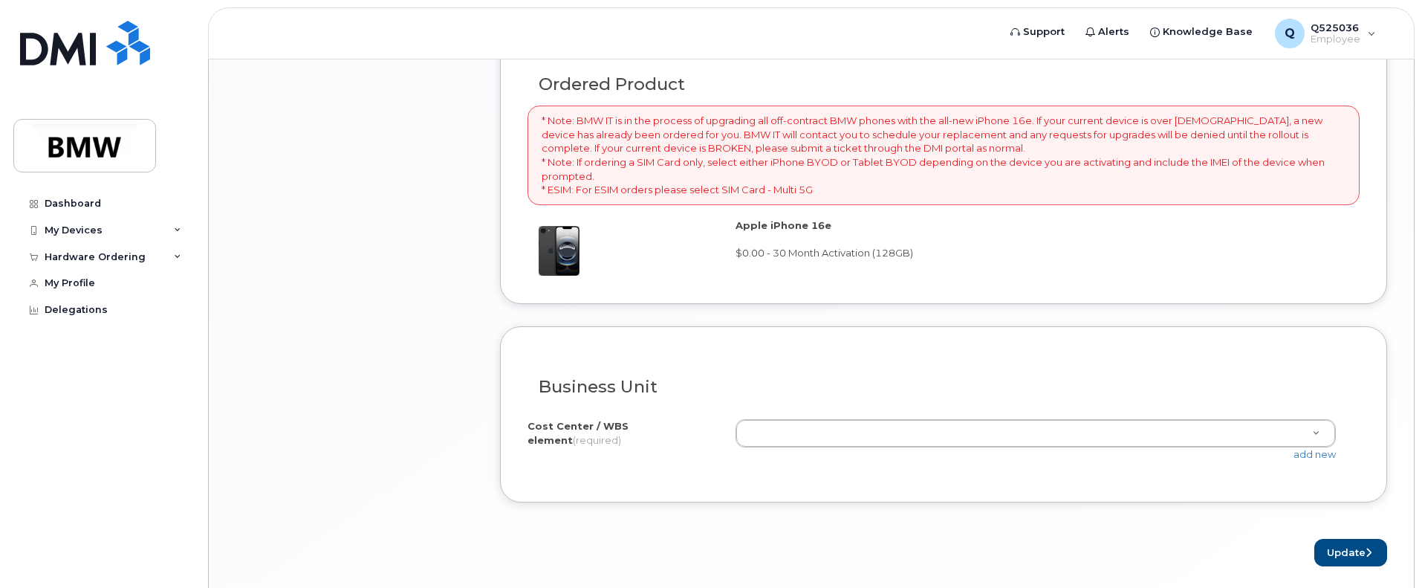
scroll to position [1093, 0]
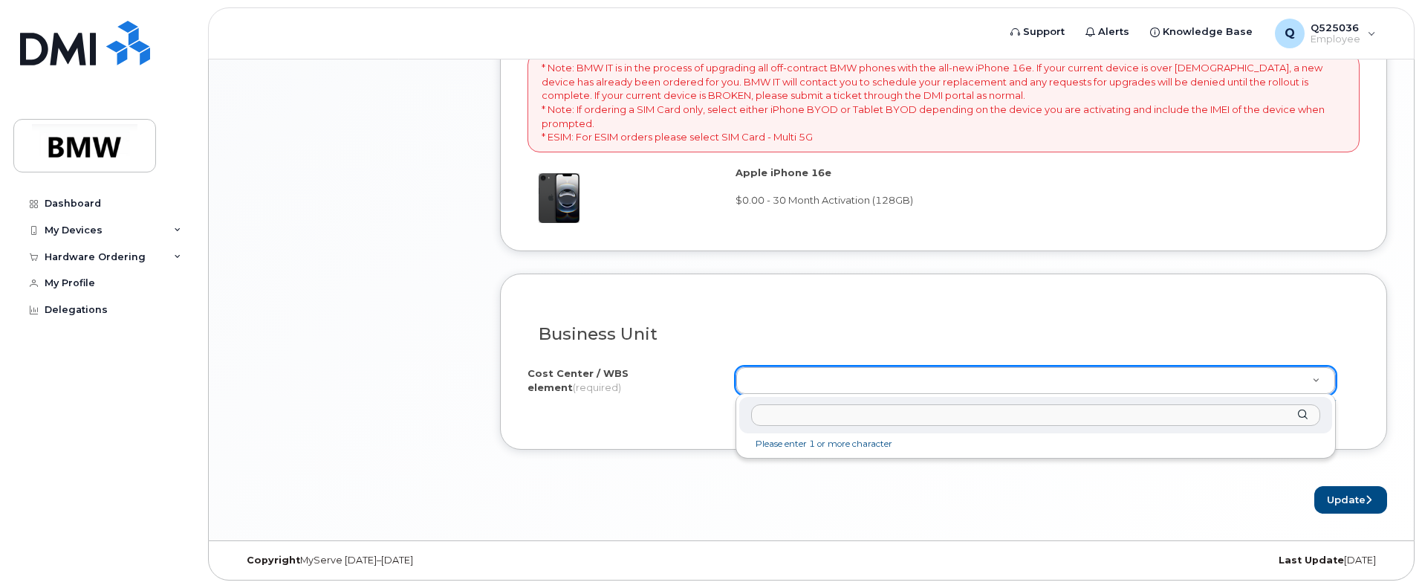
type input "N60FNDO390"
click at [830, 430] on div at bounding box center [1035, 415] width 593 height 36
click at [832, 420] on input "text" at bounding box center [1035, 415] width 569 height 22
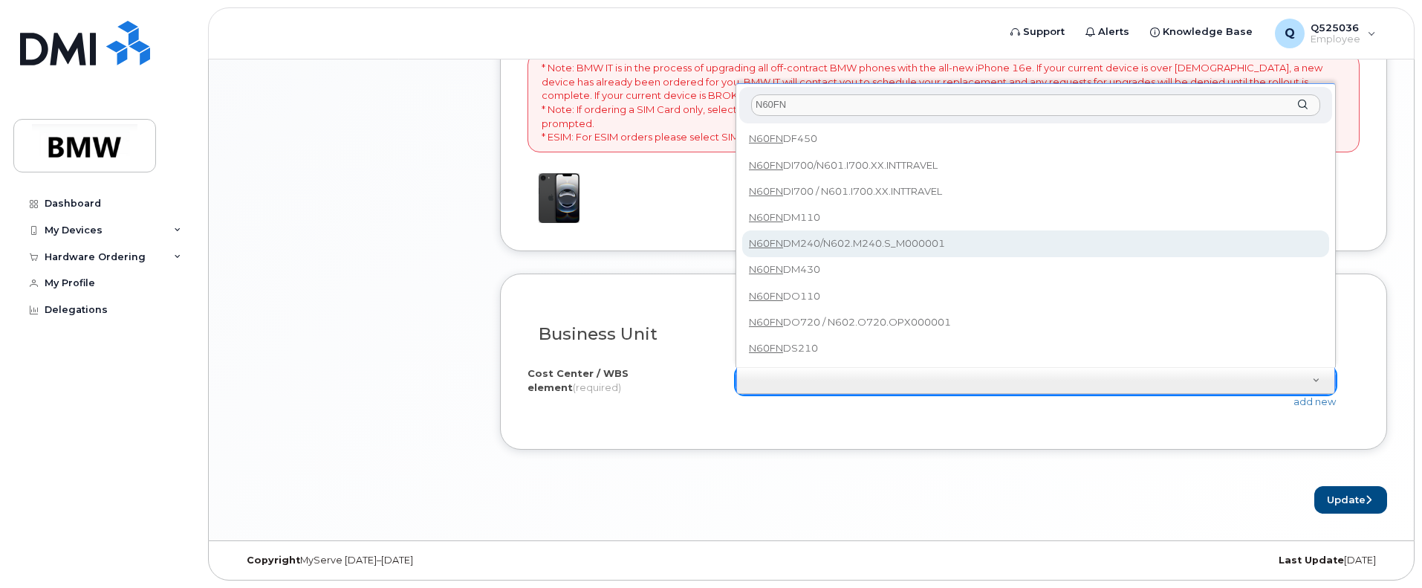
scroll to position [1019, 0]
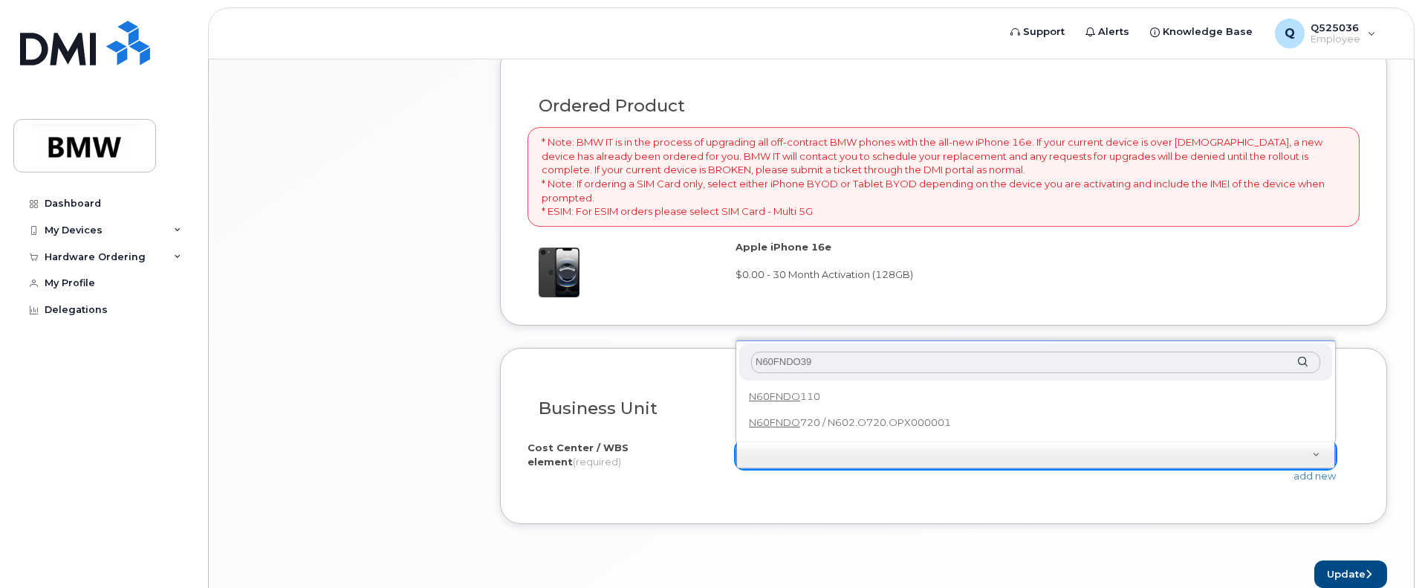
type input "N60FNDO390"
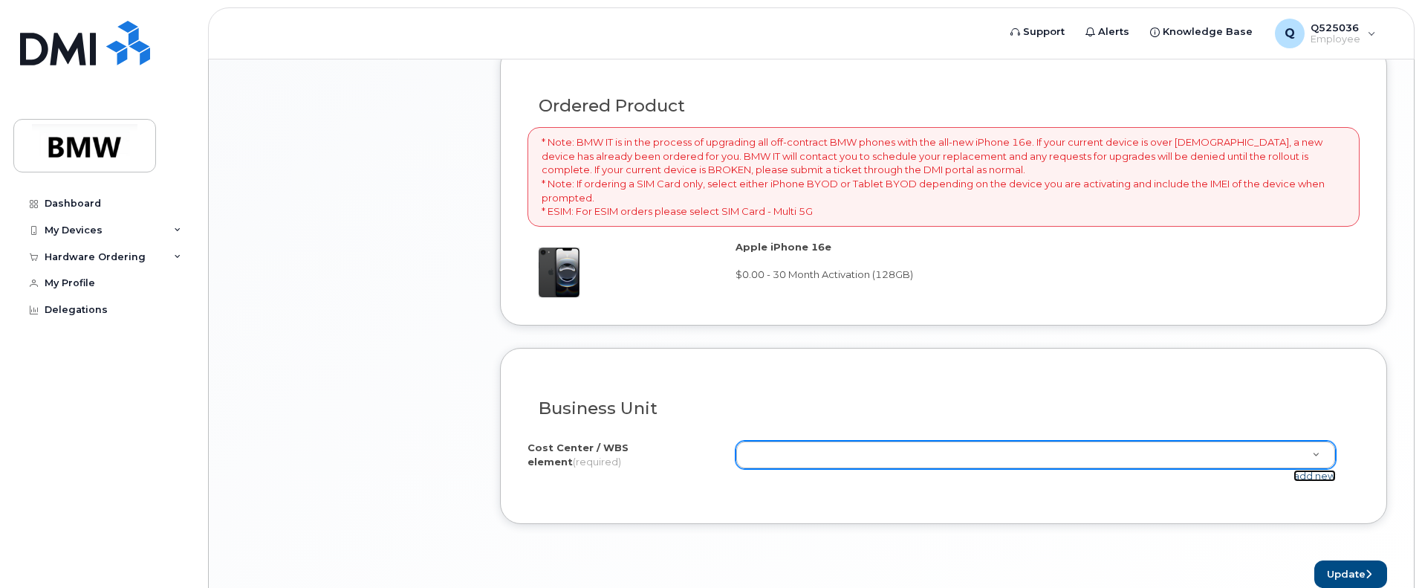
click at [1311, 479] on link "add new" at bounding box center [1314, 476] width 42 height 12
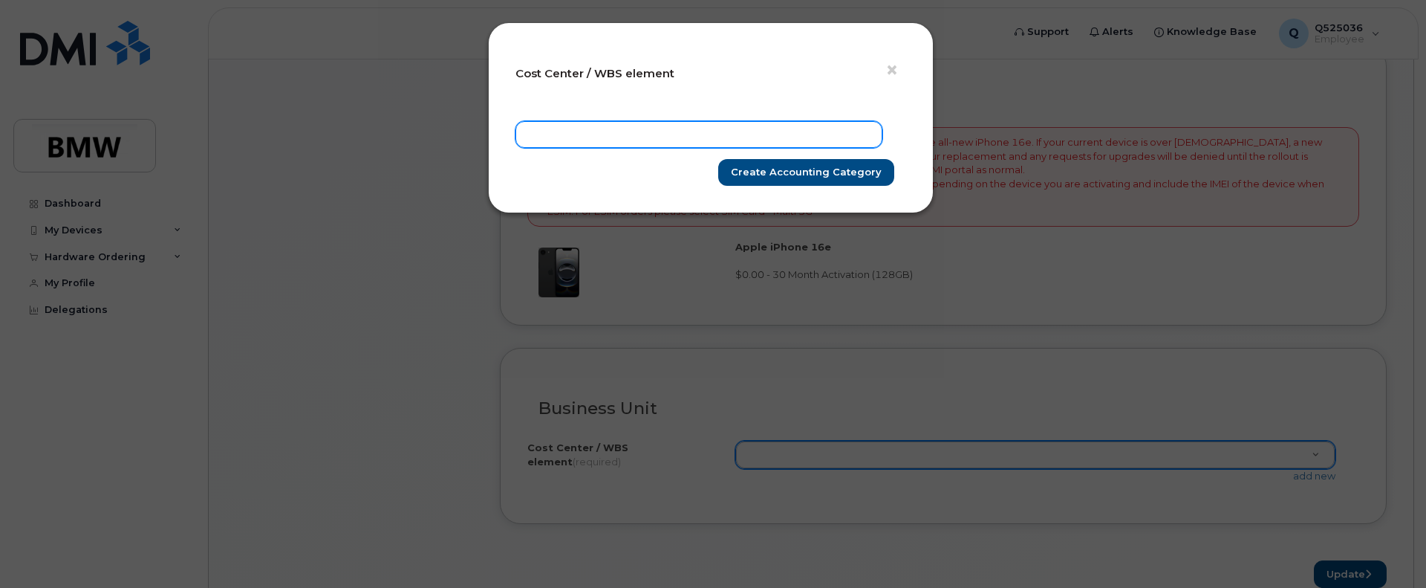
click at [584, 125] on input "text" at bounding box center [699, 134] width 367 height 27
paste input "N60FNDO390"
type input "N60FNDO390"
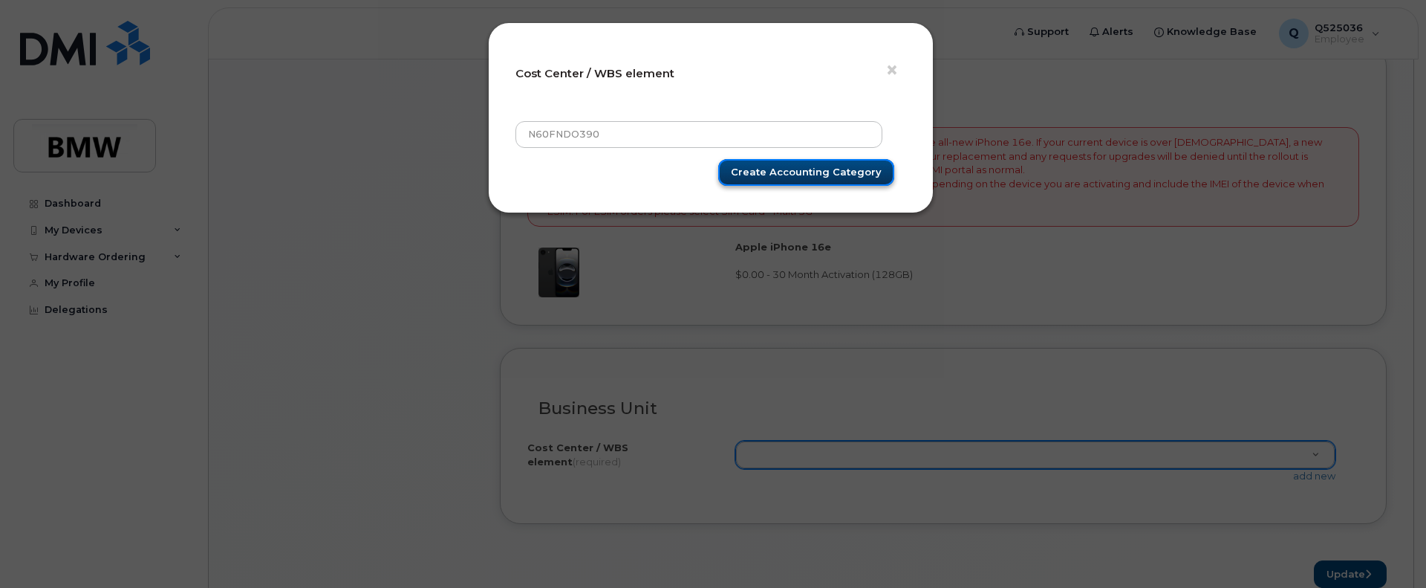
click at [818, 176] on input "Create Accounting category" at bounding box center [806, 172] width 176 height 27
type input "Saving"
type input "N60FNDO390"
type input "Create Accounting category"
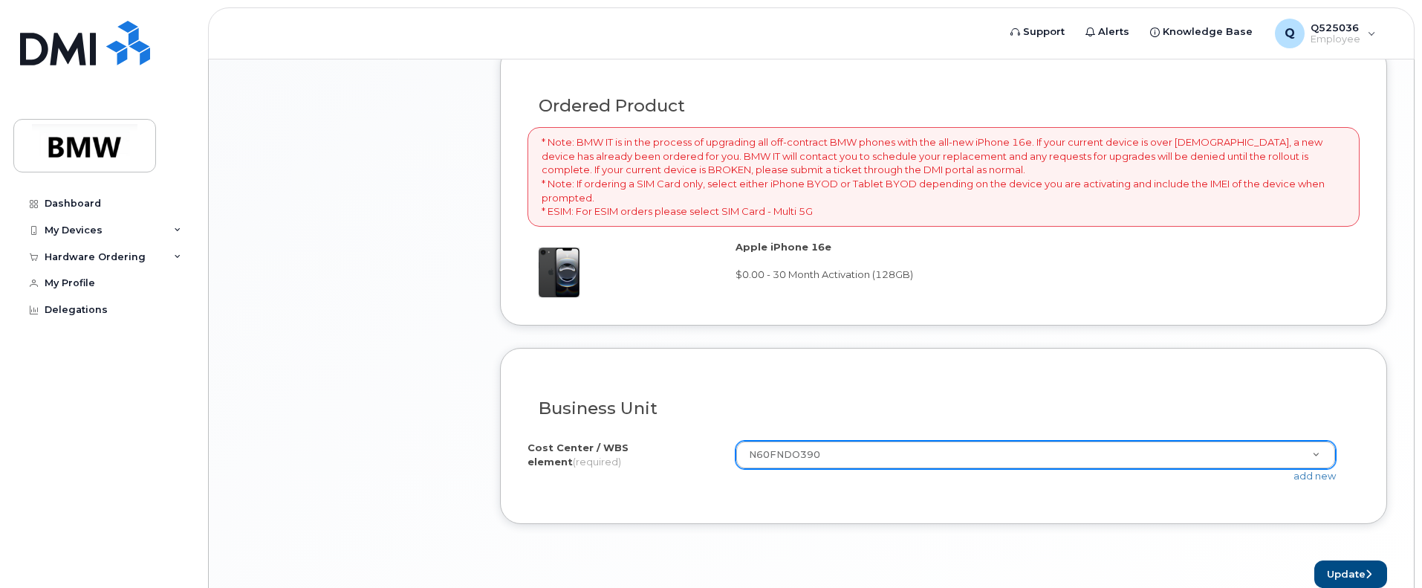
scroll to position [1093, 0]
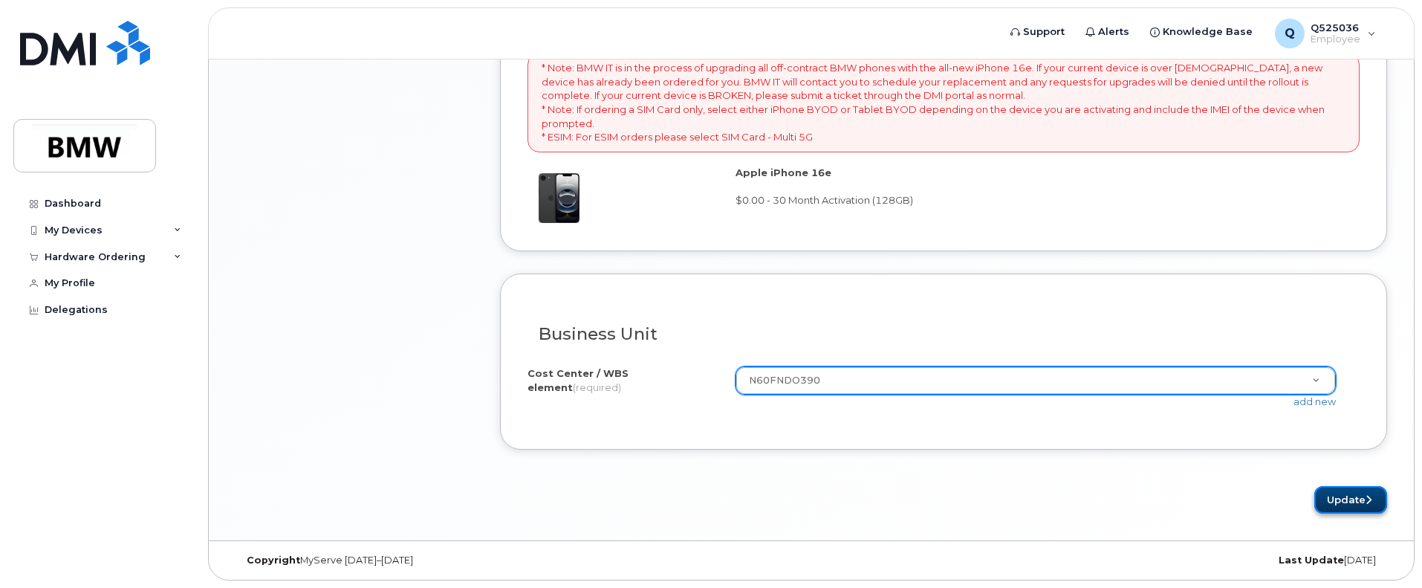
click at [1340, 498] on button "Update" at bounding box center [1350, 499] width 73 height 27
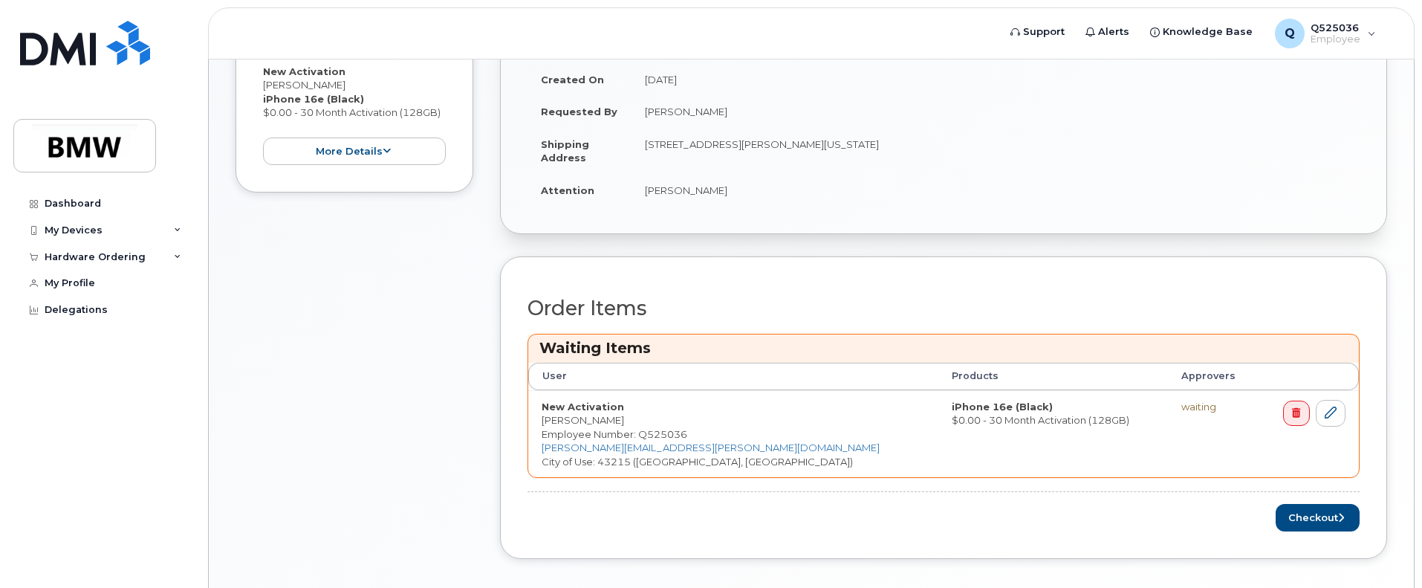
scroll to position [439, 0]
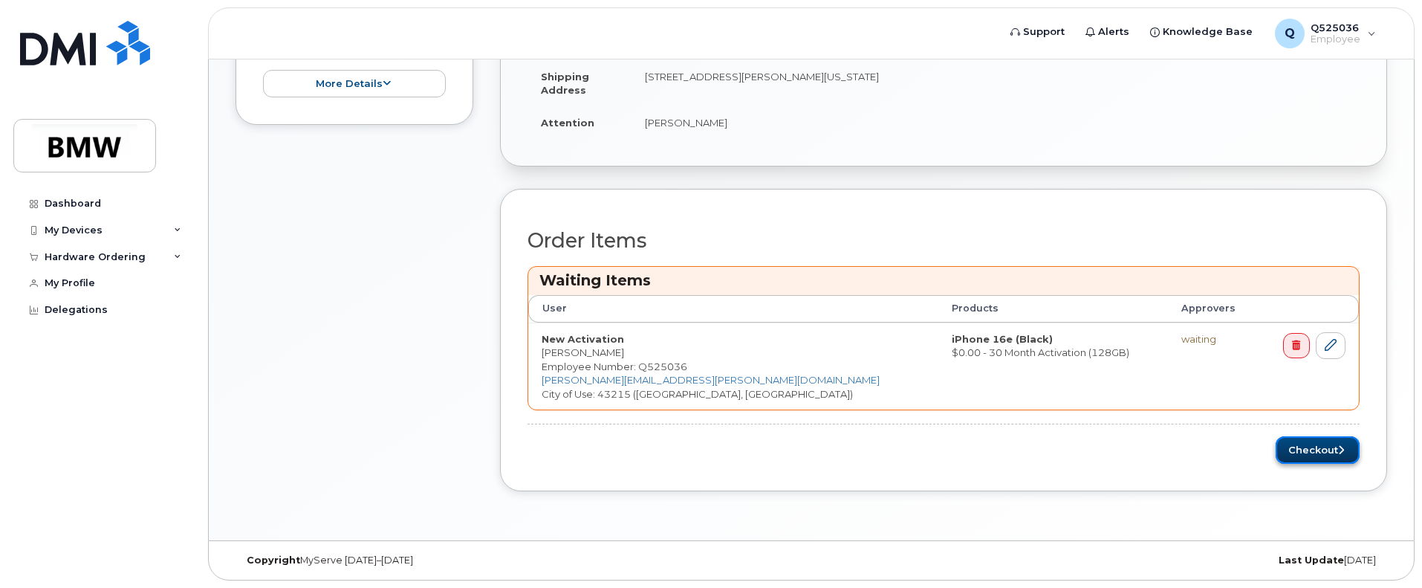
click at [1338, 448] on icon "submit" at bounding box center [1341, 450] width 6 height 10
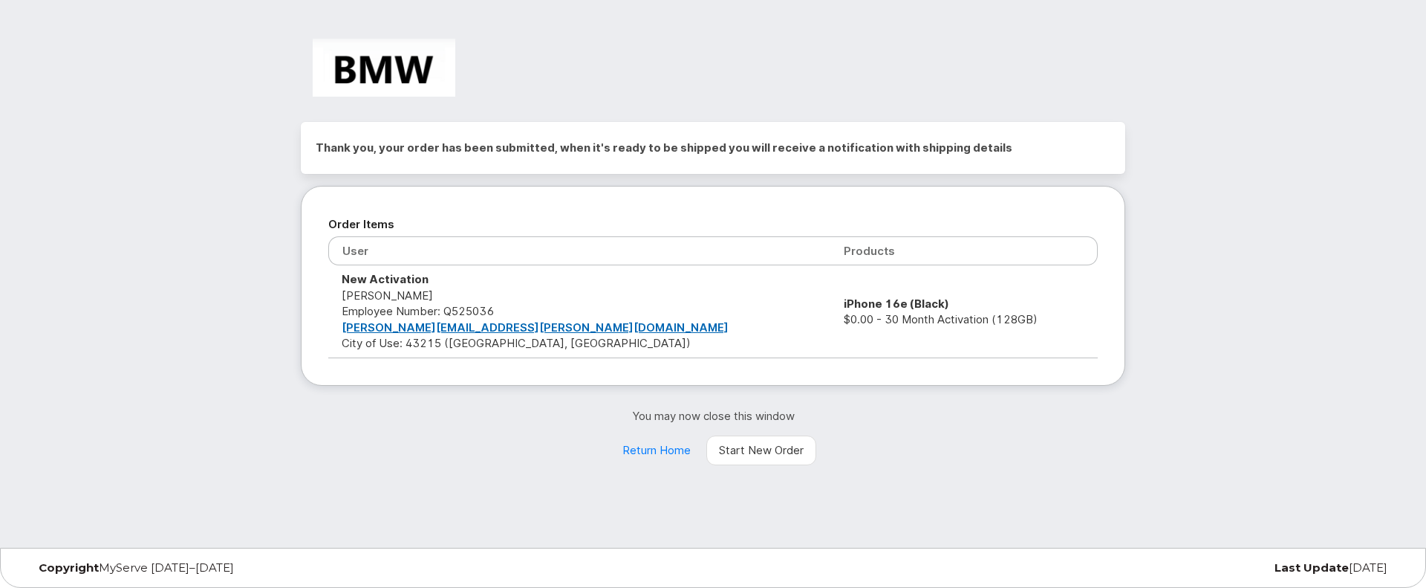
click at [938, 455] on div "You may now close this window Return Home Start New Order" at bounding box center [713, 436] width 825 height 57
